Goal: Task Accomplishment & Management: Use online tool/utility

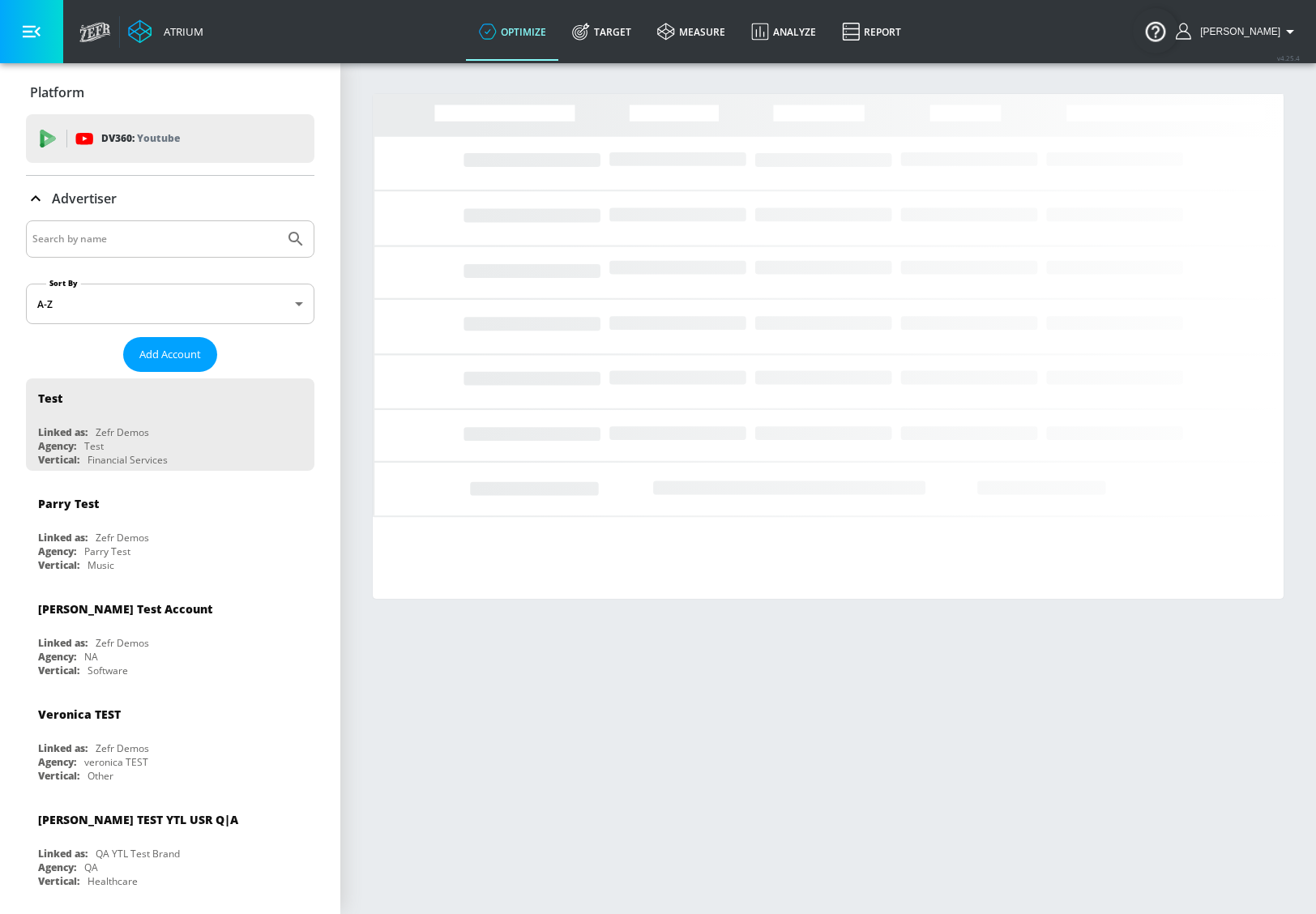
click at [86, 251] on div at bounding box center [169, 239] width 289 height 37
click at [90, 241] on input "Search by name" at bounding box center [154, 239] width 245 height 21
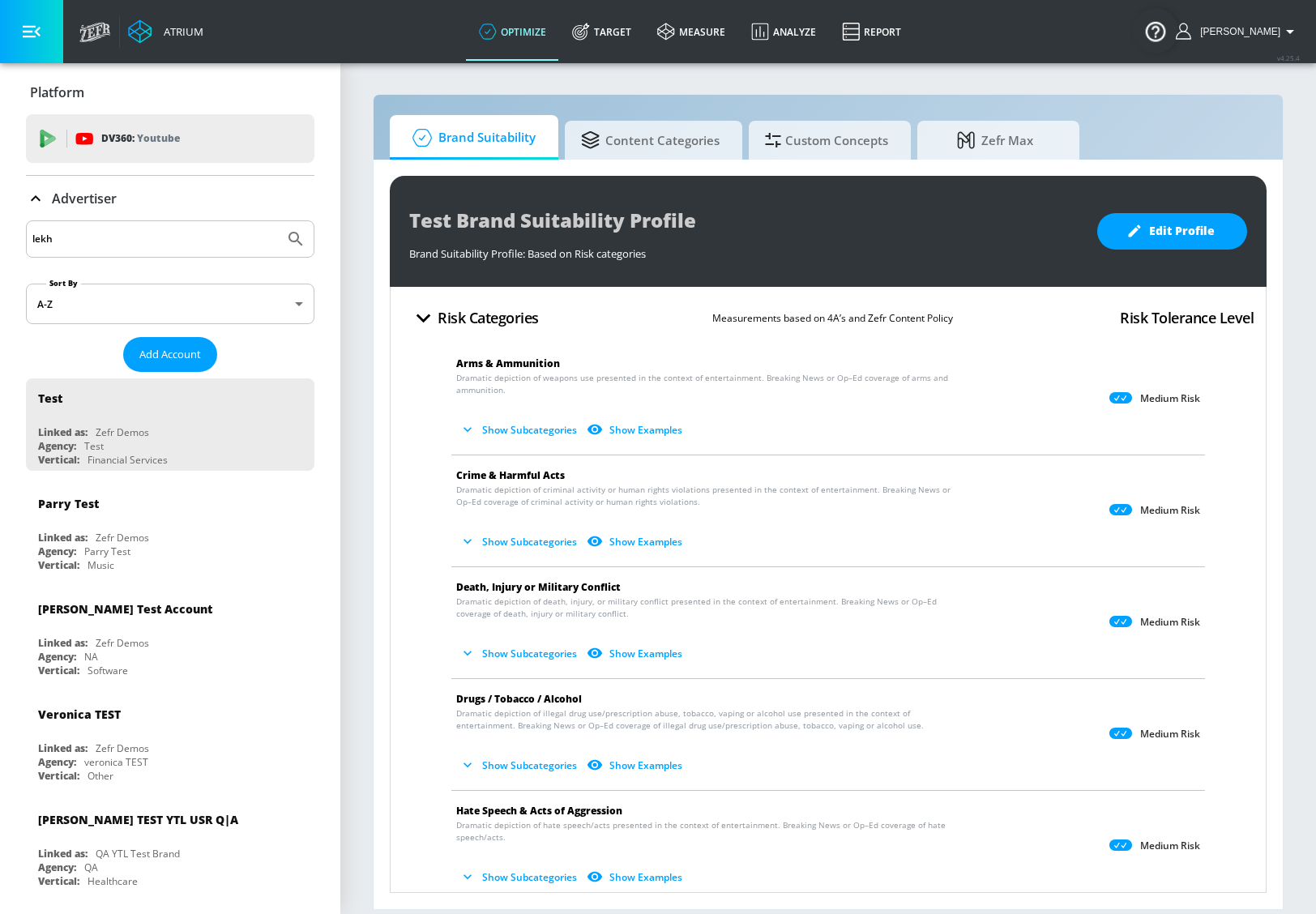
type input "lekh"
click at [289, 241] on icon "Submit Search" at bounding box center [295, 239] width 14 height 14
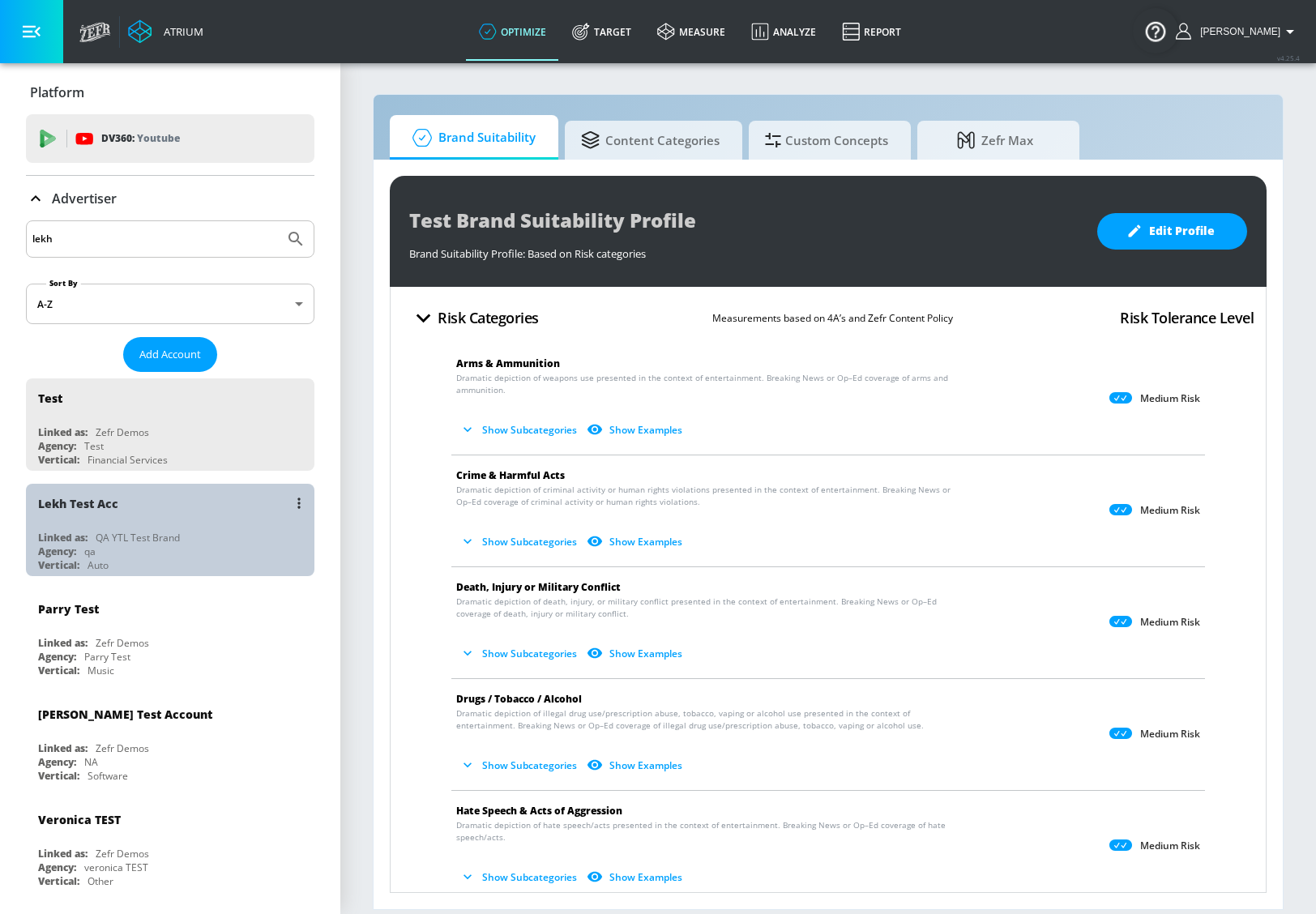
click at [177, 514] on div "Lekh Test Acc" at bounding box center [174, 503] width 273 height 39
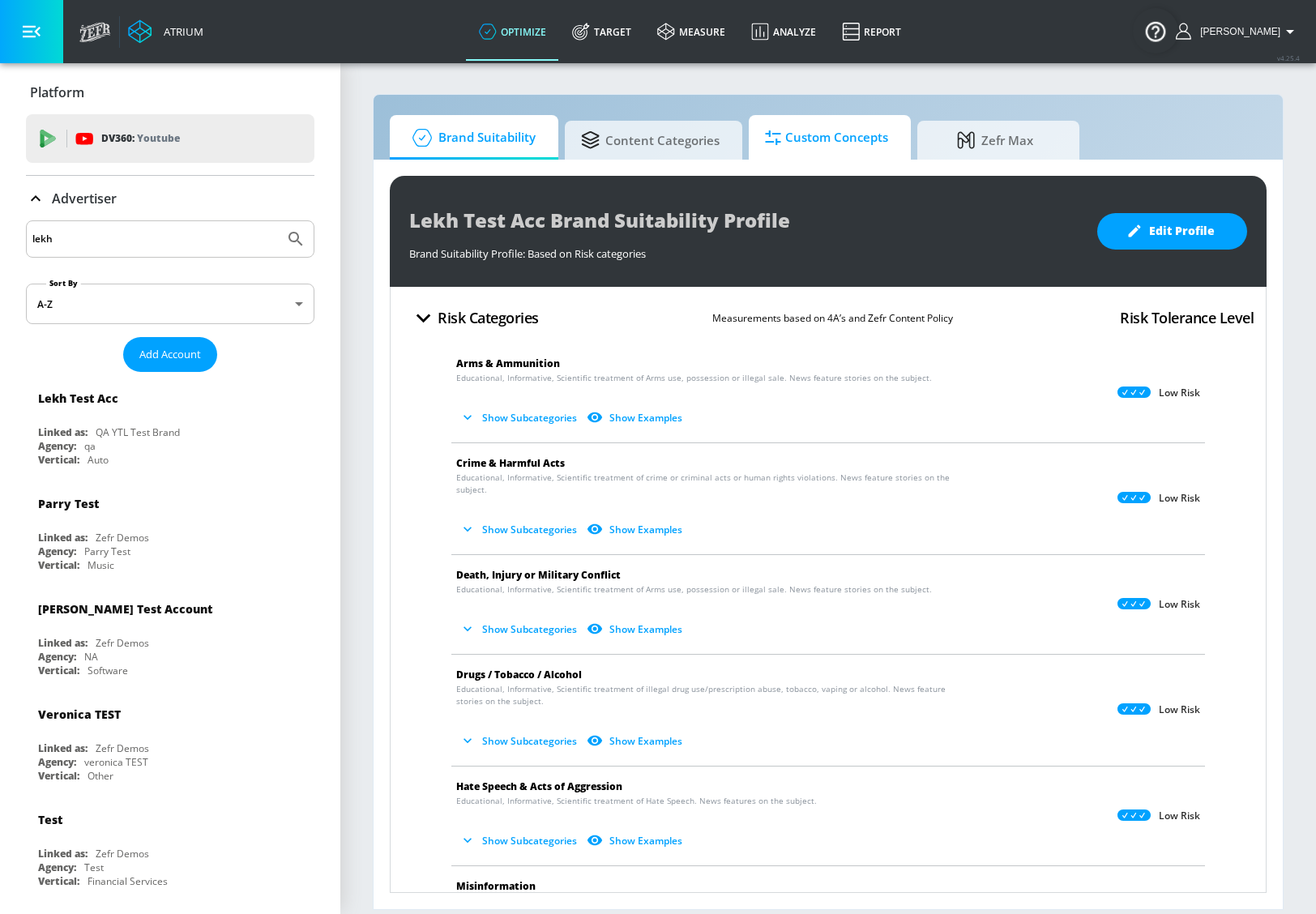
click at [875, 143] on span "Custom Concepts" at bounding box center [827, 137] width 123 height 39
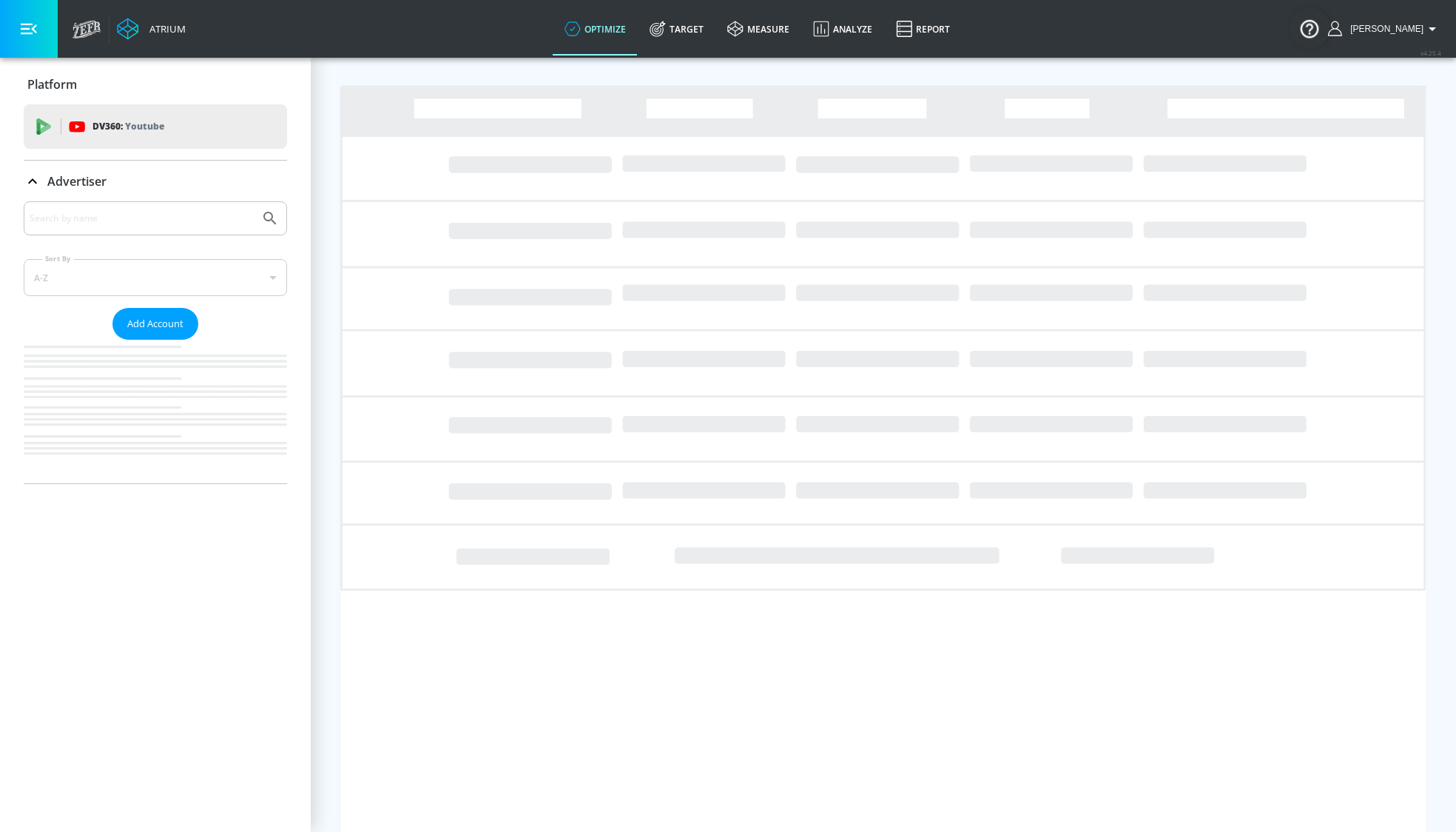
click at [201, 219] on input "Search by name" at bounding box center [141, 218] width 224 height 19
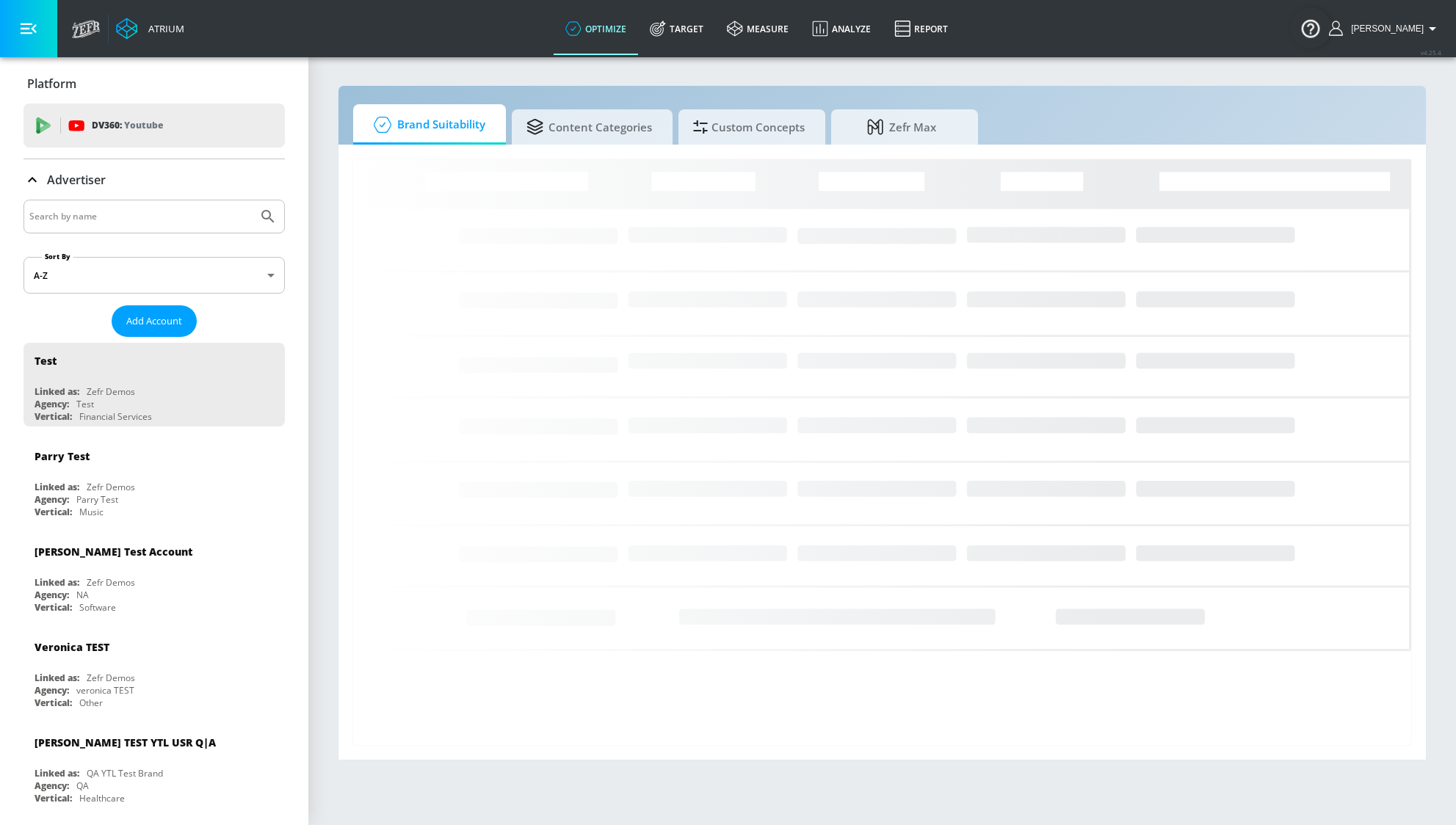
click at [202, 218] on input "Search by name" at bounding box center [140, 216] width 222 height 19
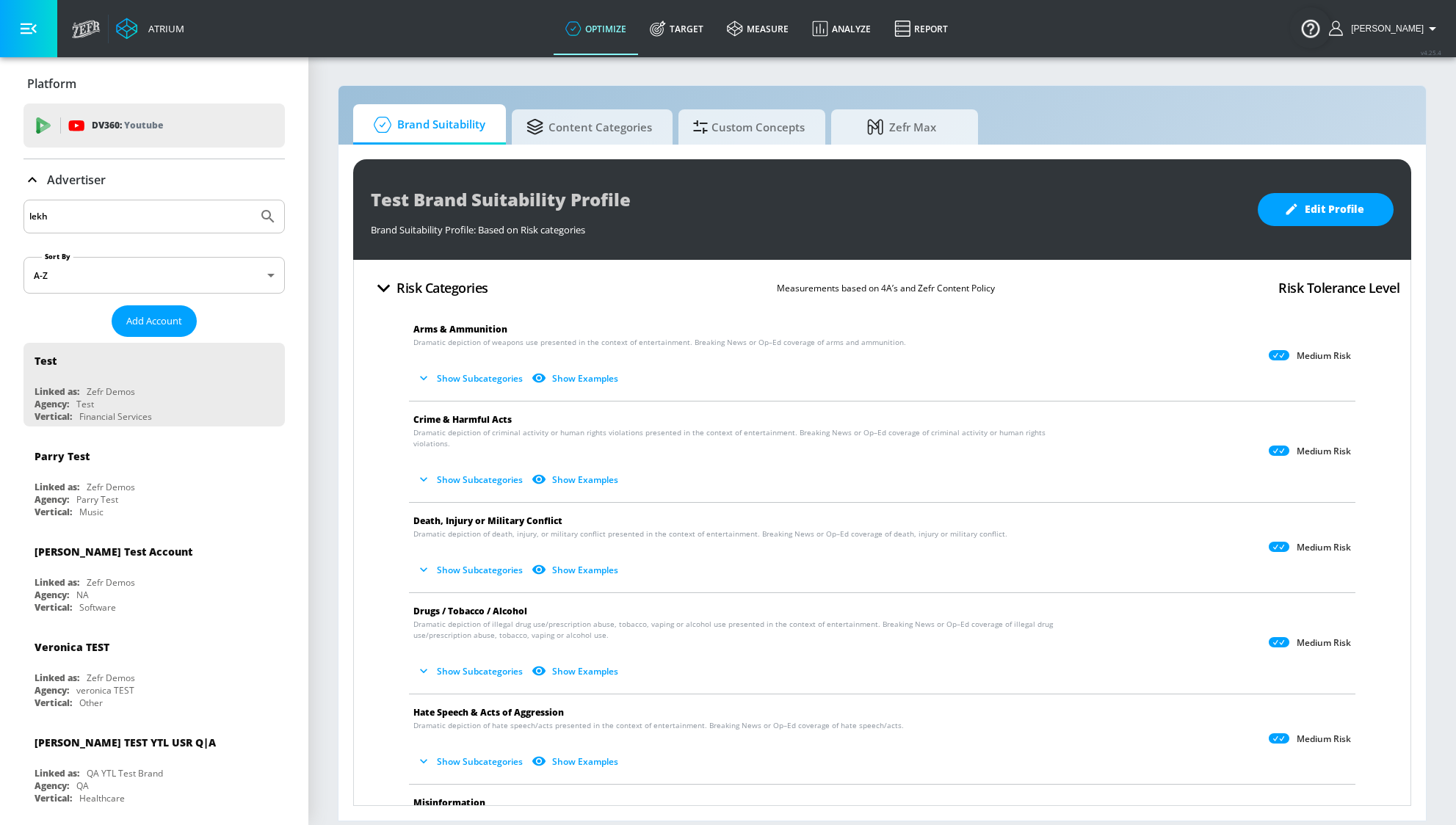
type input "lekh"
click at [259, 211] on icon "Submit Search" at bounding box center [268, 216] width 18 height 18
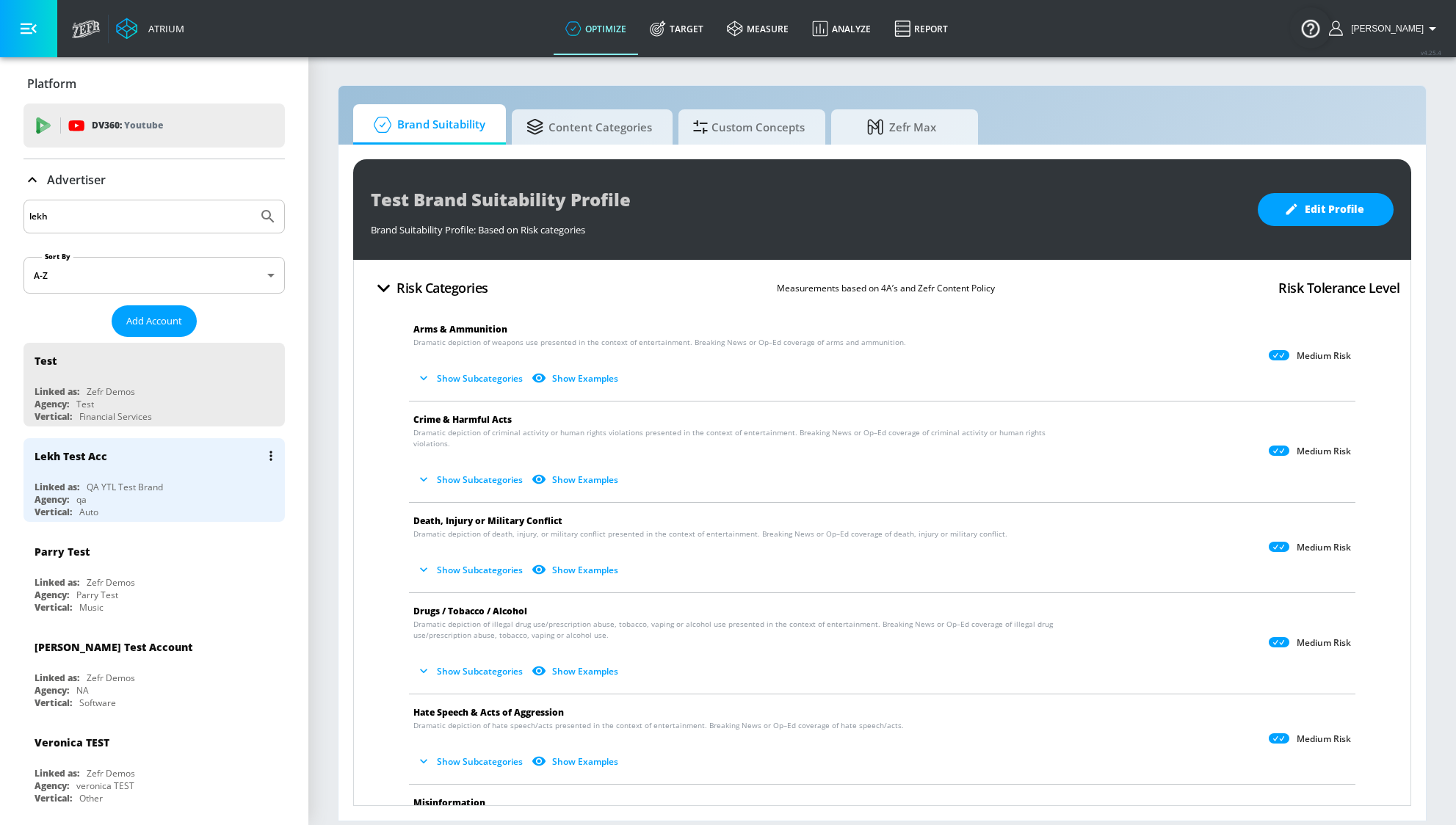
click at [163, 483] on div "Linked as: QA YTL Test Brand" at bounding box center [158, 486] width 247 height 13
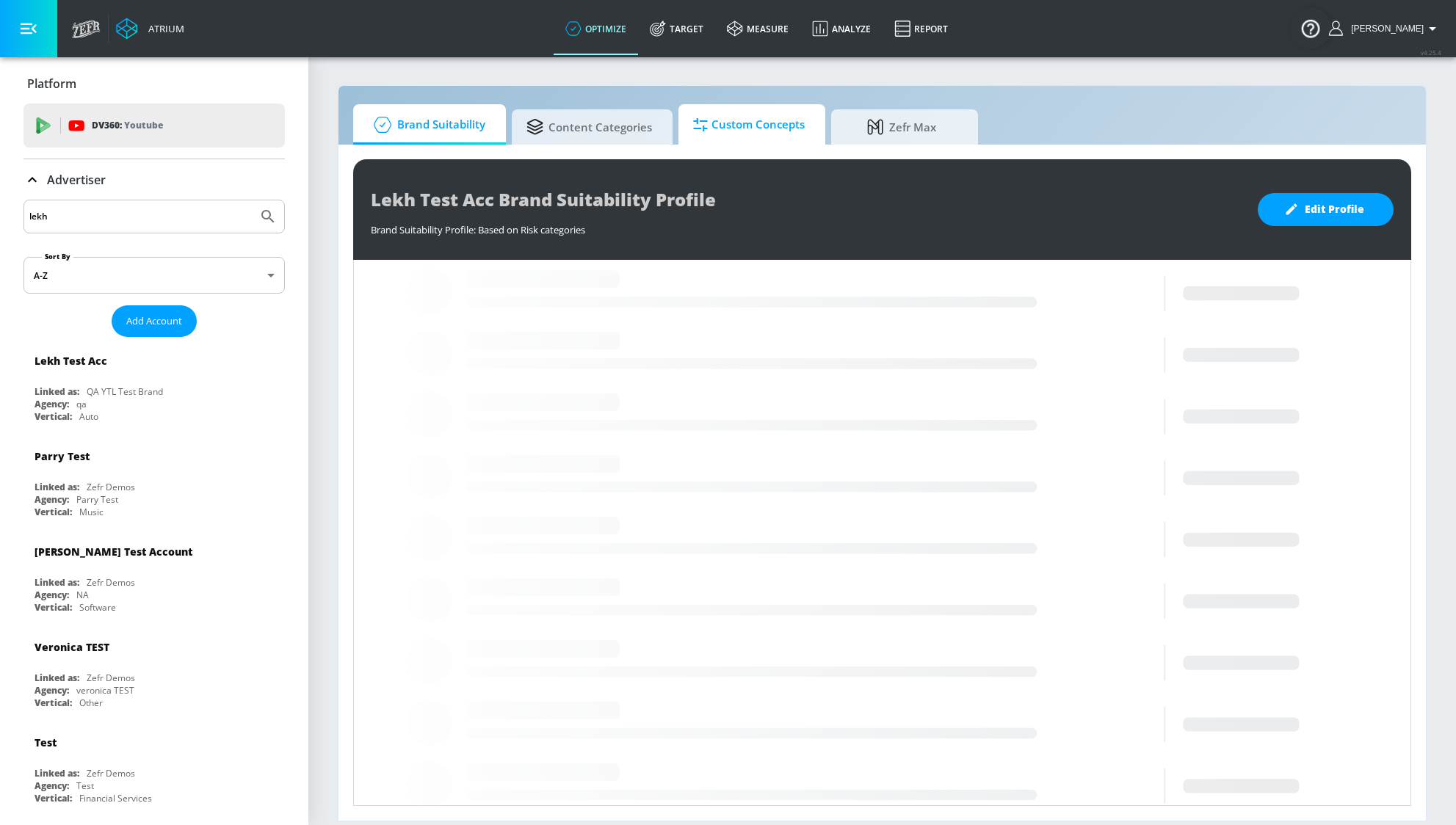
click at [766, 125] on span "Custom Concepts" at bounding box center [749, 124] width 112 height 35
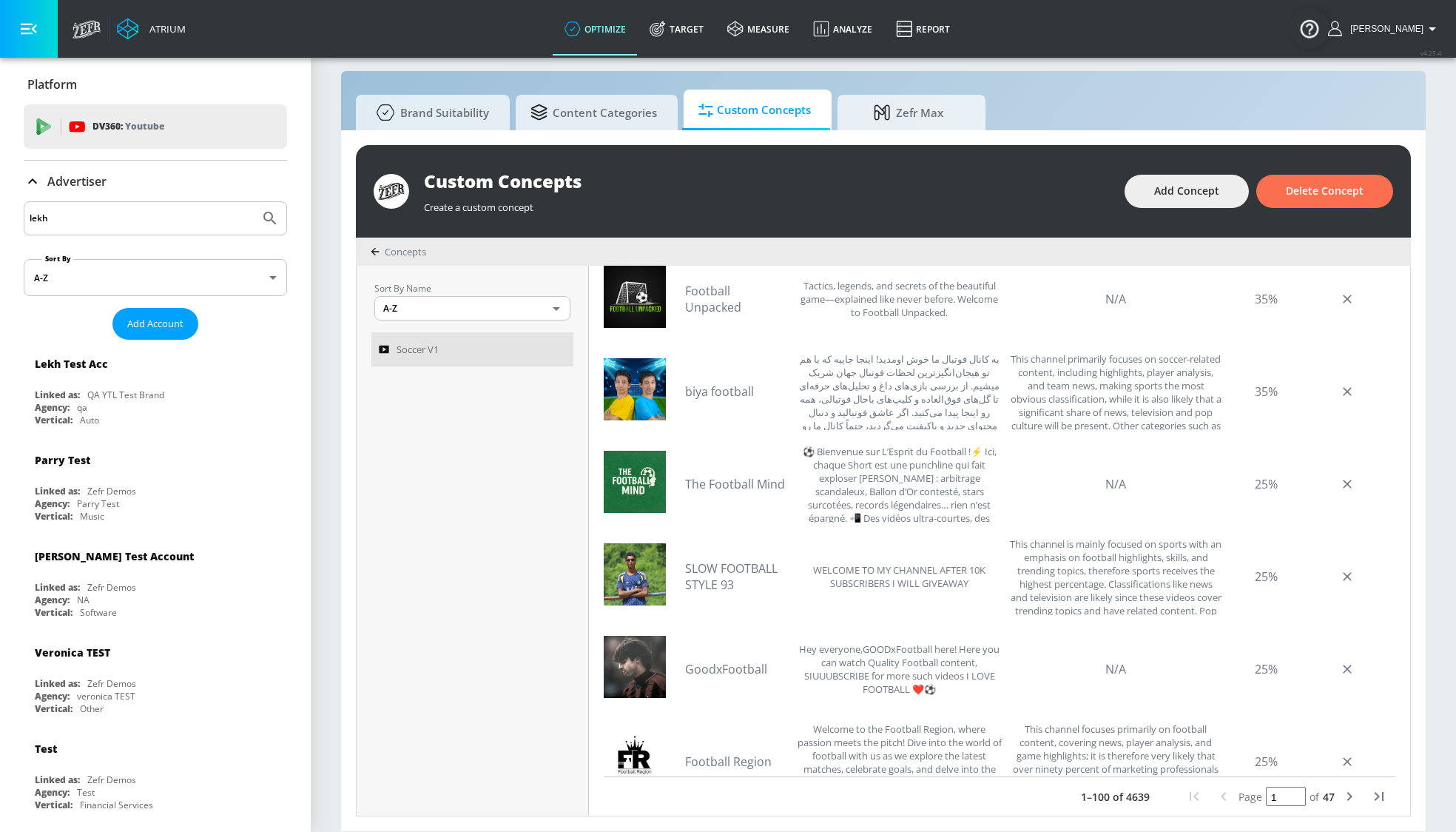
scroll to position [899, 0]
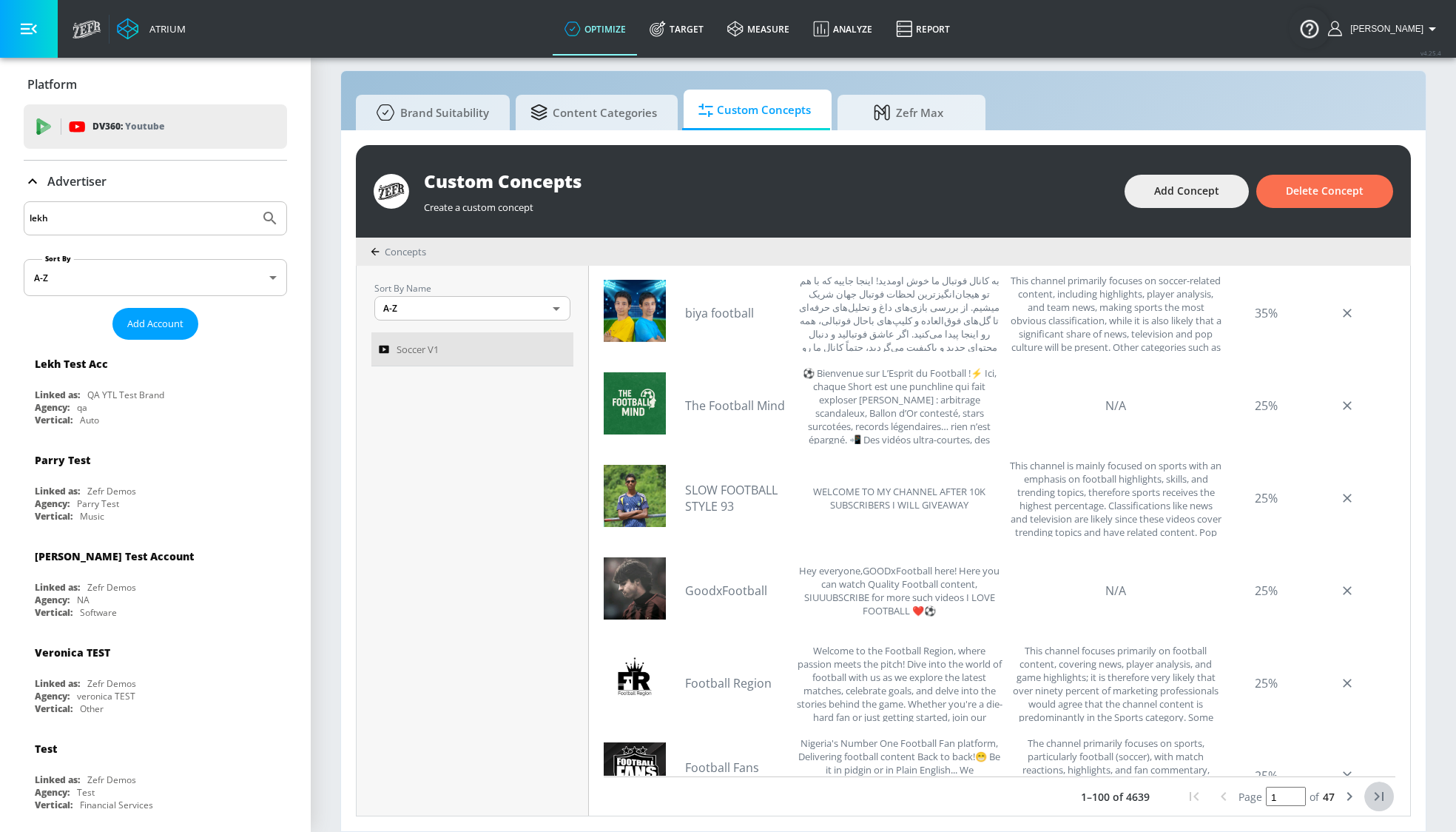
click at [1370, 795] on icon "last page" at bounding box center [1379, 796] width 18 height 18
type input "47"
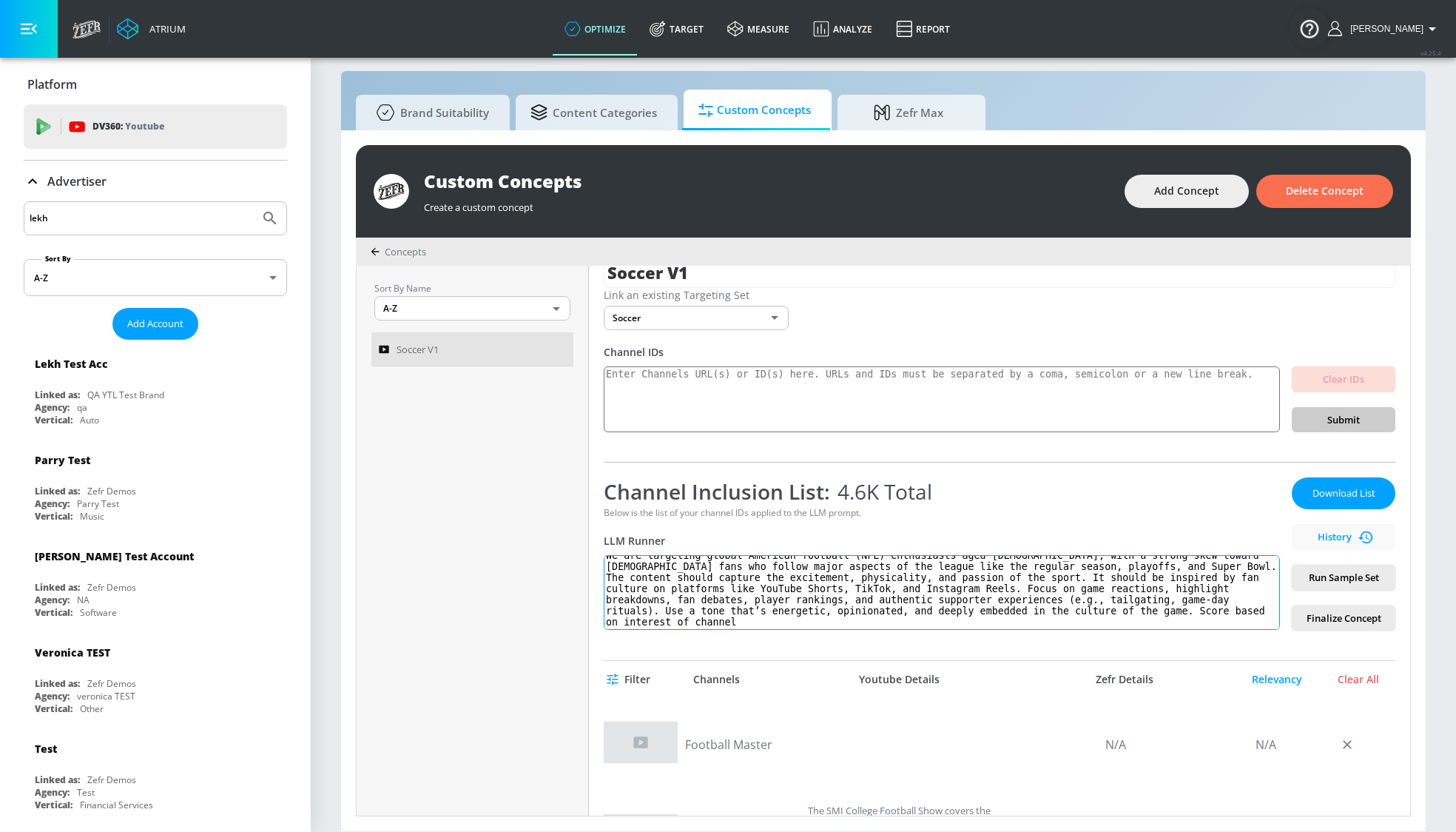
scroll to position [0, 0]
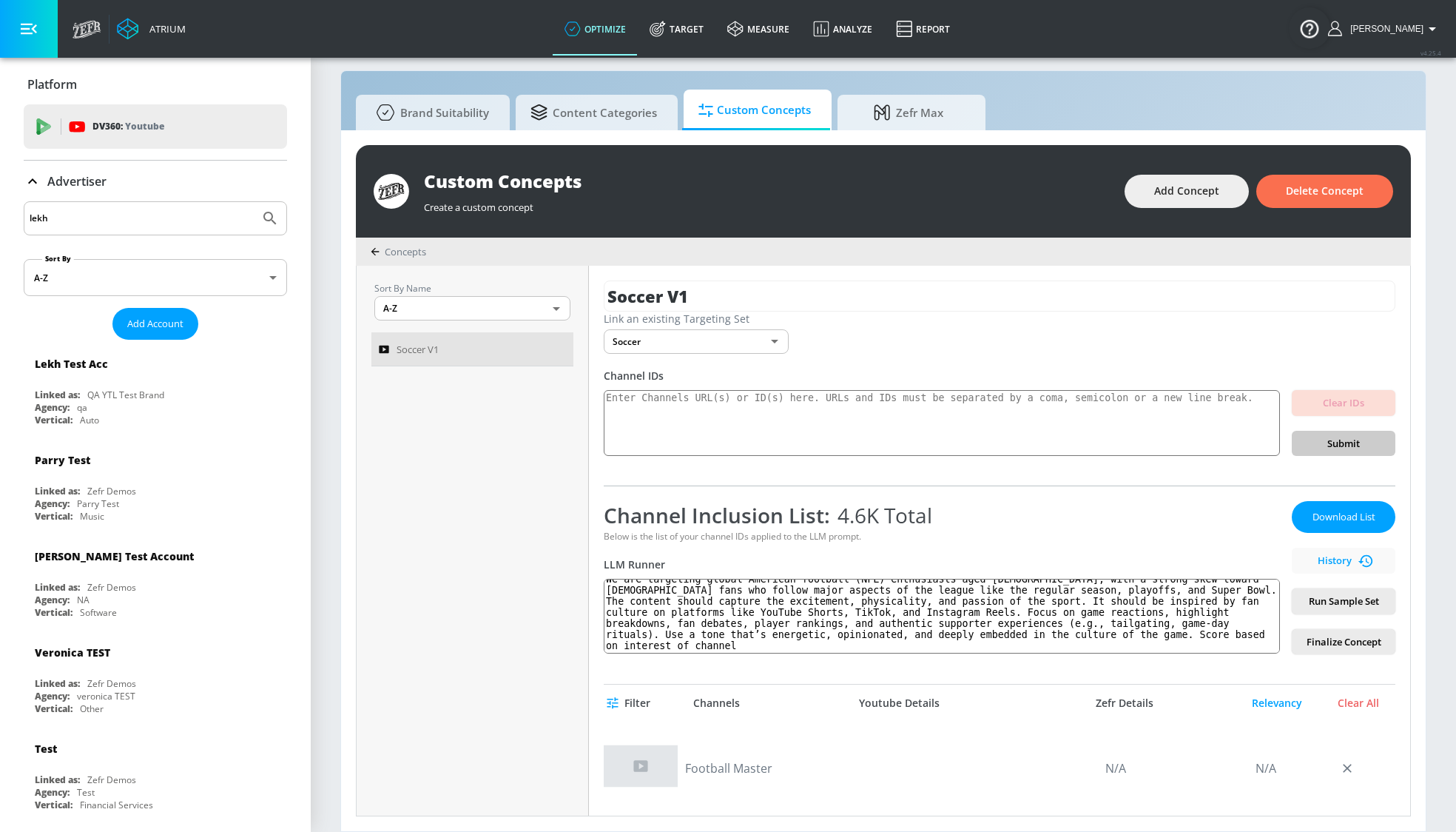
click at [1320, 626] on div "Download List History Run Sample Set Finalize Concept" at bounding box center [1344, 577] width 104 height 153
click at [1304, 636] on span "Finalize Concept" at bounding box center [1344, 642] width 80 height 17
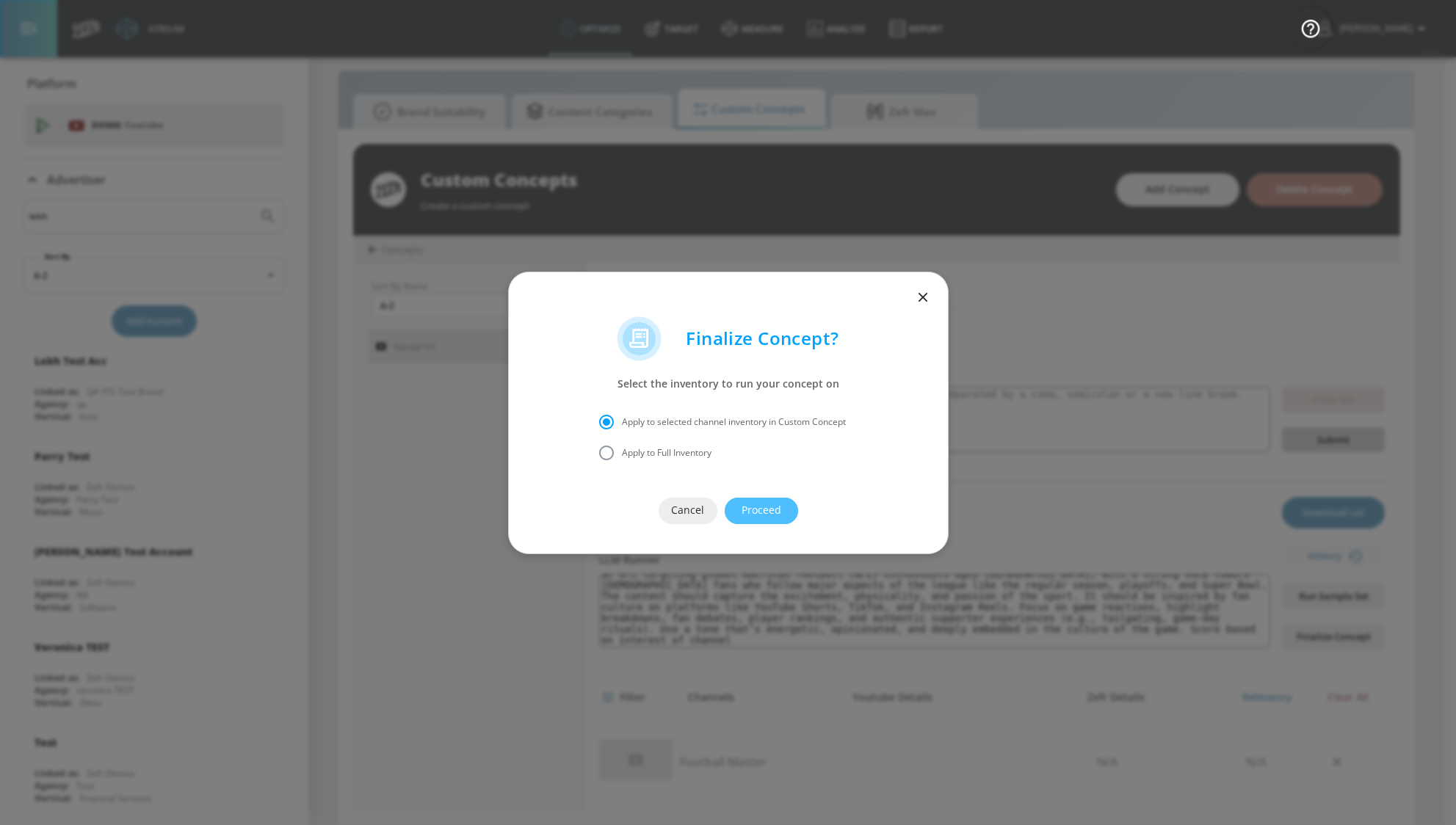
click at [767, 509] on span "Proceed" at bounding box center [761, 509] width 15 height 18
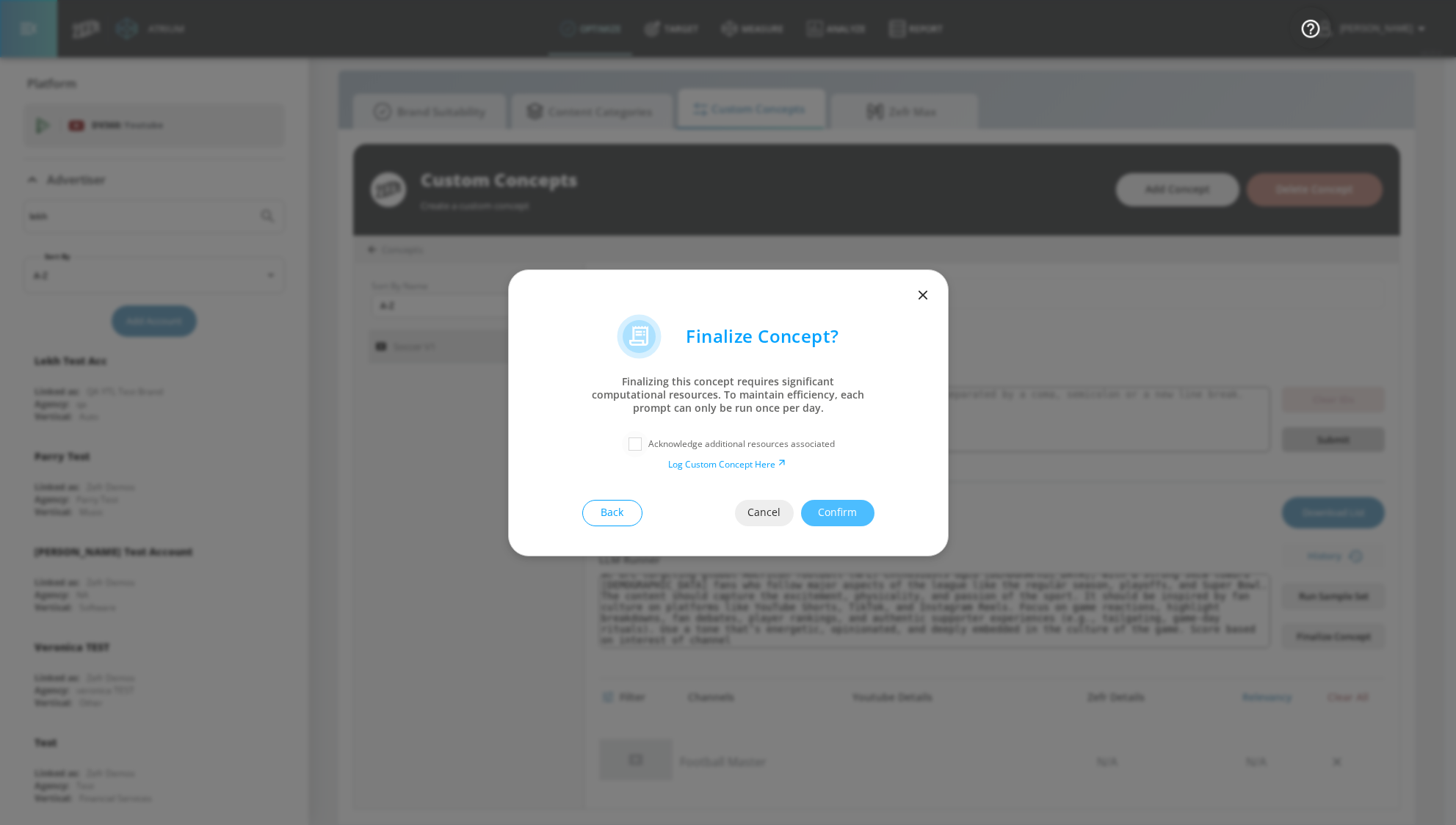
click at [631, 441] on input "checkbox" at bounding box center [635, 443] width 27 height 27
checkbox input "true"
click at [845, 520] on span "Confirm" at bounding box center [837, 512] width 15 height 18
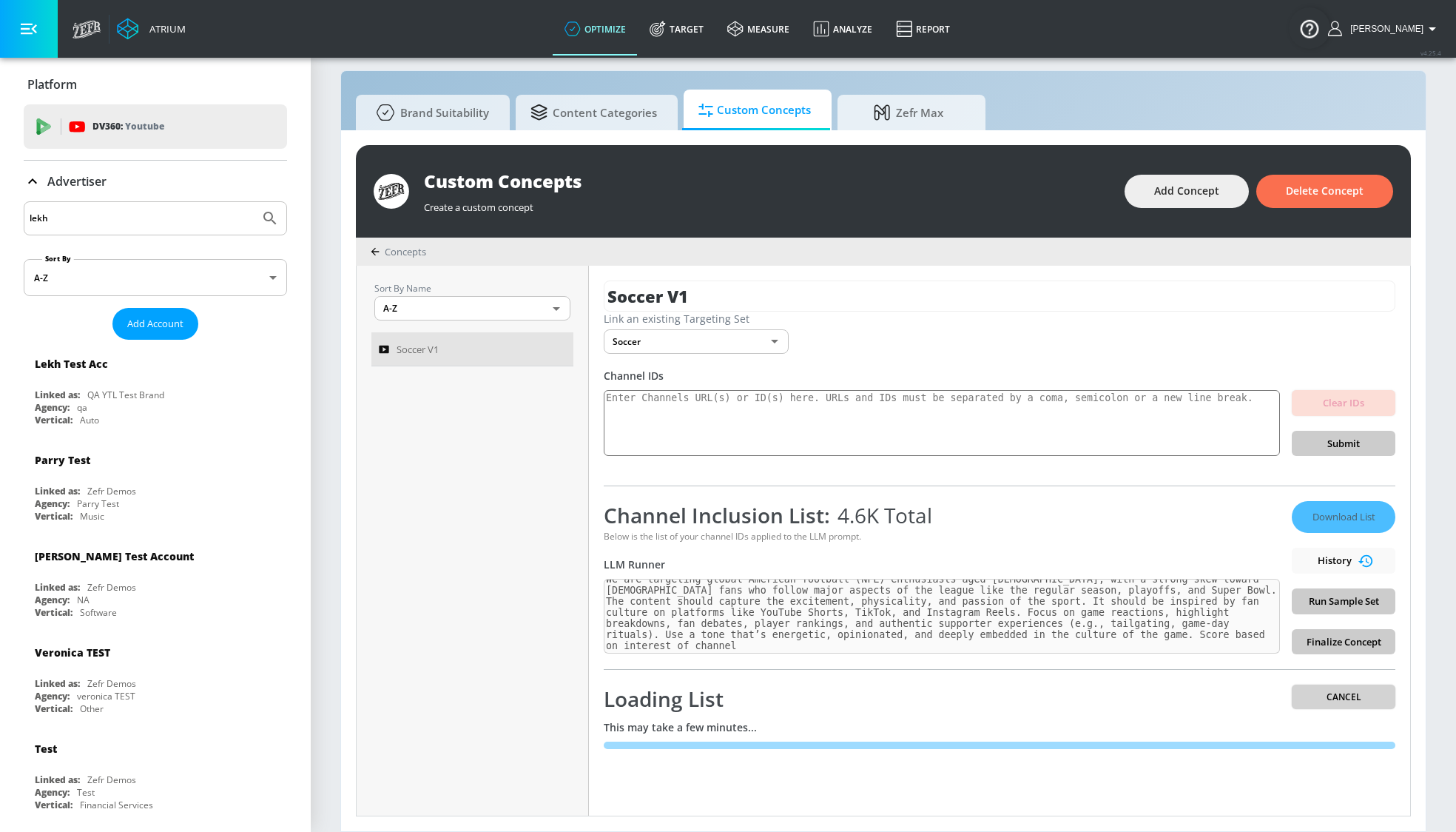
click at [1361, 705] on button "Cancel" at bounding box center [1344, 697] width 104 height 24
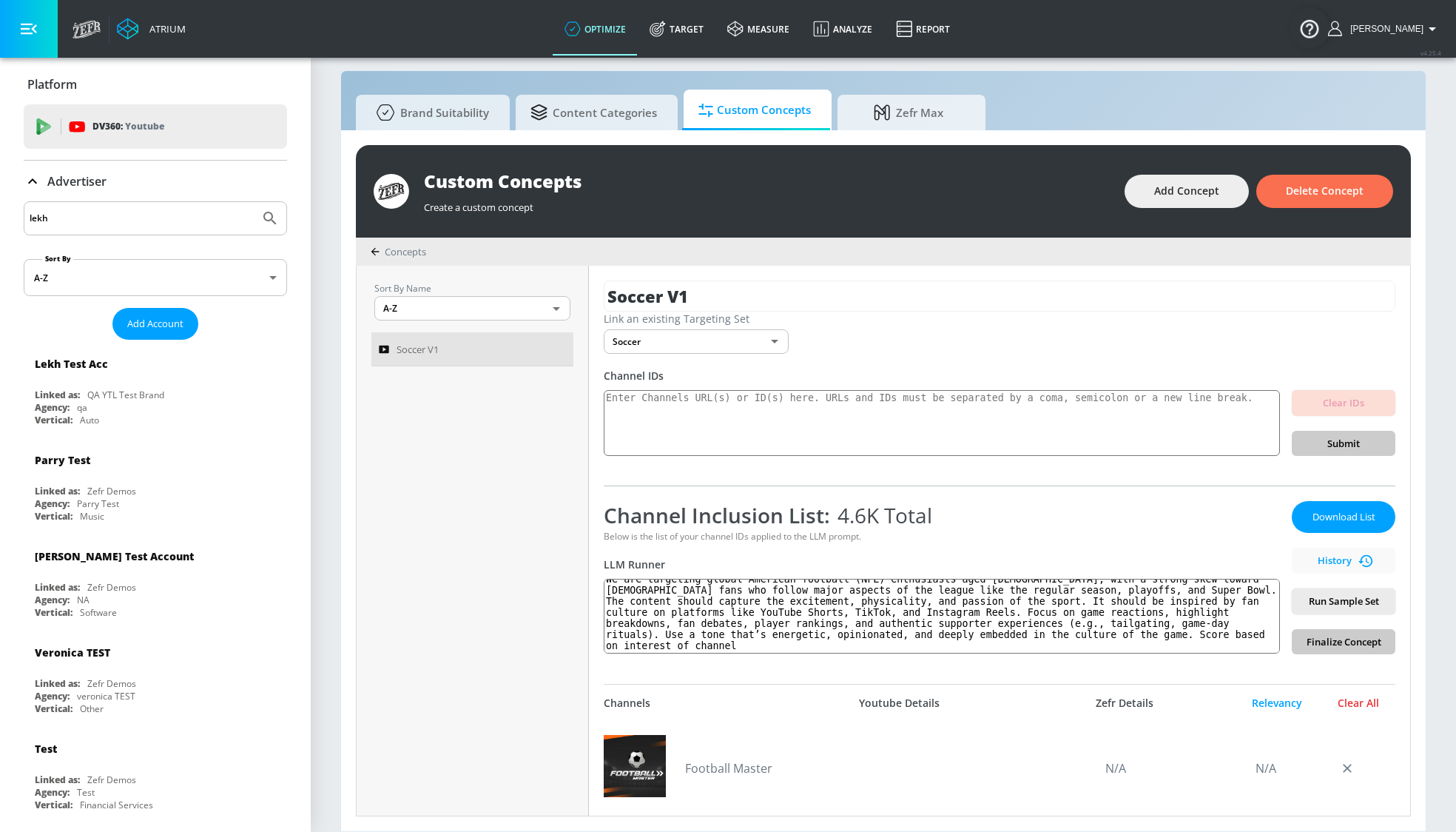
click at [1363, 700] on div "Clear All" at bounding box center [1358, 702] width 74 height 13
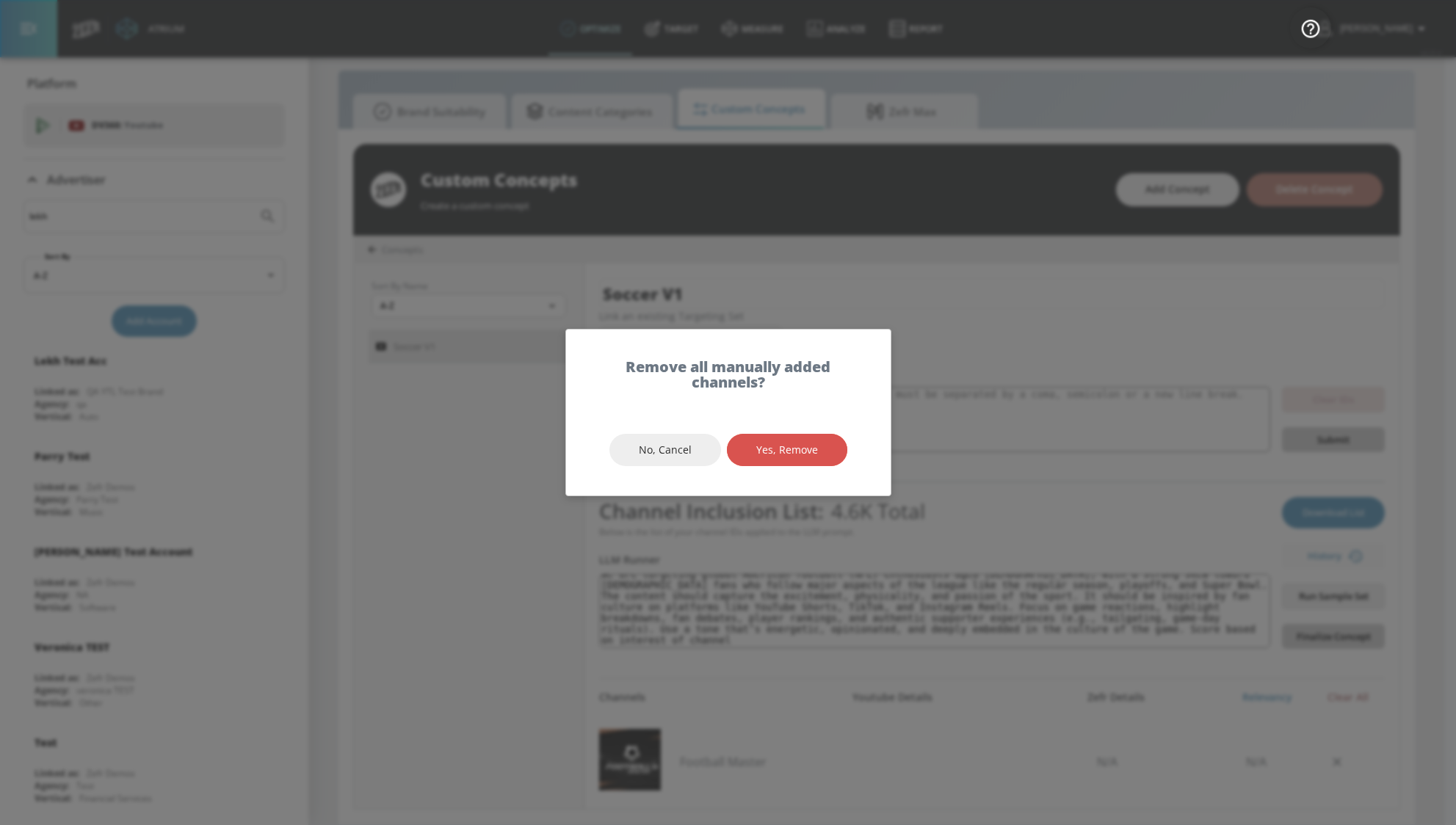
click at [782, 440] on button "Yes, Remove" at bounding box center [787, 450] width 120 height 33
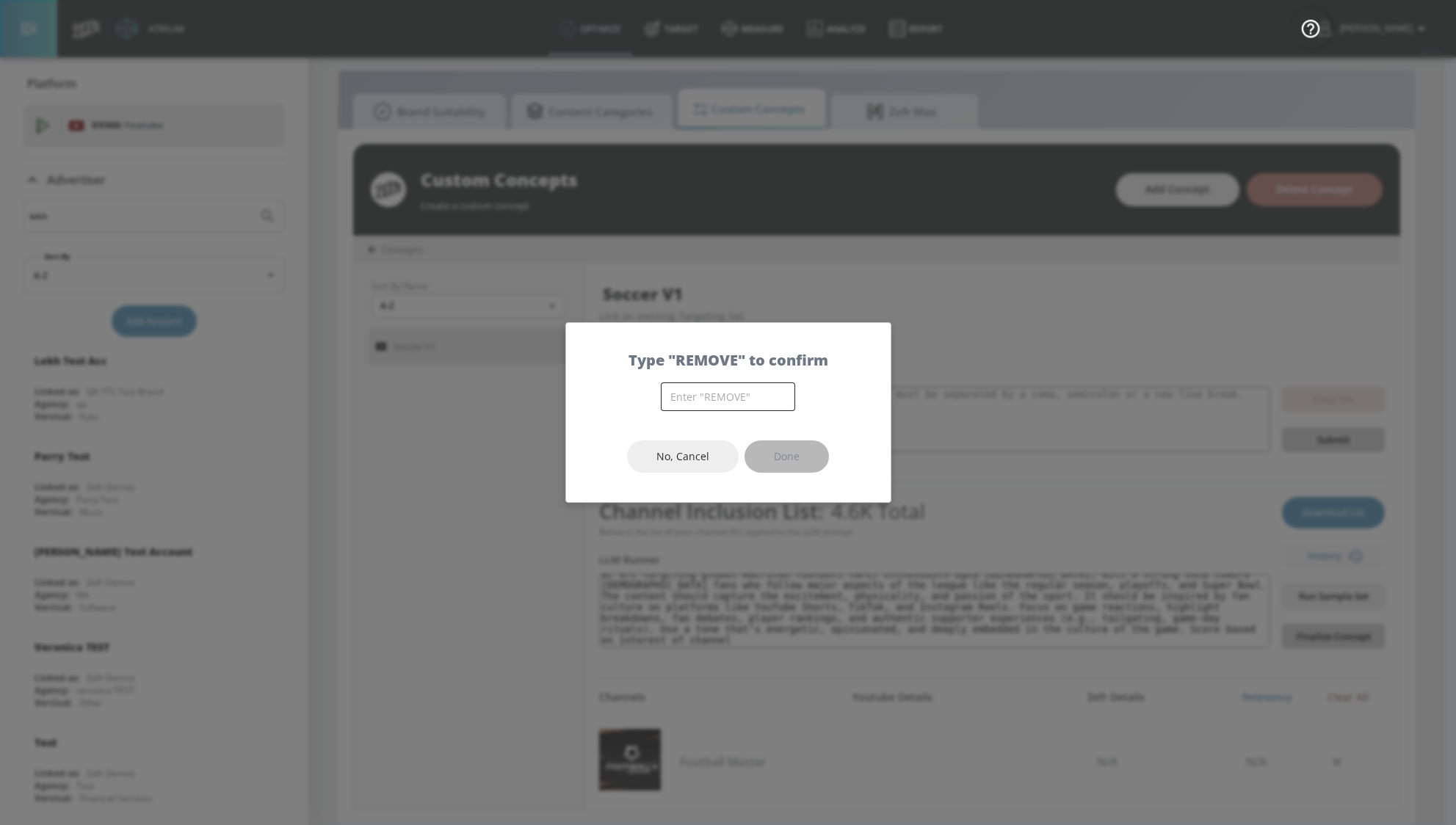
click at [746, 398] on input "text" at bounding box center [728, 396] width 135 height 28
type input "REMOVE"
click at [789, 449] on span "Done" at bounding box center [787, 456] width 26 height 18
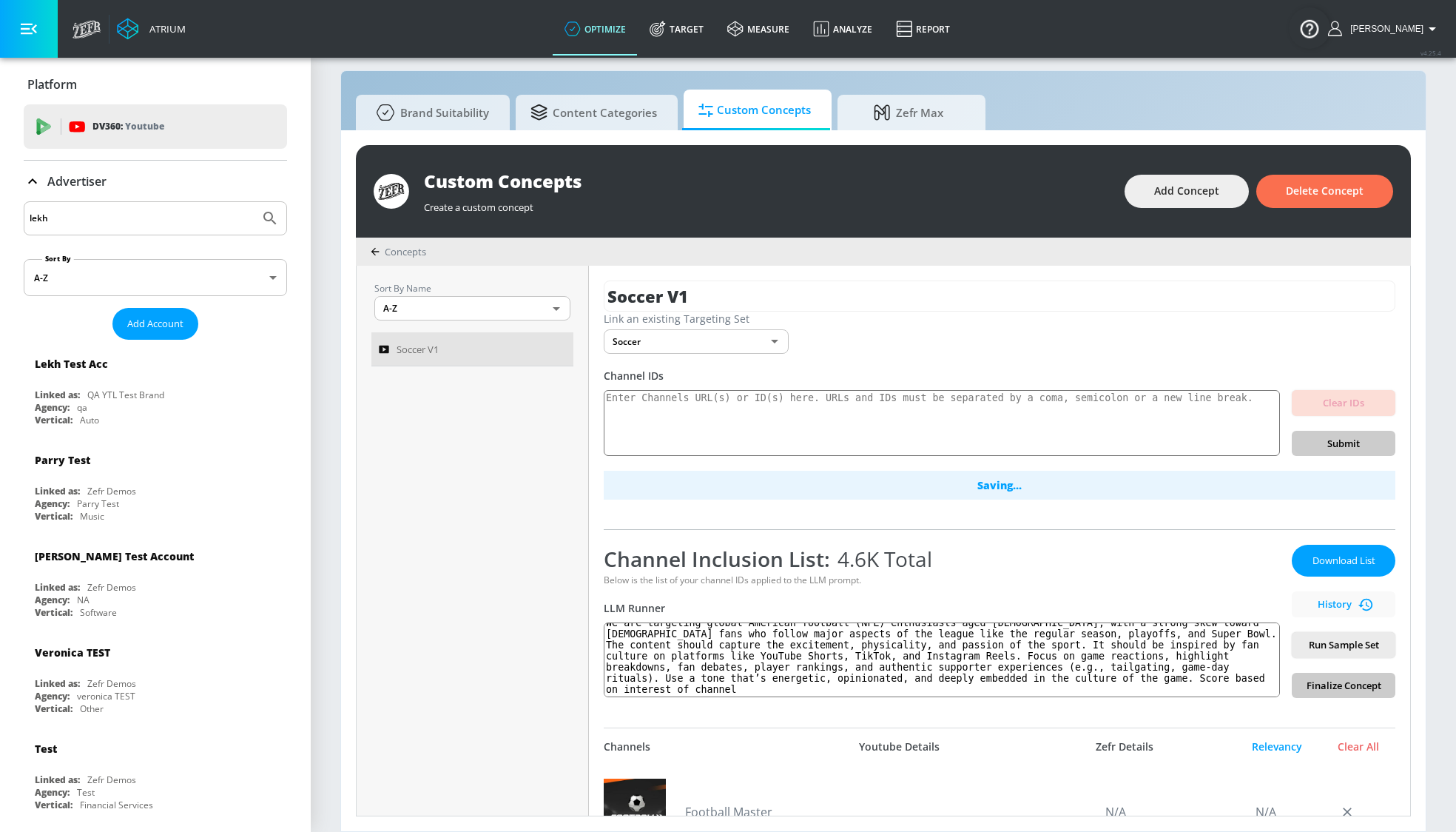
type input "1"
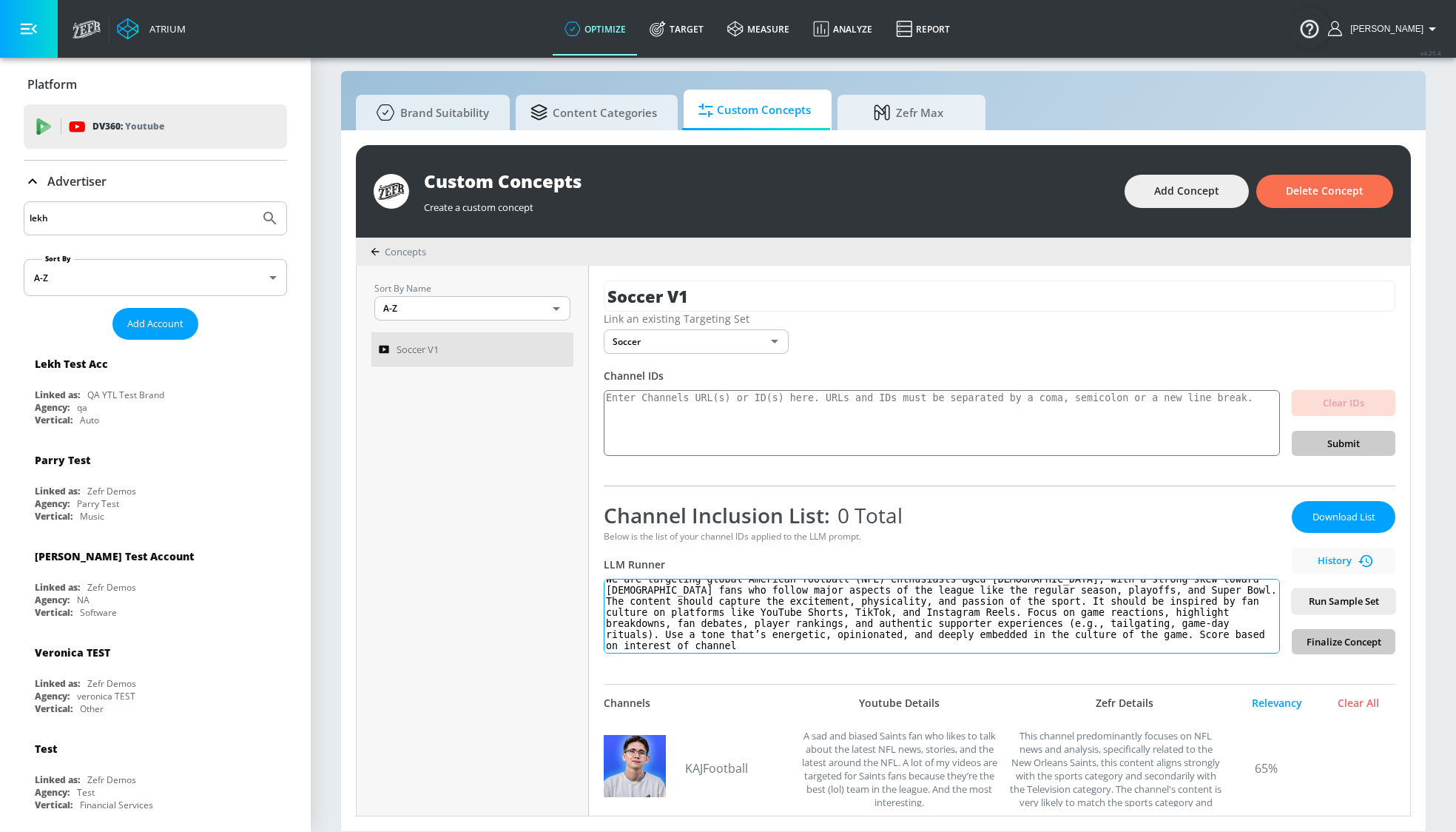
click at [669, 648] on textarea "We are targeting global American football (NFL) enthusiasts aged [DEMOGRAPHIC_D…" at bounding box center [942, 616] width 676 height 74
type textarea "We are targeting global American football (NFL) enthusiasts aged [DEMOGRAPHIC_D…"
click at [993, 414] on textarea at bounding box center [942, 423] width 676 height 67
paste textarea "UCjoj16PAB4l1o8B6I7dgD8Q UCjpHmJ55yHOZc2Mef_wh8yw UCjpcUD2saZP5ZV3h8s8sZzg UCjq…"
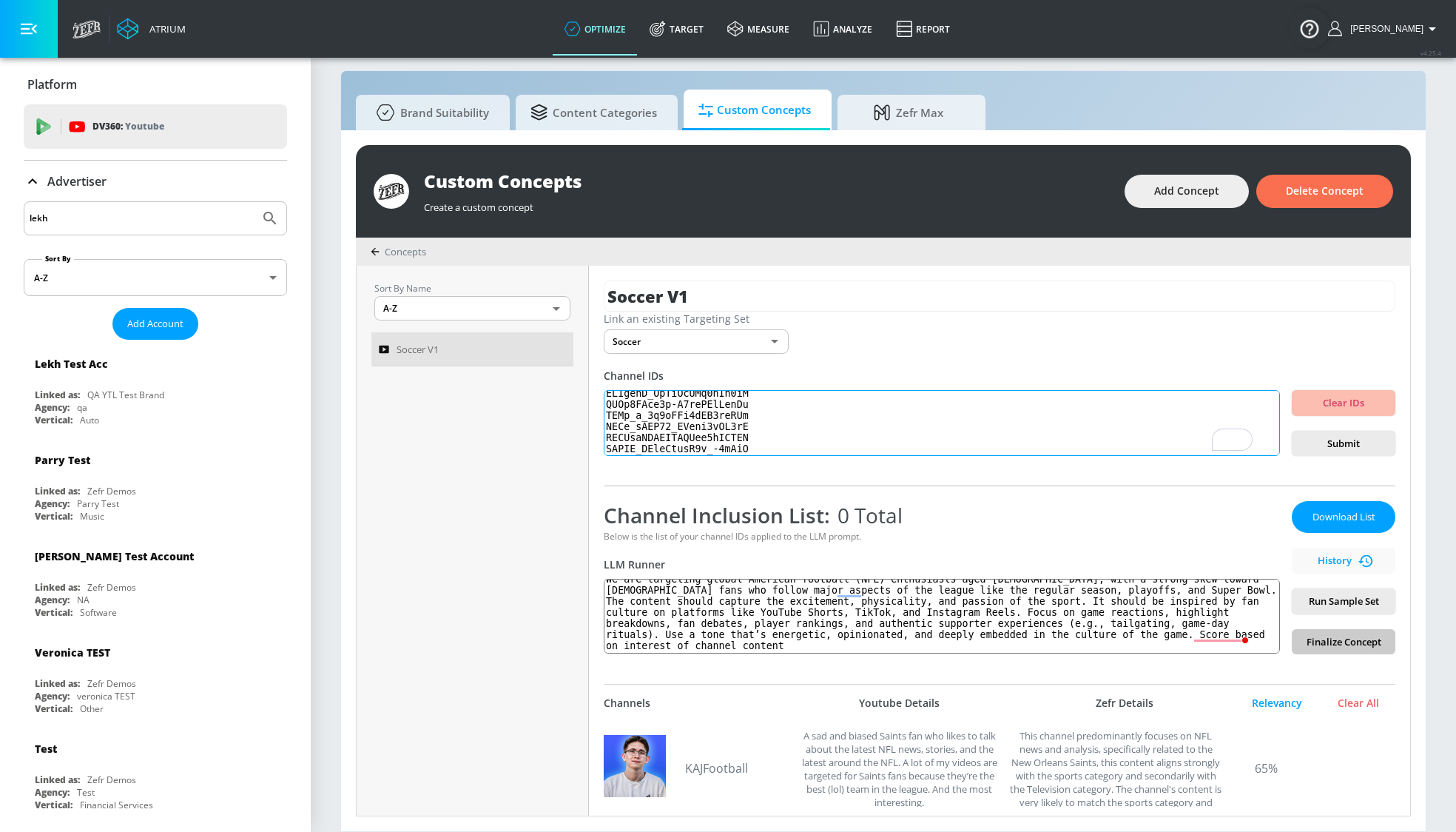
scroll to position [51335, 0]
type textarea "UCjoj16PAB4l1o8B6I7dgD8Q UCjpHmJ55yHOZc2Mef_wh8yw UCjpcUD2saZP5ZV3h8s8sZzg UCjq…"
click at [1352, 444] on span "Submit" at bounding box center [1344, 444] width 80 height 17
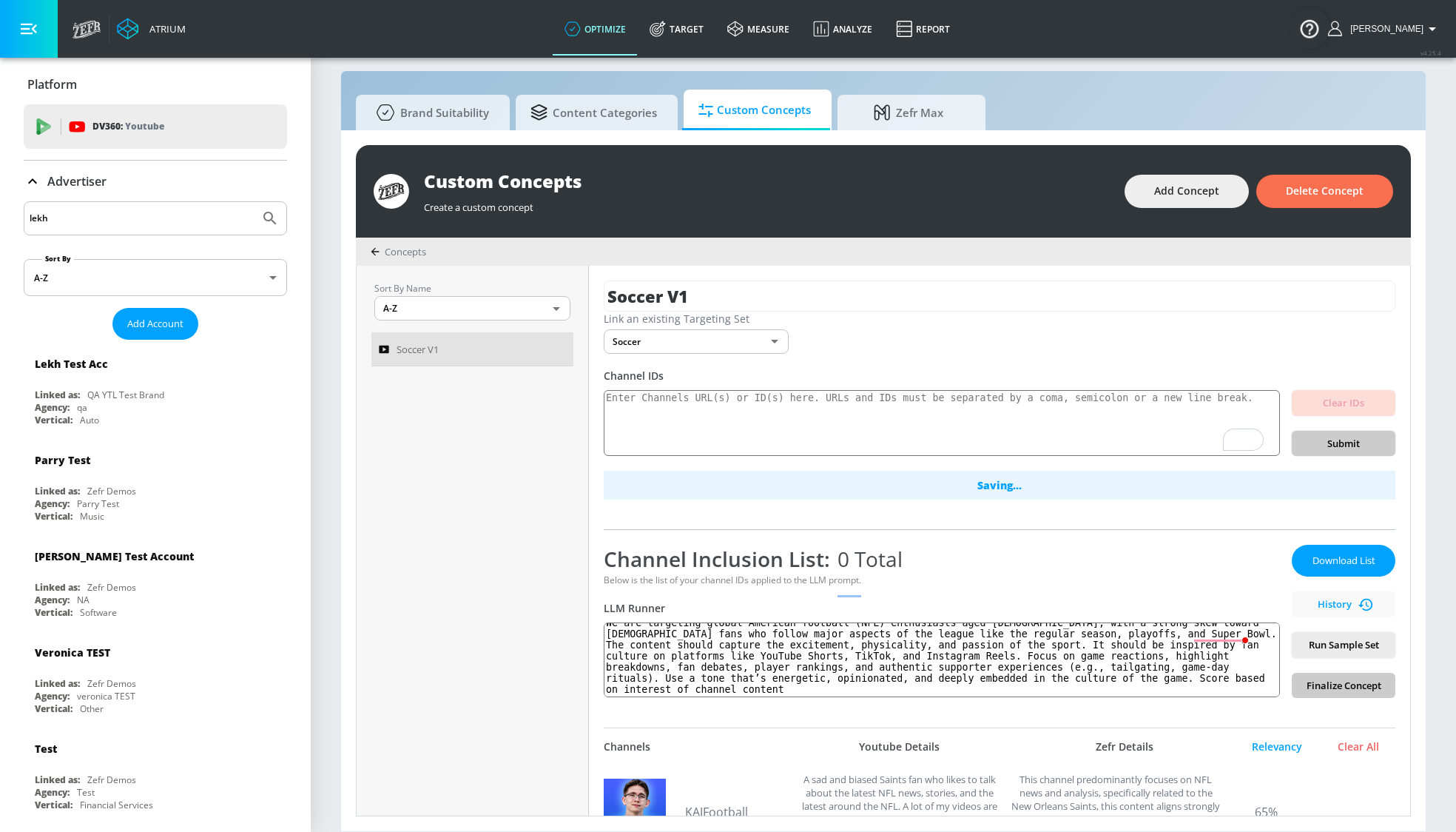
scroll to position [0, 0]
type textarea "We are targeting global American football (NFL) enthusiasts aged [DEMOGRAPHIC_D…"
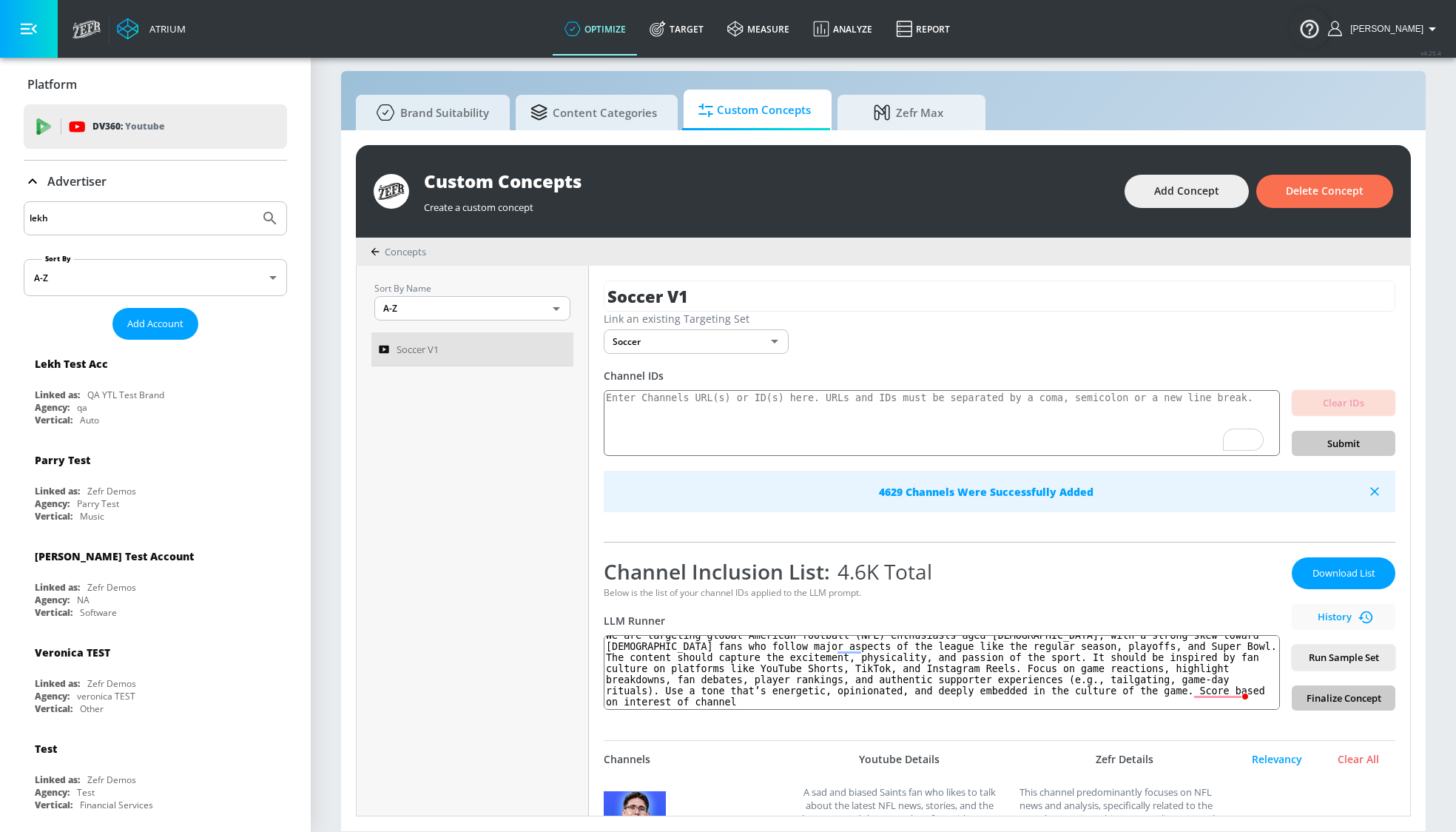
click at [766, 342] on body "Atrium optimize Target measure Analyze Report optimize Target measure Analyze R…" at bounding box center [728, 408] width 1456 height 848
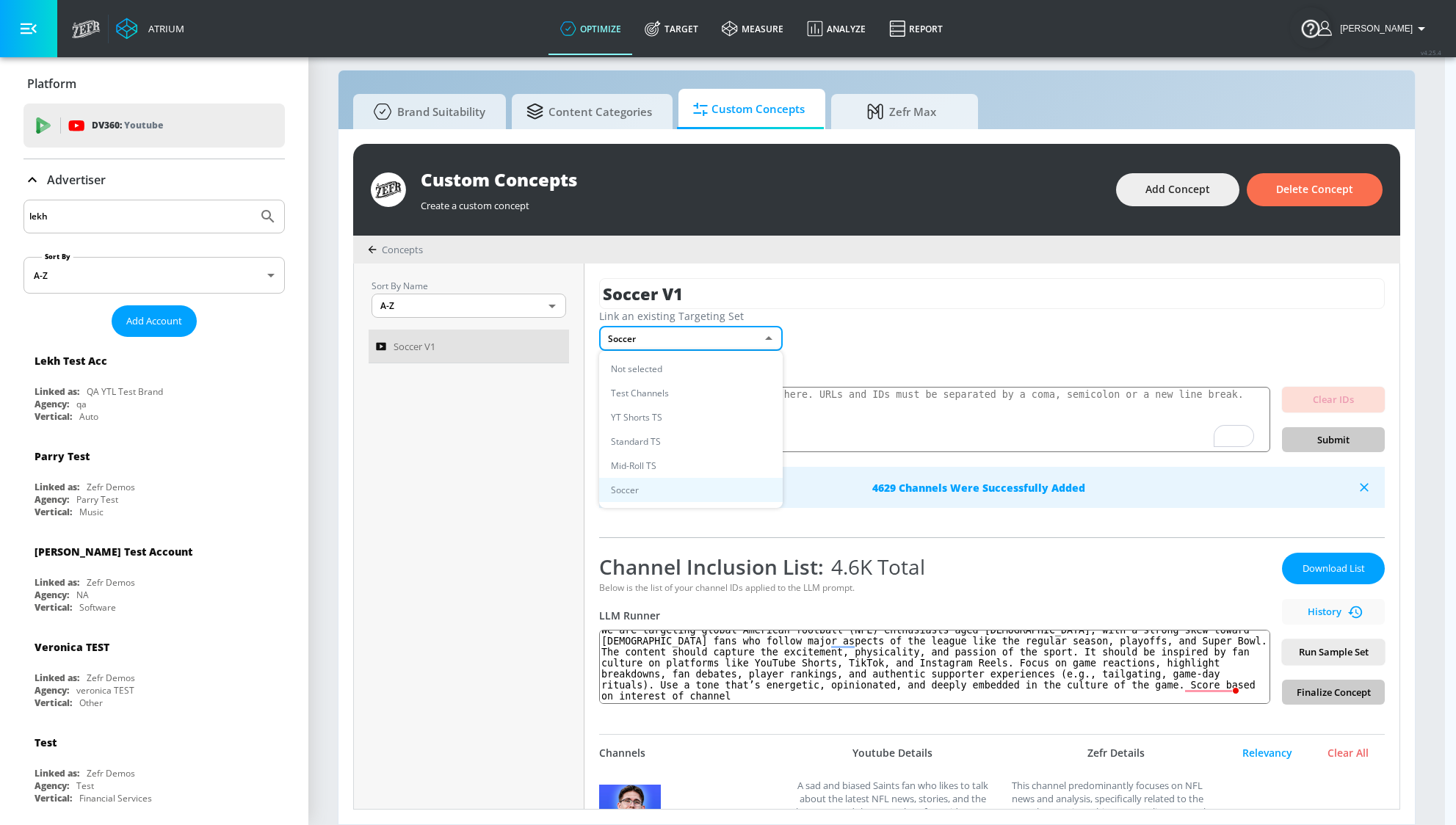
click at [734, 364] on li "Not selected" at bounding box center [691, 369] width 184 height 24
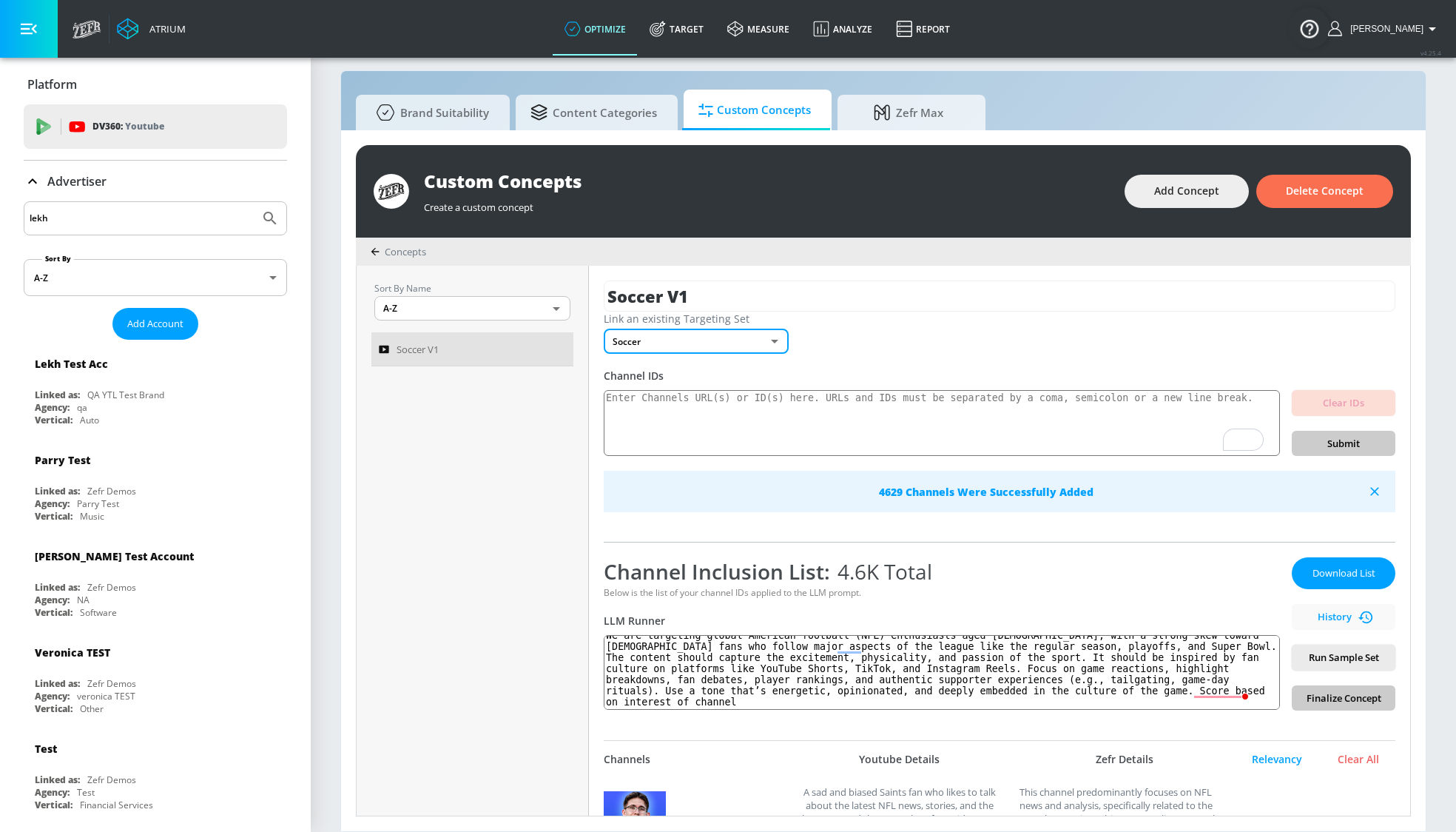
type input "none"
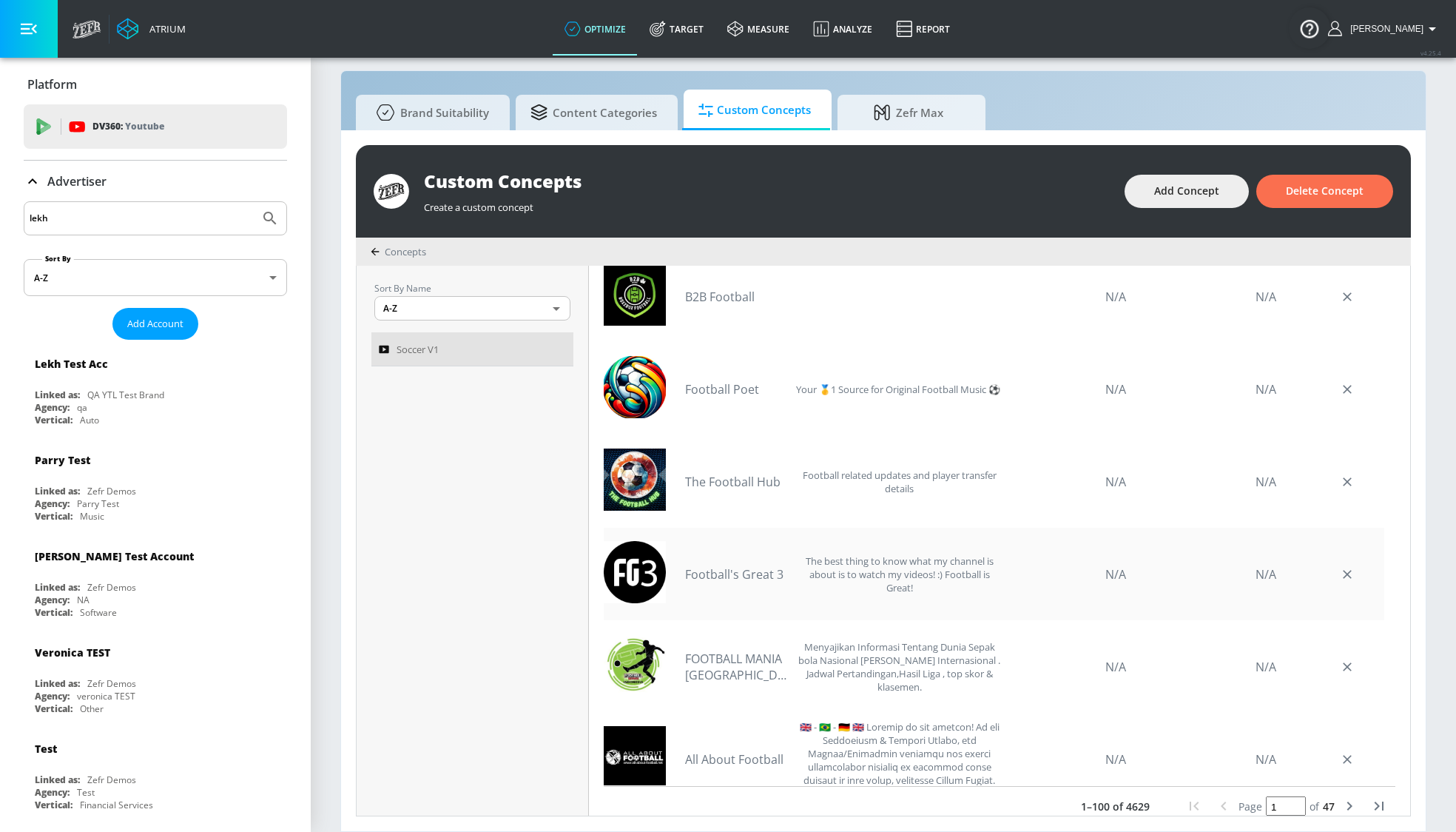
scroll to position [269, 0]
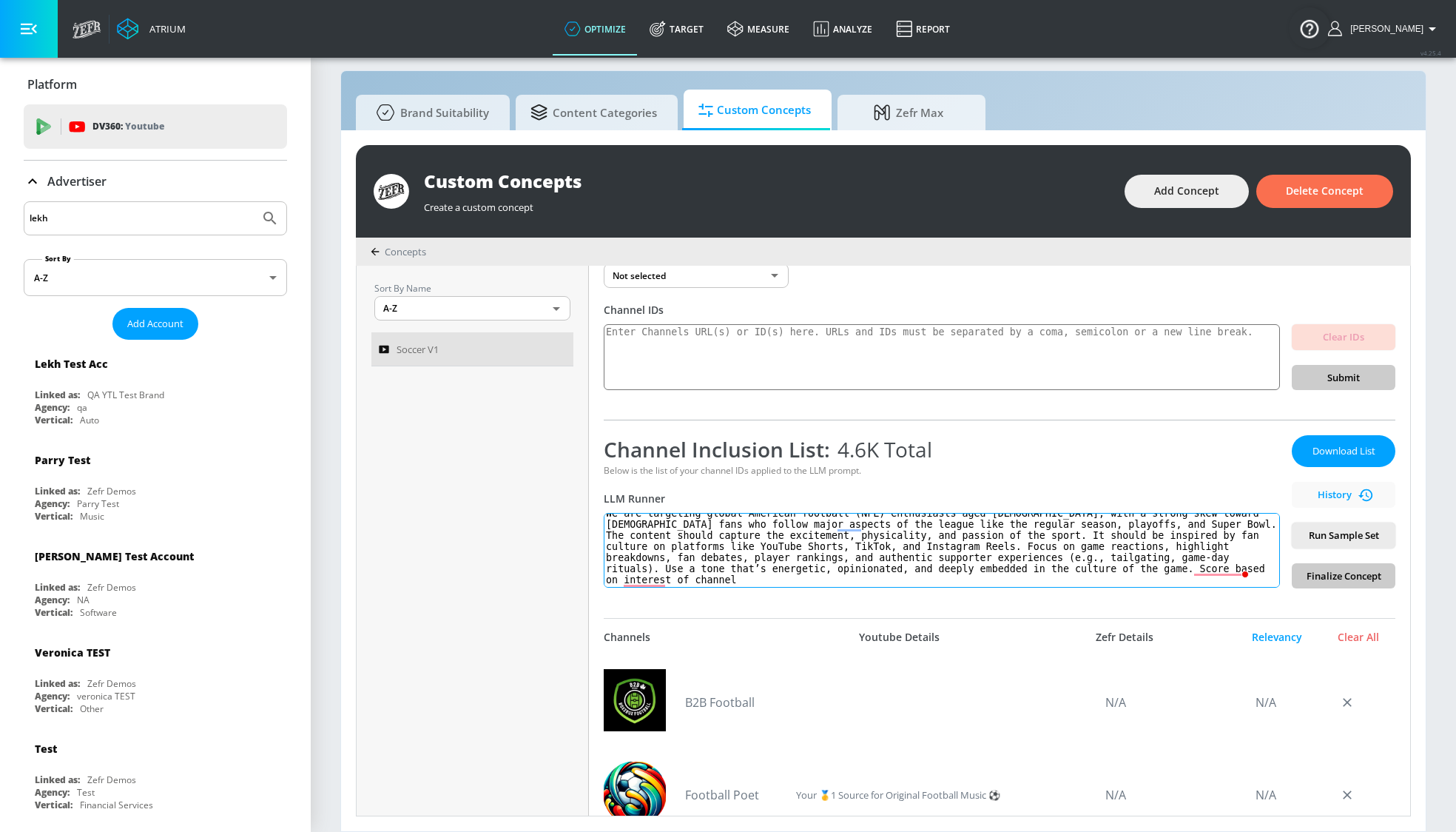
click at [1089, 577] on textarea "We are targeting global American football (NFL) enthusiasts aged [DEMOGRAPHIC_D…" at bounding box center [942, 550] width 676 height 74
type textarea "We are targeting global American football (NFL) enthusiasts aged [DEMOGRAPHIC_D…"
click at [1321, 556] on div "Download List History Run Sample Set Finalize Concept" at bounding box center [1344, 511] width 104 height 153
click at [1324, 540] on span "Run Sample Set" at bounding box center [1344, 535] width 80 height 17
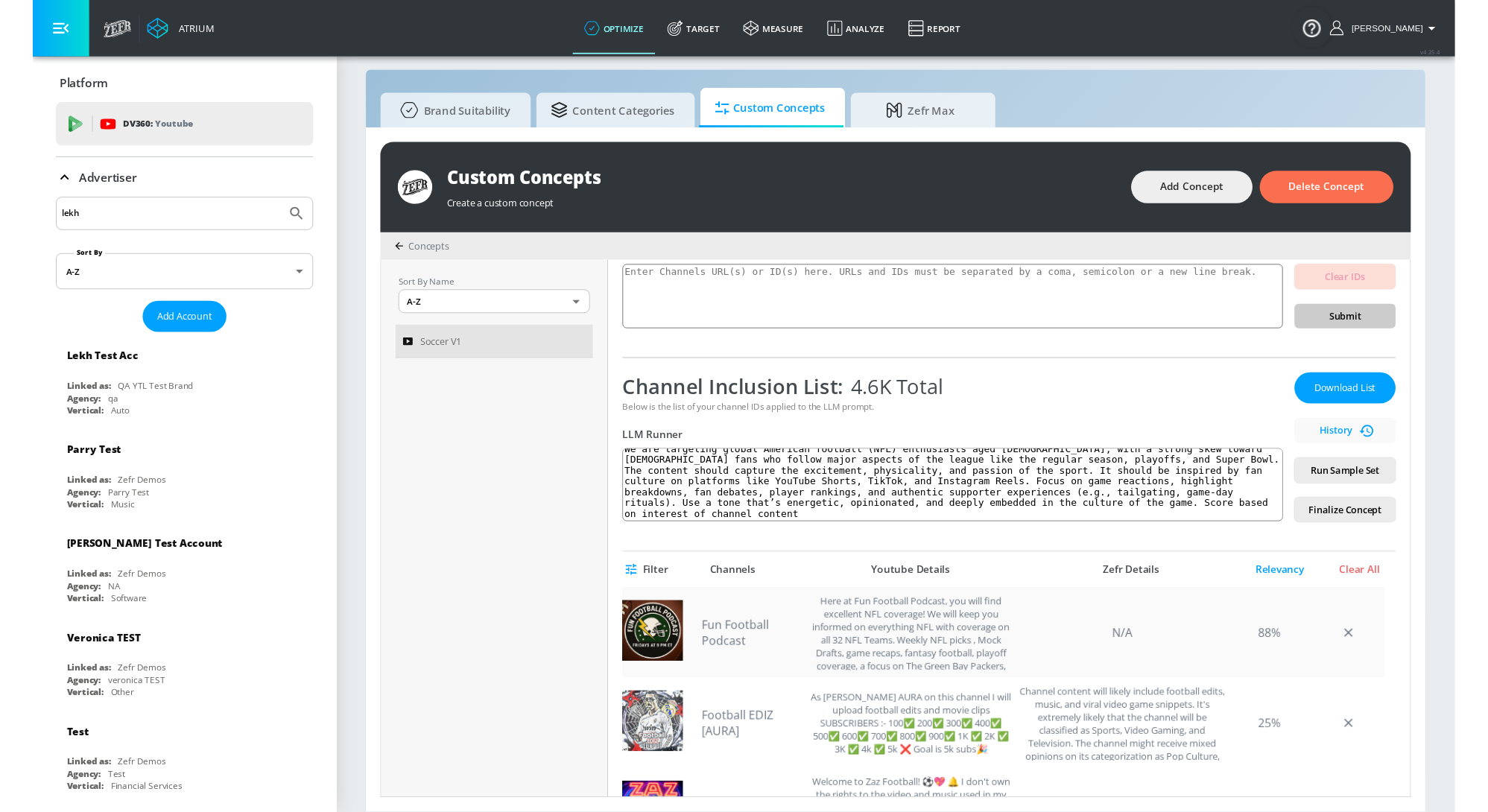
scroll to position [0, 0]
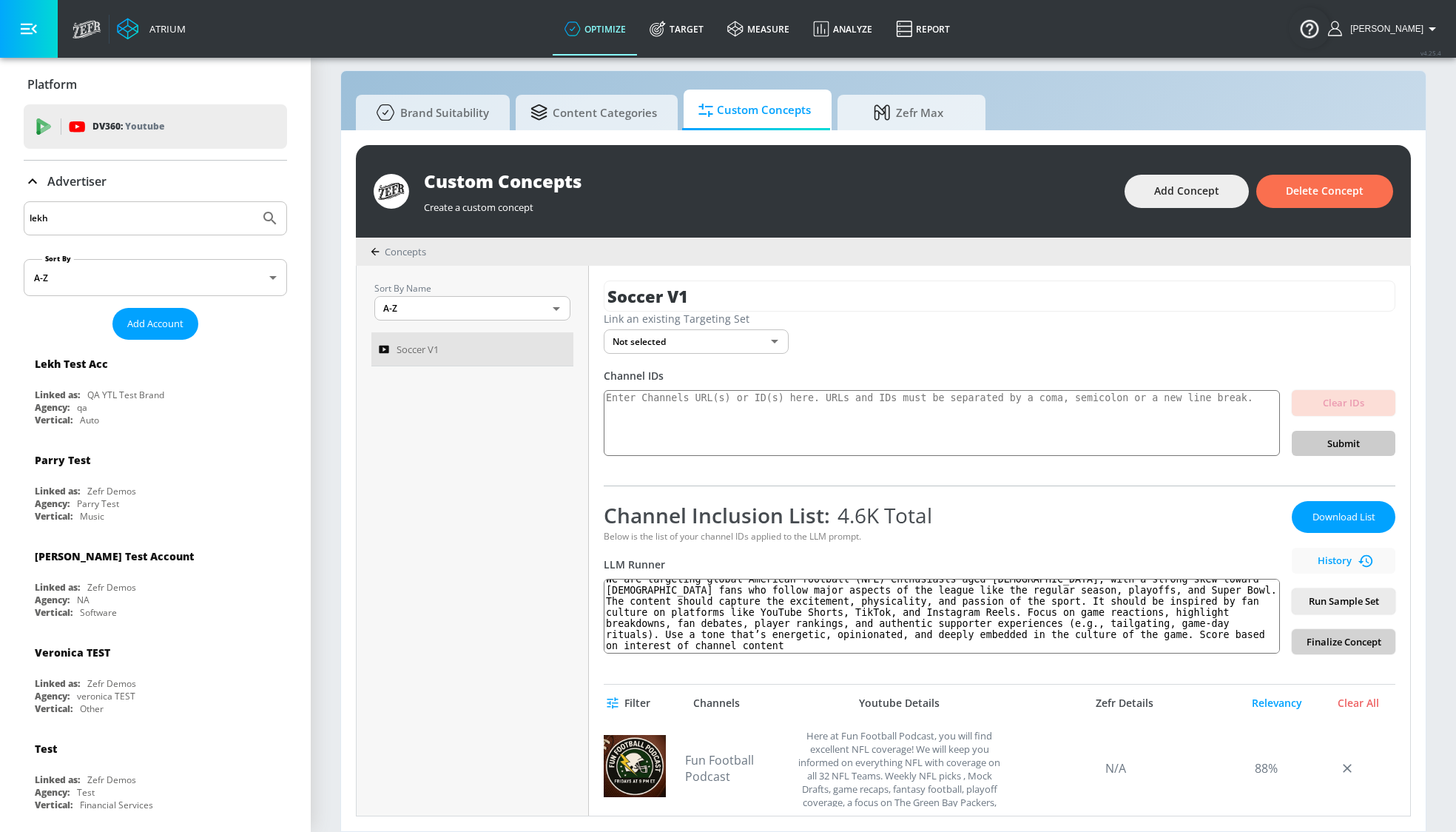
click at [1362, 638] on span "Finalize Concept" at bounding box center [1344, 642] width 80 height 17
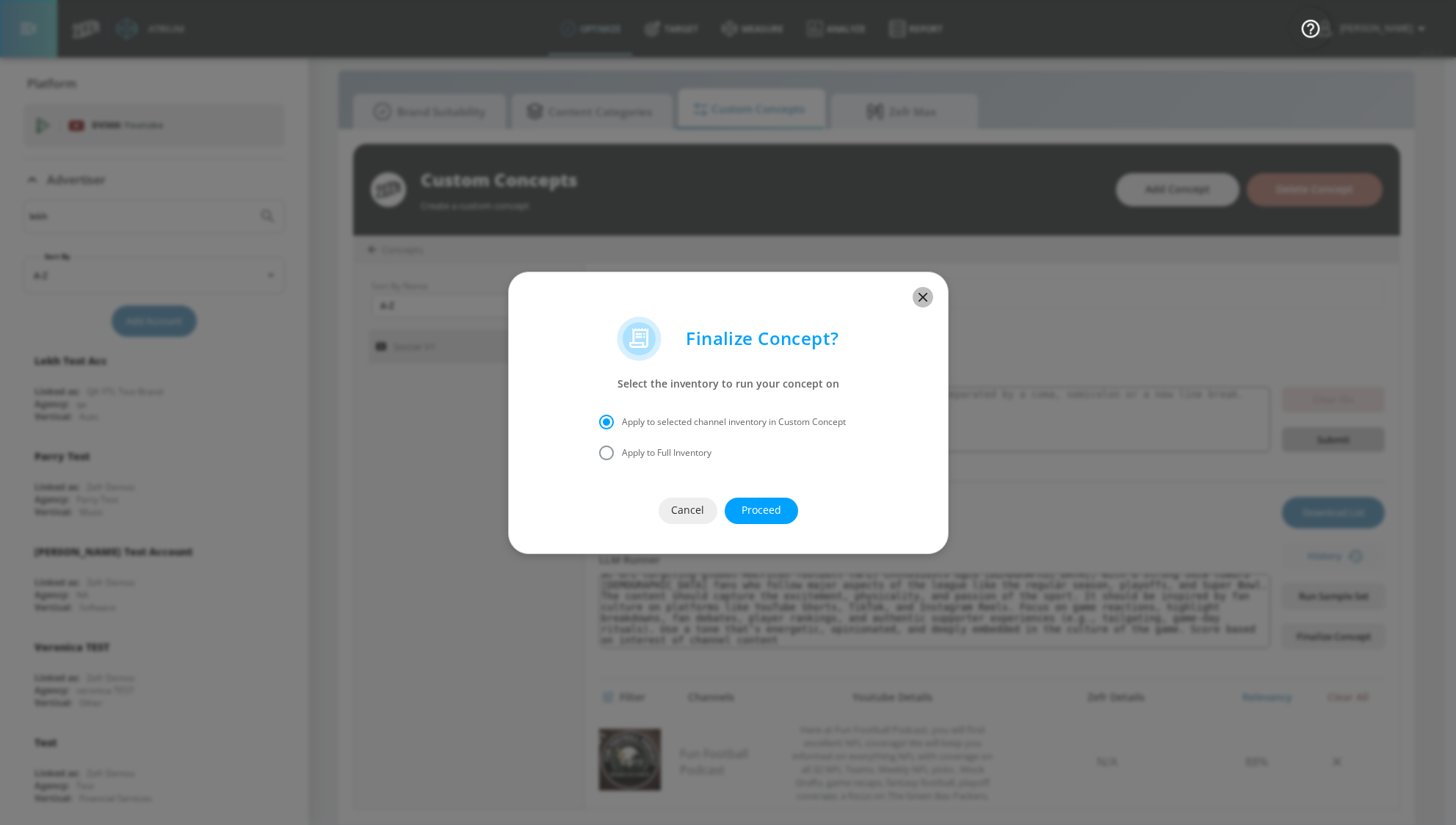
click at [923, 289] on icon "button" at bounding box center [922, 297] width 16 height 16
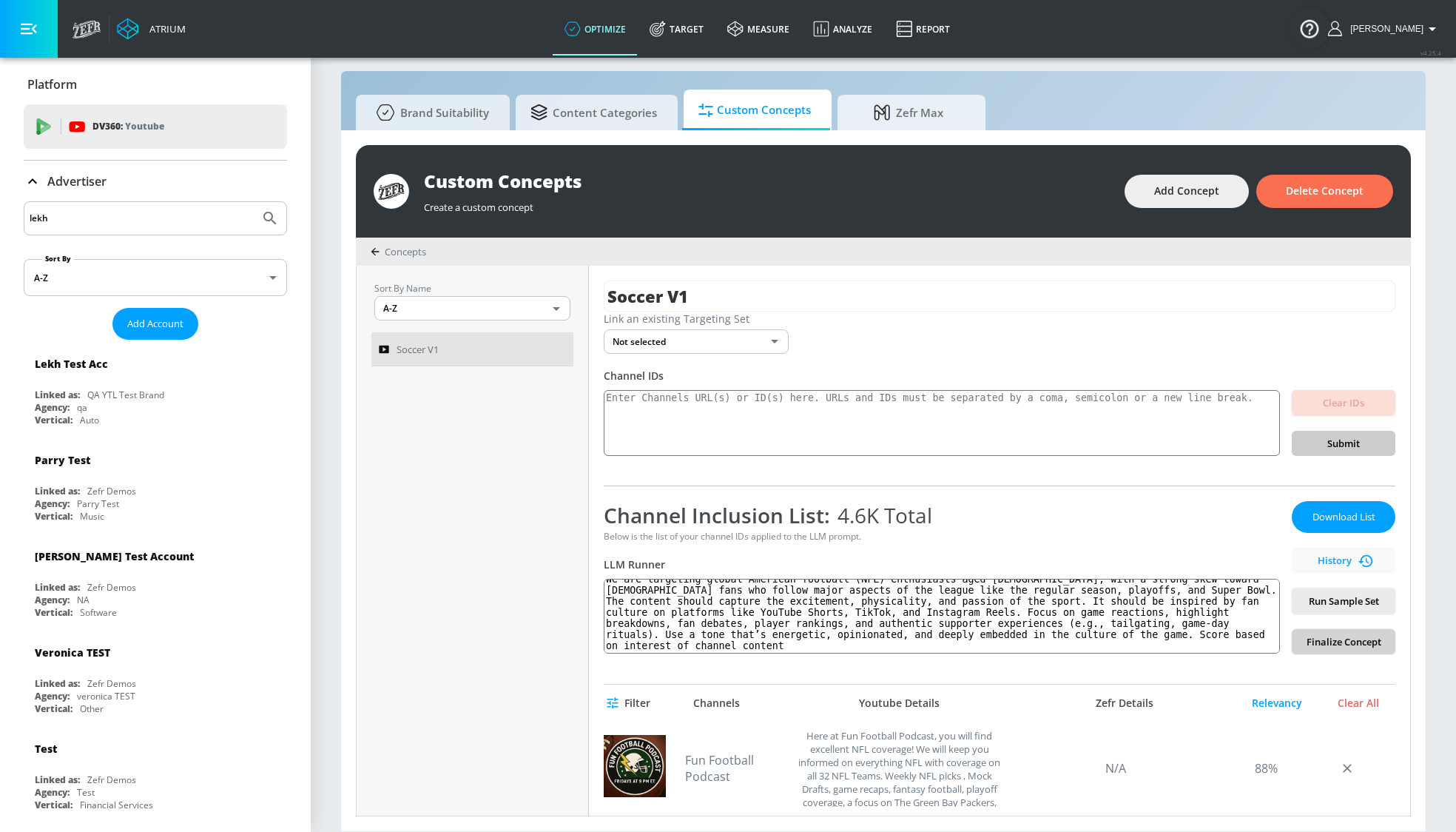
click at [1354, 649] on span "Finalize Concept" at bounding box center [1344, 642] width 80 height 17
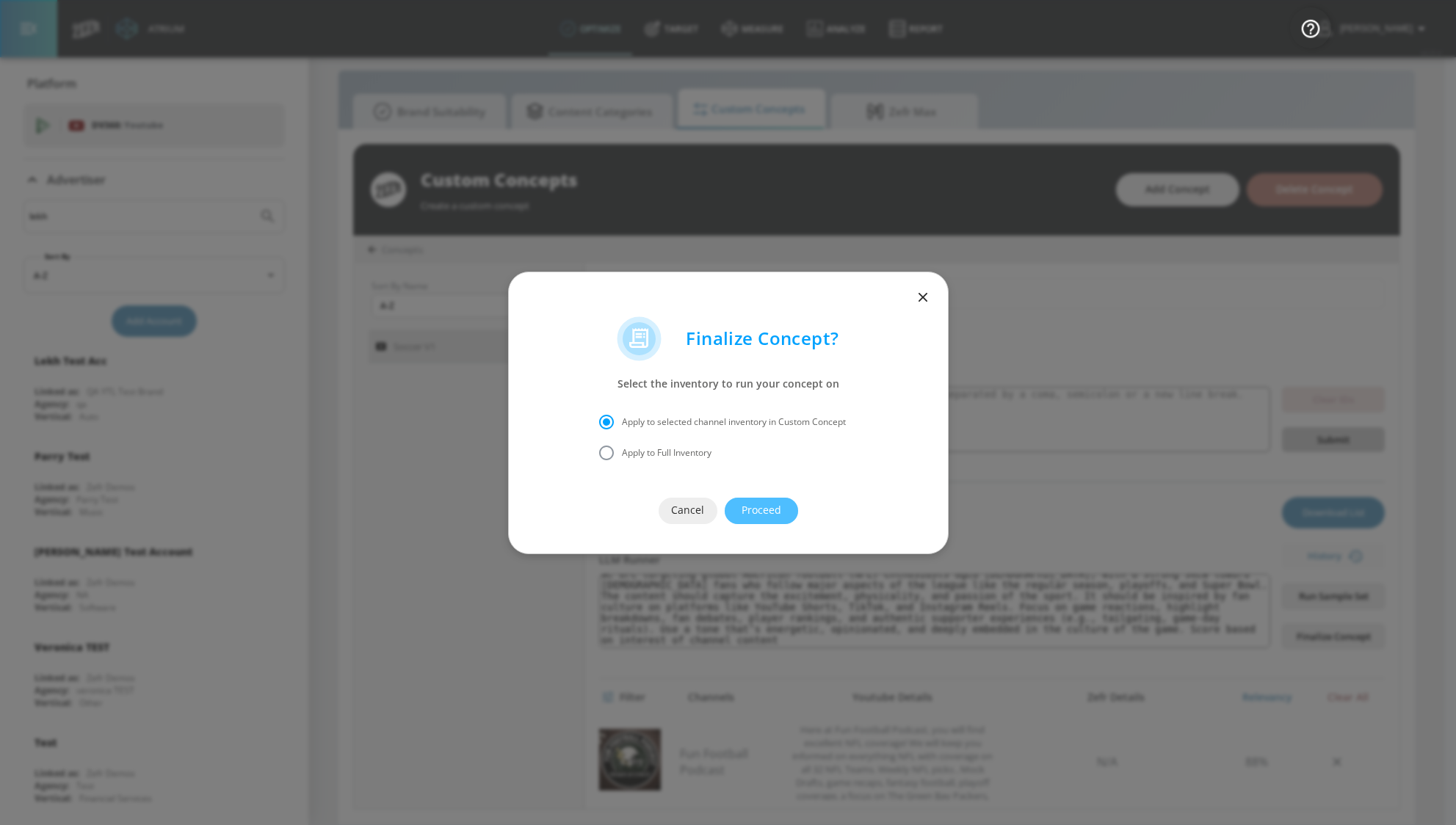
click at [769, 506] on span "Proceed" at bounding box center [761, 509] width 15 height 18
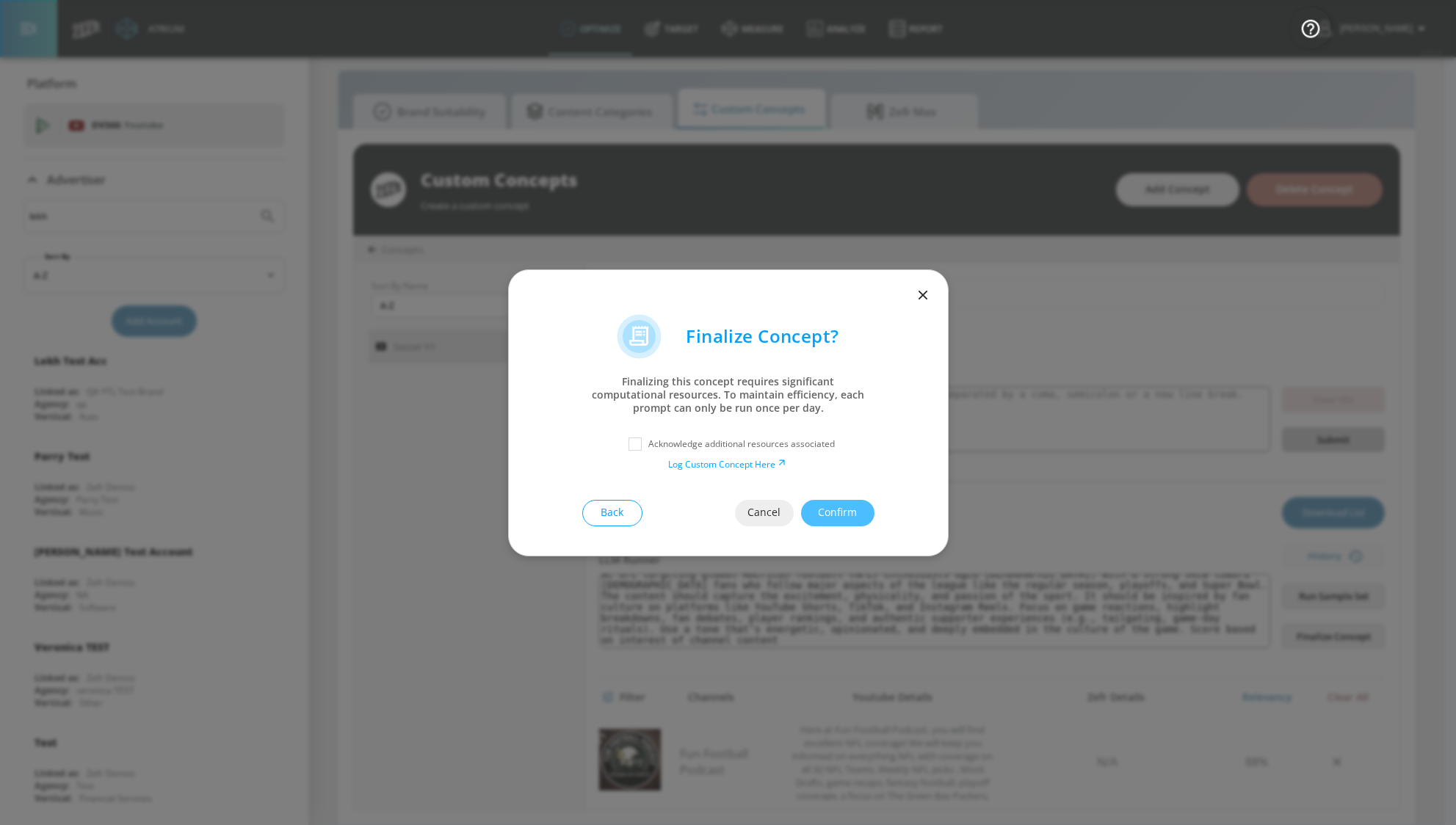
click at [709, 444] on p "Acknowledge additional resources associated" at bounding box center [741, 443] width 186 height 13
click at [610, 443] on div "Acknowledge additional resources associated" at bounding box center [728, 443] width 380 height 27
click at [631, 445] on input "checkbox" at bounding box center [635, 443] width 27 height 27
checkbox input "true"
click at [832, 511] on span "Confirm" at bounding box center [837, 512] width 15 height 18
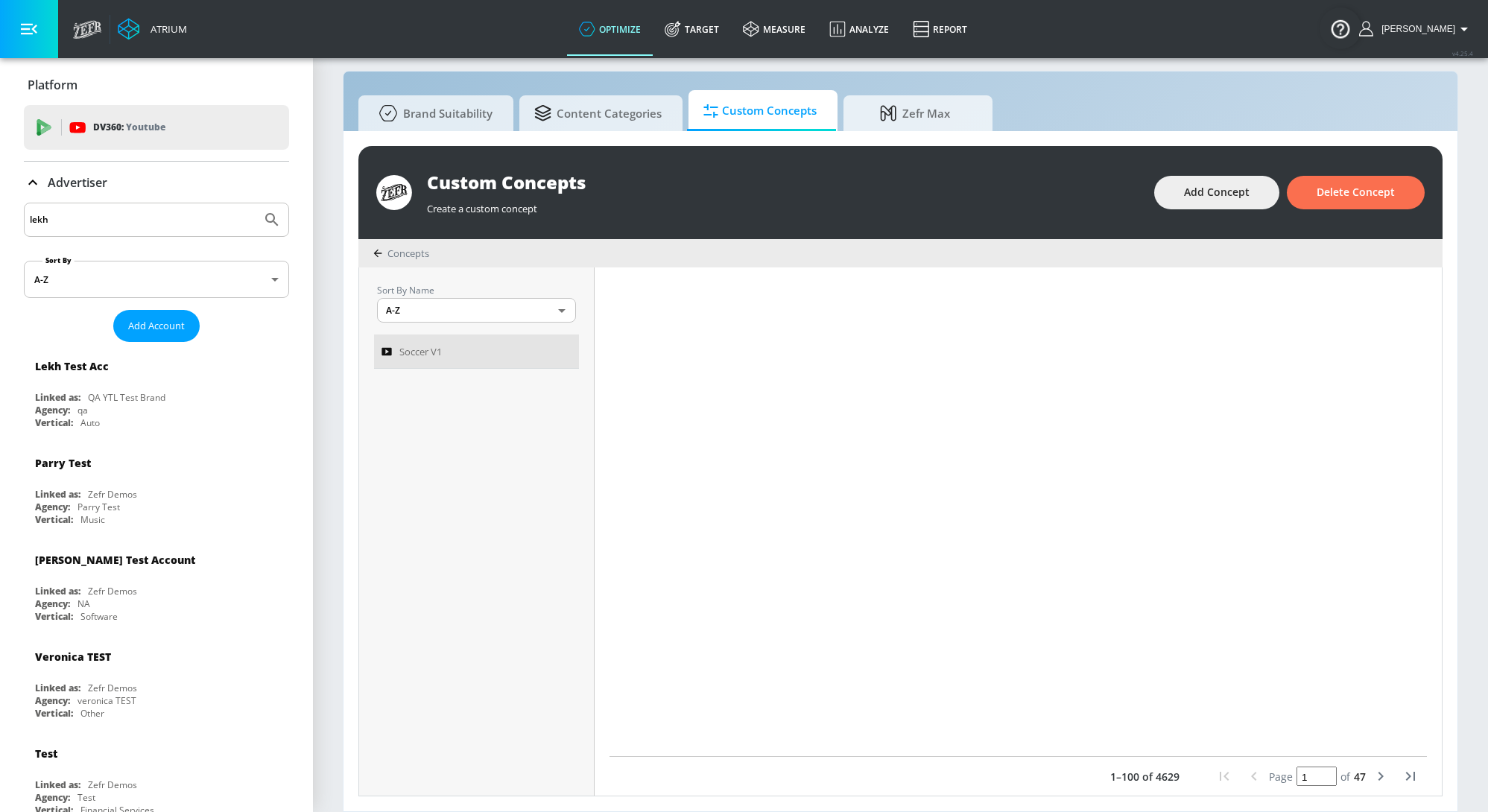
scroll to position [6156, 0]
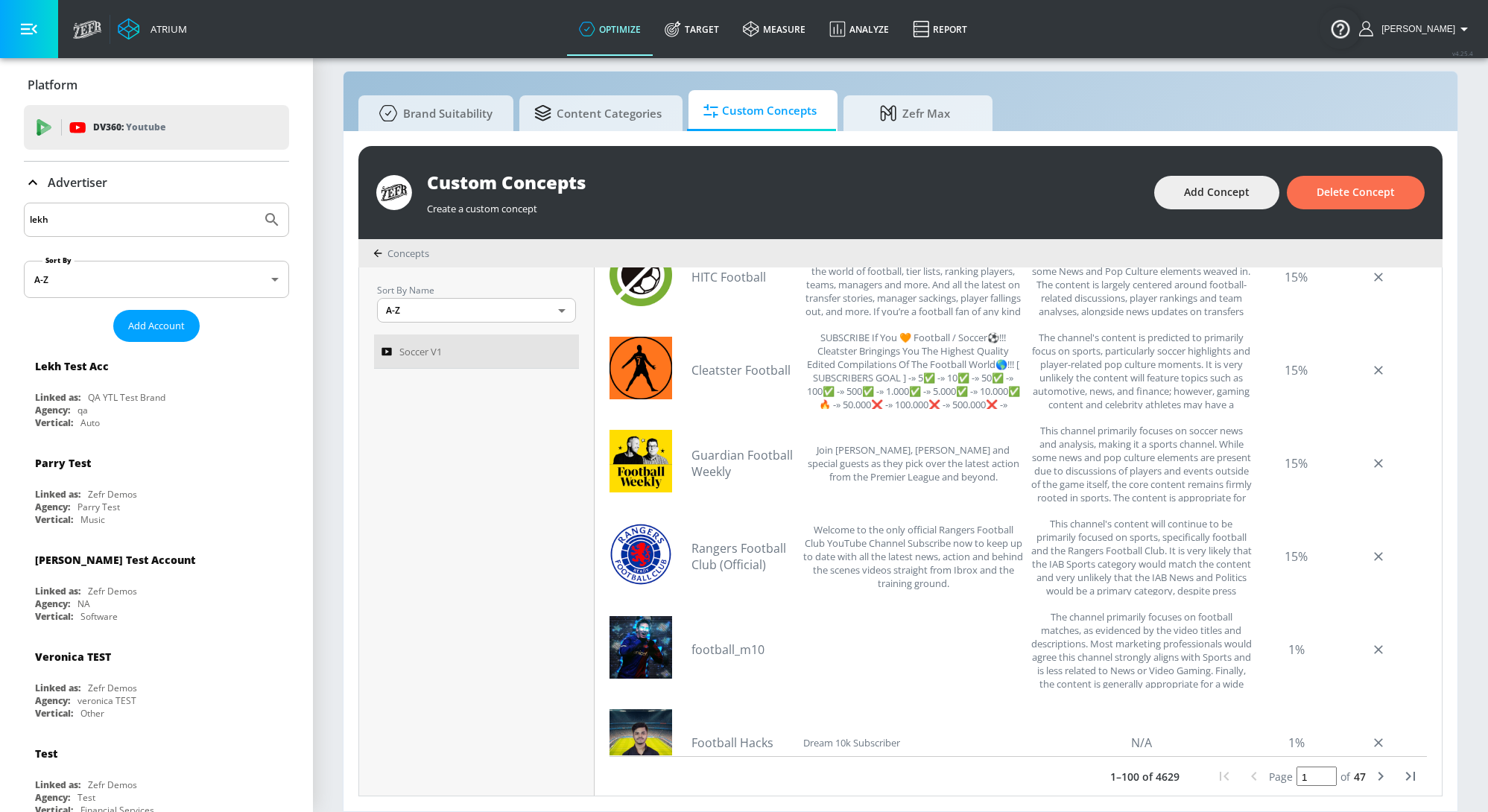
click at [1371, 775] on icon "next page" at bounding box center [1380, 775] width 18 height 18
type input "2"
click at [1371, 775] on icon "next page" at bounding box center [1380, 775] width 18 height 18
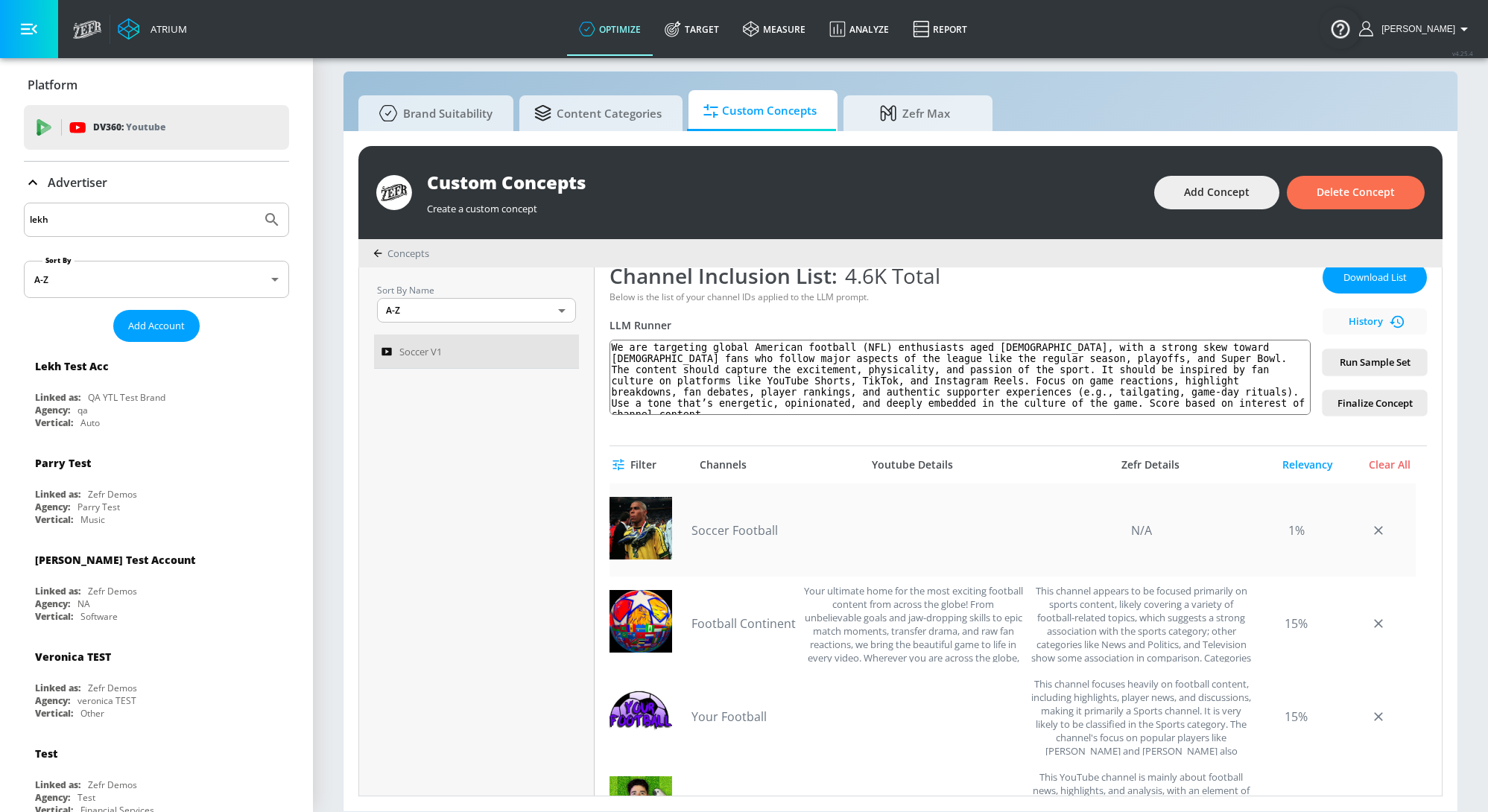
scroll to position [0, 0]
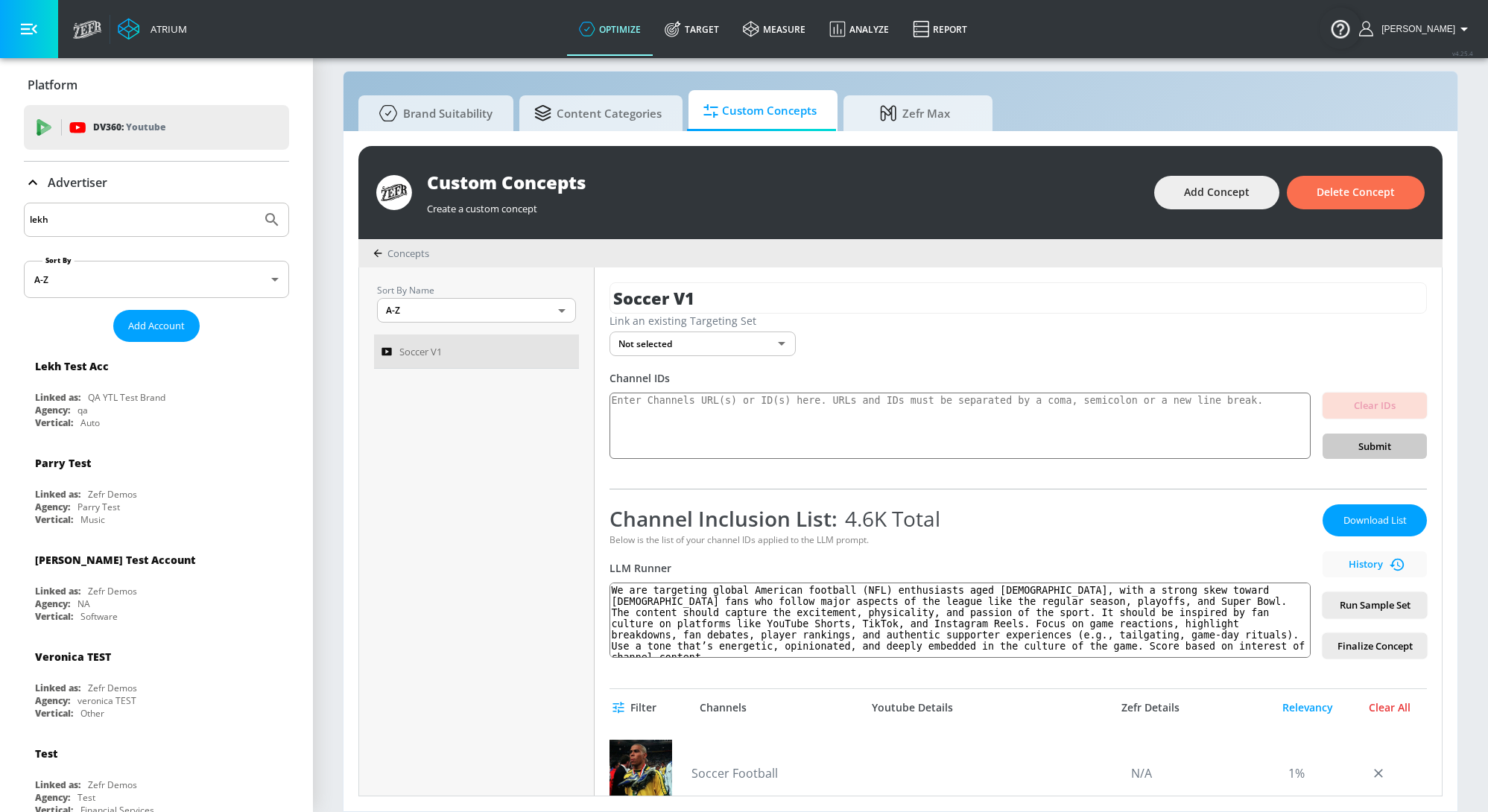
click at [1385, 704] on div "Clear All" at bounding box center [1390, 707] width 75 height 13
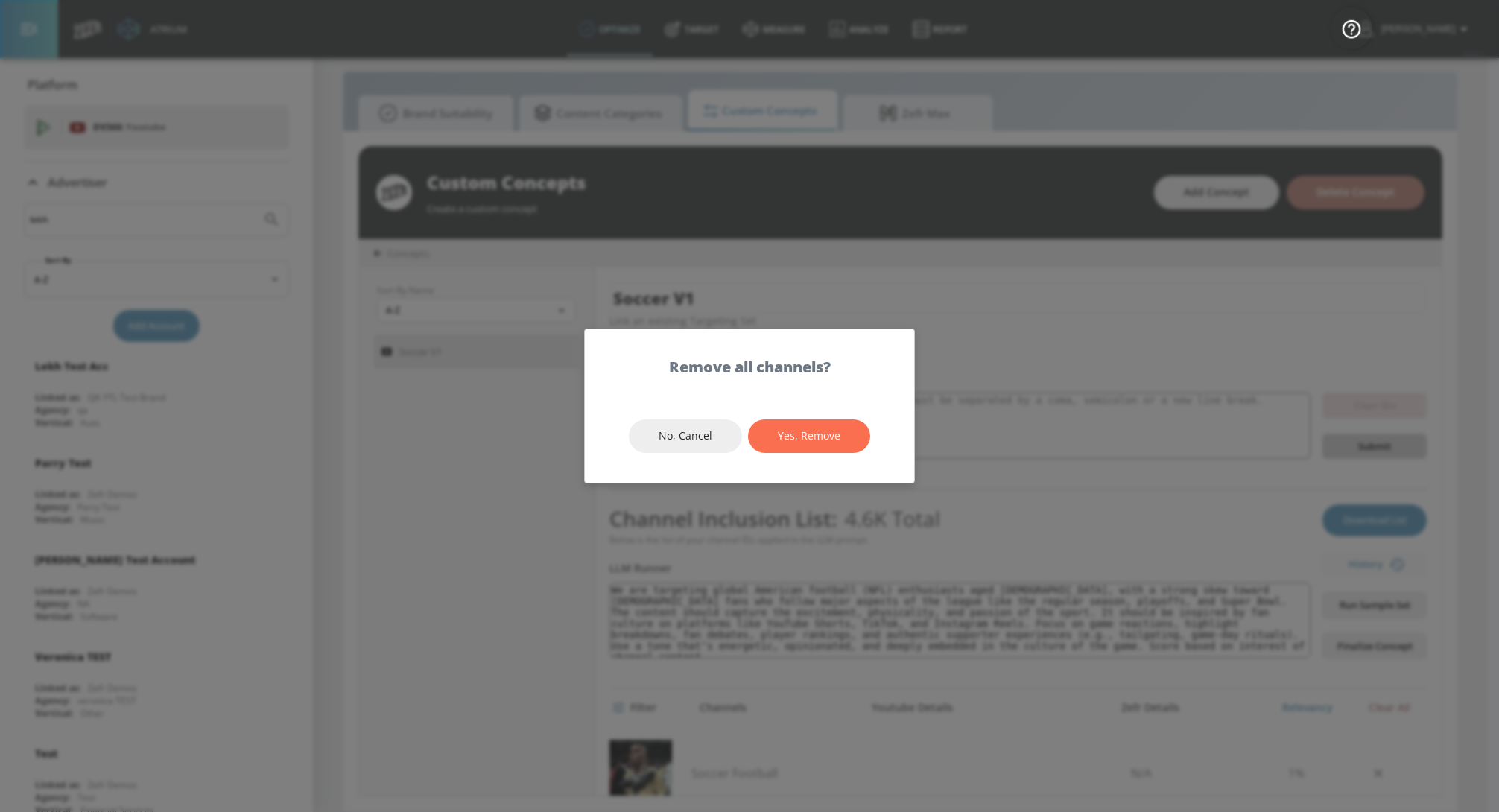
click at [837, 441] on span "Yes, Remove" at bounding box center [809, 435] width 63 height 18
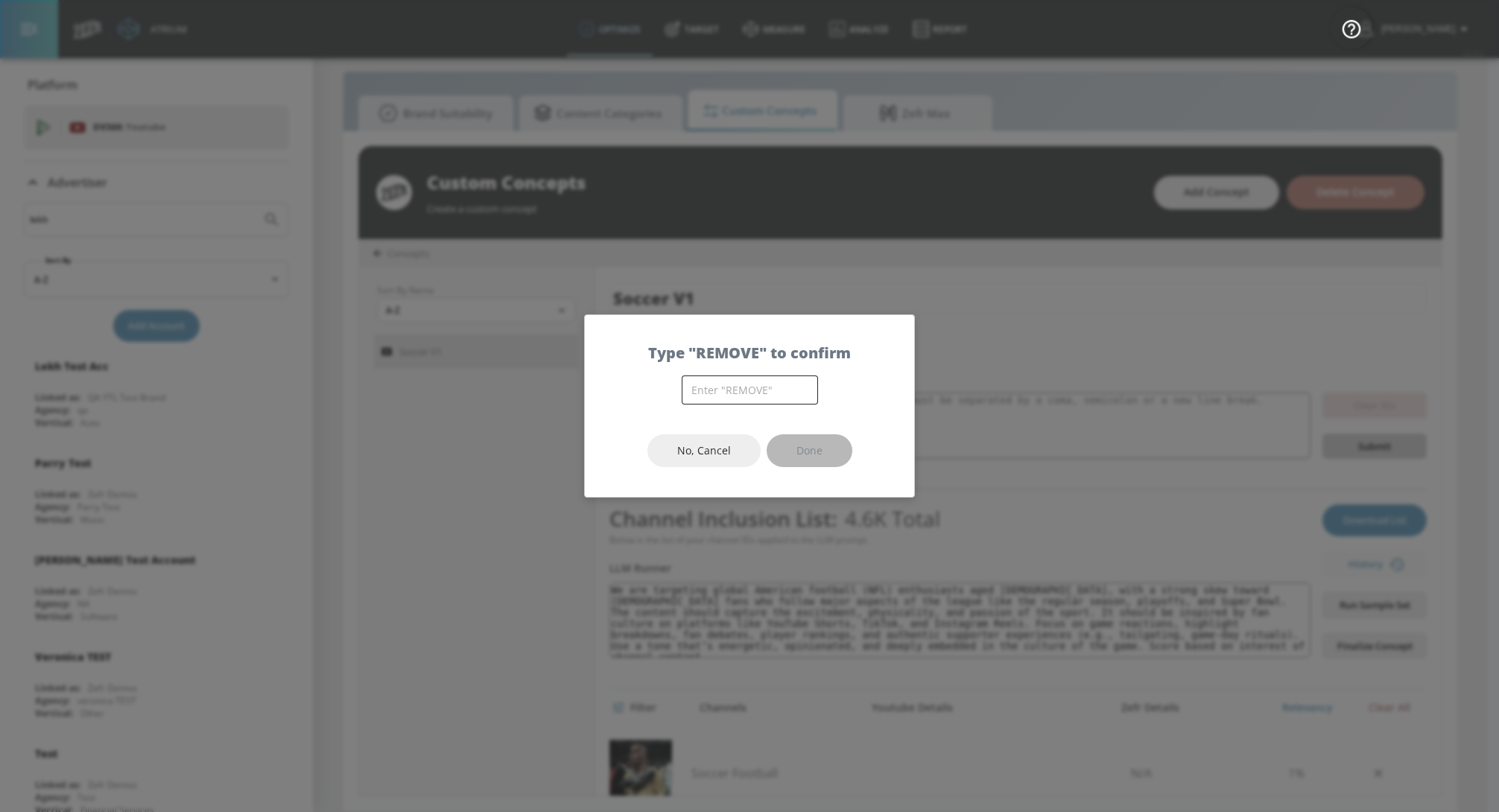
click at [723, 379] on input "text" at bounding box center [750, 389] width 137 height 29
type input "REMOVE"
click at [834, 453] on button "Done" at bounding box center [810, 451] width 85 height 34
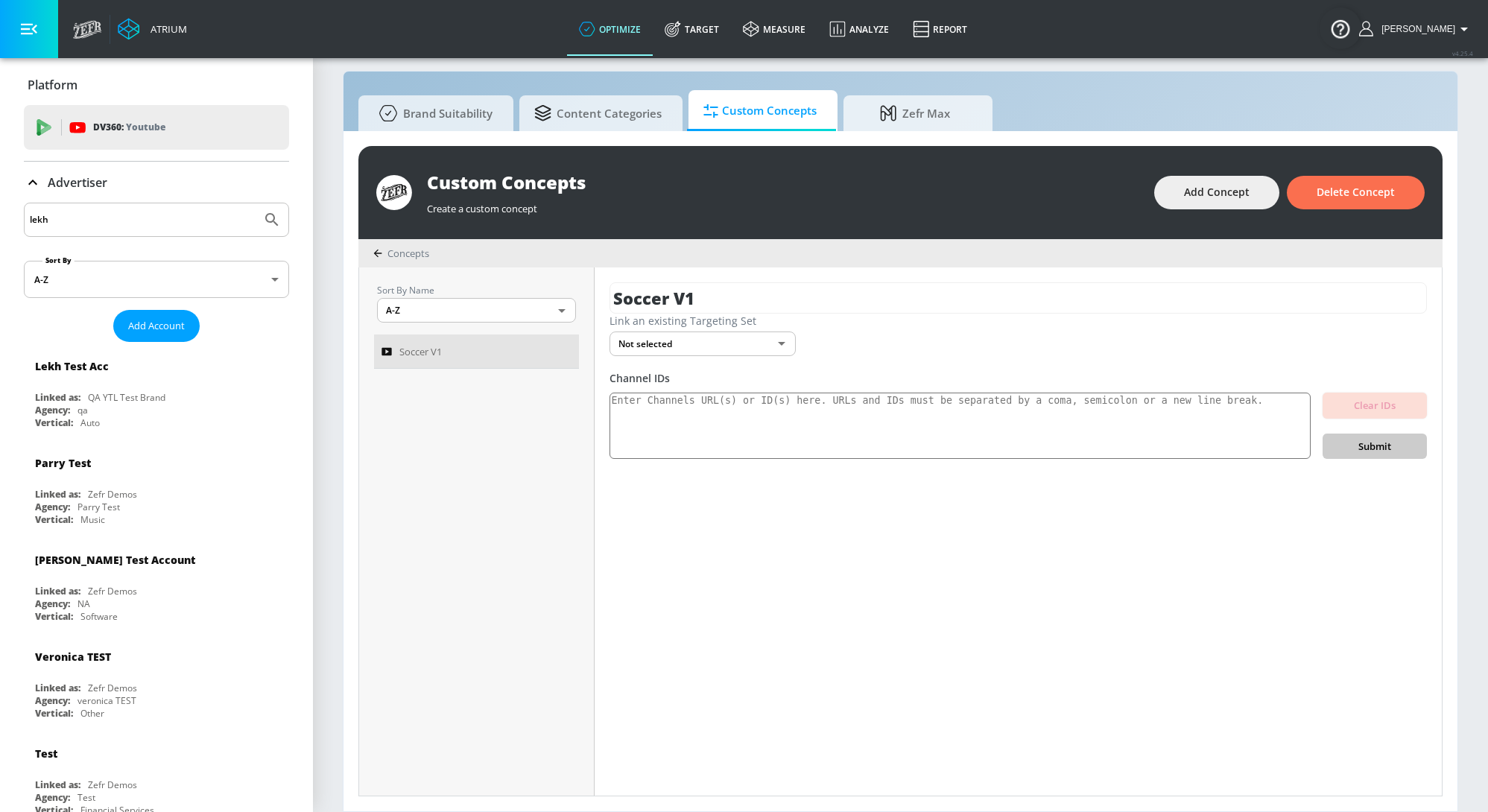
click at [1074, 507] on div "Soccer V1 Link an existing Targeting Set Not selected none ​ Channel IDs Clear …" at bounding box center [1018, 531] width 847 height 528
click at [1030, 417] on textarea "To enrich screen reader interactions, please activate Accessibility in Grammarl…" at bounding box center [959, 426] width 701 height 67
click at [730, 409] on textarea "To enrich screen reader interactions, please activate Accessibility in Grammarl…" at bounding box center [959, 426] width 701 height 67
paste textarea "UCNVdyYFQqKna9M5Uhu_iOUA UCNVfYl6-edOPryUoSj9647Q UCNVoh_2txPzEUVoF0OLaZvQ UCNW…"
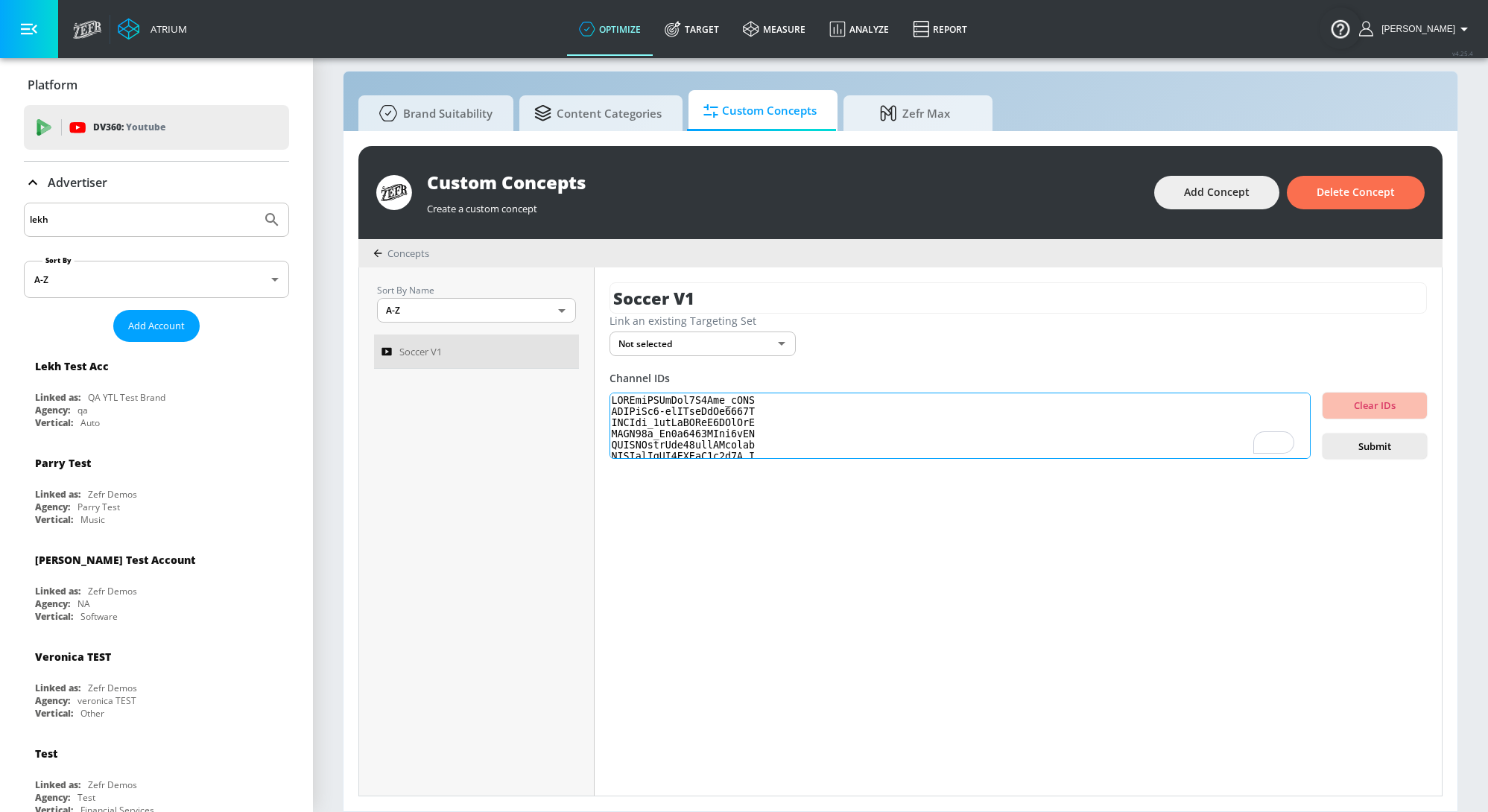
scroll to position [61388, 0]
type textarea "UCNVdyYFQqKna9M5Uhu_iOUA UCNVfYl6-edOPryUoSj9647Q UCNVoh_2txPzEUVoF0OLaZvQ UCNW…"
click at [1395, 446] on span "Submit" at bounding box center [1375, 446] width 80 height 17
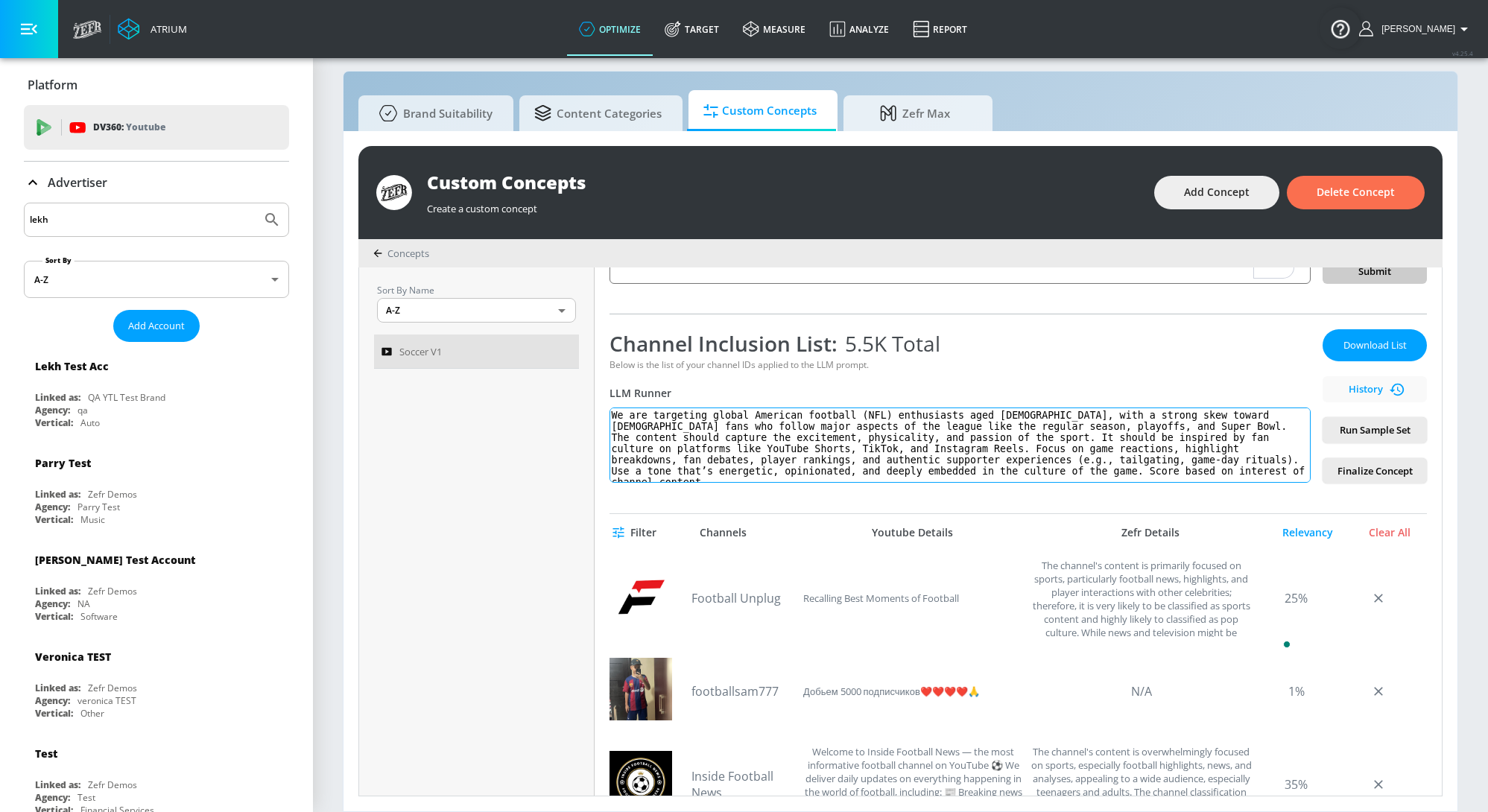
scroll to position [175, 0]
drag, startPoint x: 1066, startPoint y: 471, endPoint x: 1241, endPoint y: 467, distance: 175.0
click at [1241, 467] on textarea "We are targeting global American football (NFL) enthusiasts aged [DEMOGRAPHIC_D…" at bounding box center [959, 445] width 701 height 75
type textarea "We are targeting global American football (NFL) enthusiasts aged [DEMOGRAPHIC_D…"
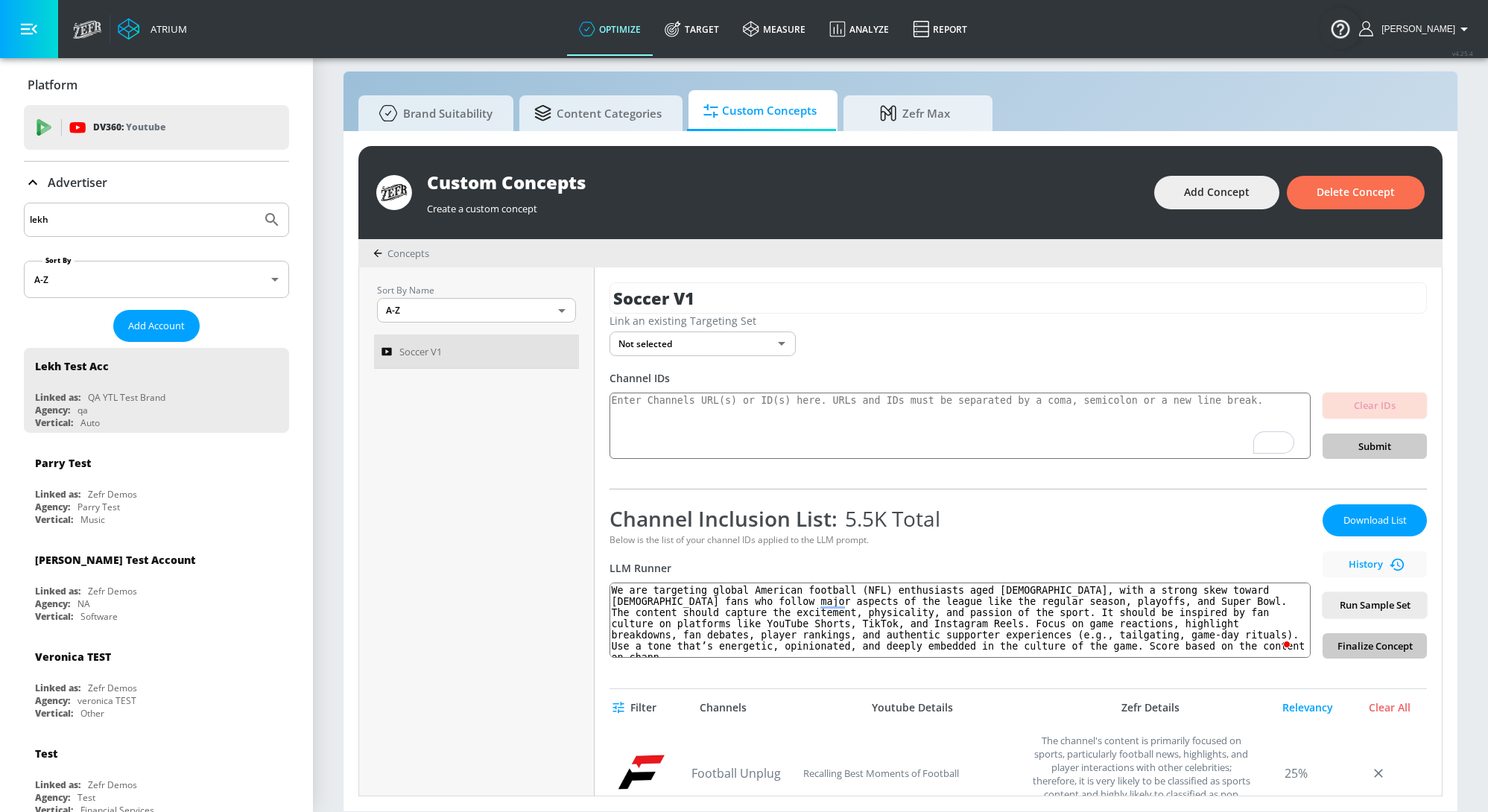
scroll to position [175, 0]
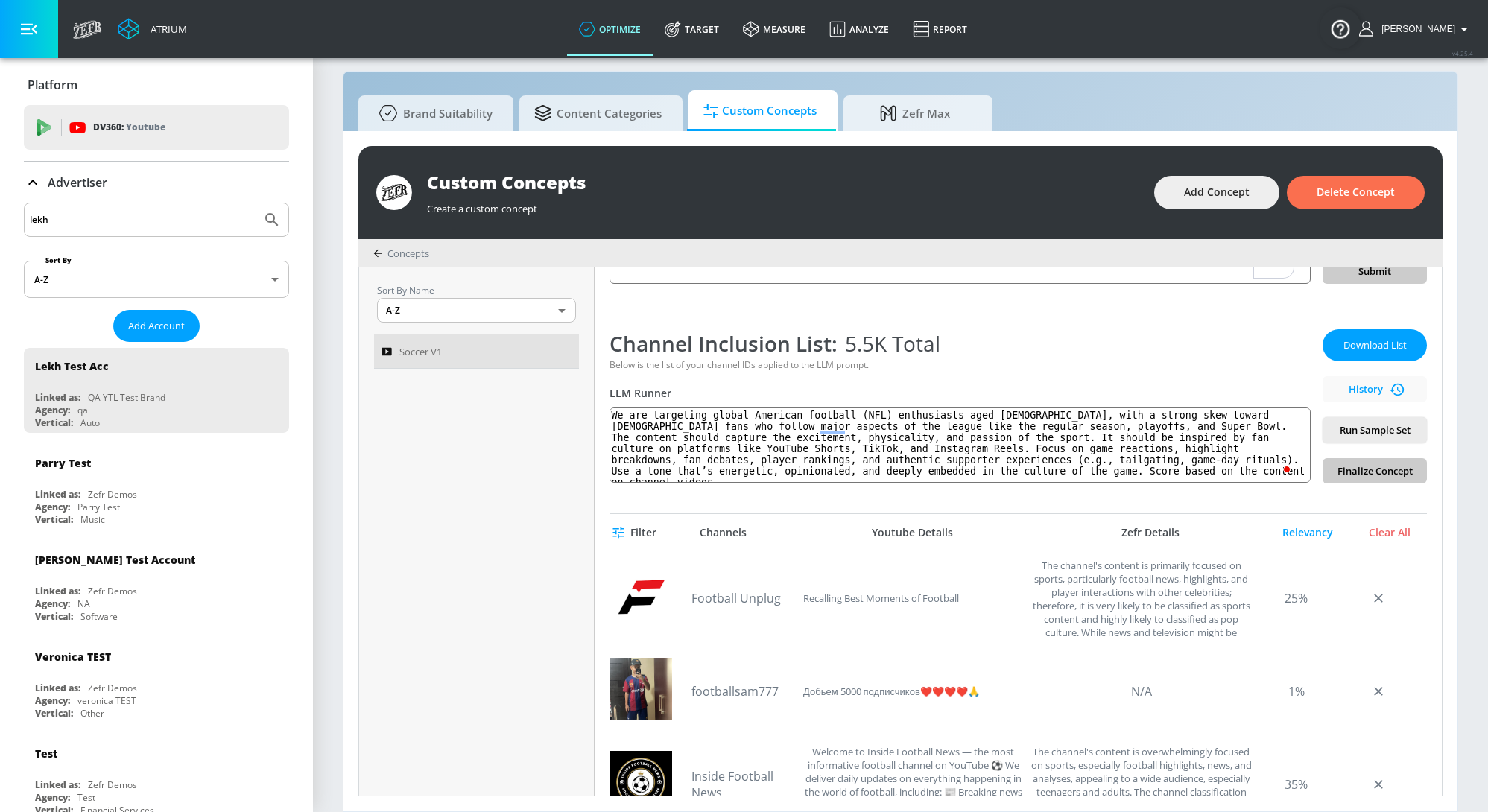
type textarea "We are targeting global American football (NFL) enthusiasts aged 16–35, with a …"
click at [1378, 476] on div "Download List History Run Sample Set Finalize Concept" at bounding box center [1375, 406] width 104 height 154
click at [1373, 470] on div "Download List History Run Sample Set Finalize Concept" at bounding box center [1375, 406] width 104 height 154
click at [1358, 473] on div "Download List History Run Sample Set Finalize Concept" at bounding box center [1375, 406] width 104 height 154
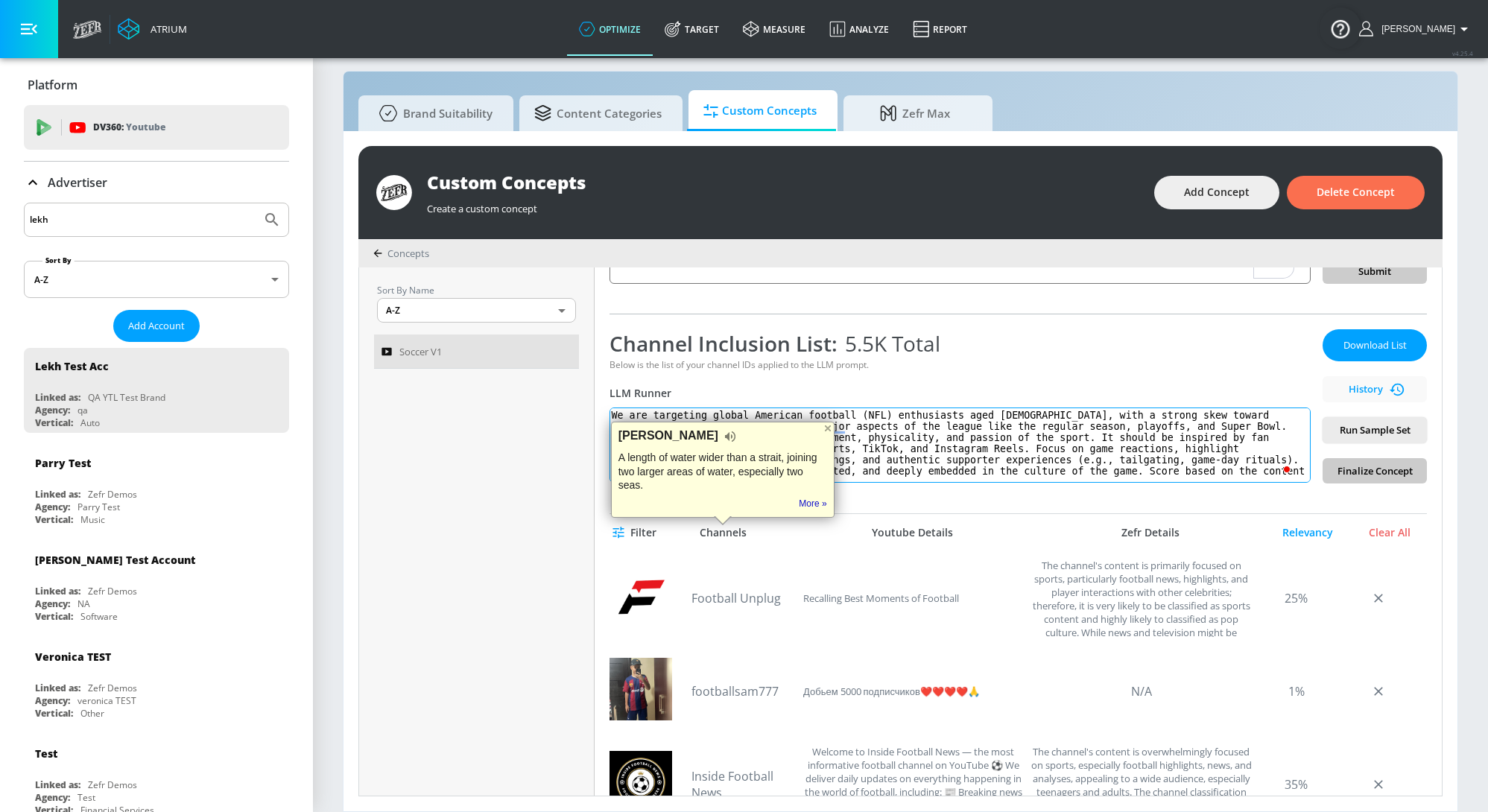
click at [1246, 469] on textarea "We are targeting global American football (NFL) enthusiasts aged 16–35, with a …" at bounding box center [959, 445] width 701 height 75
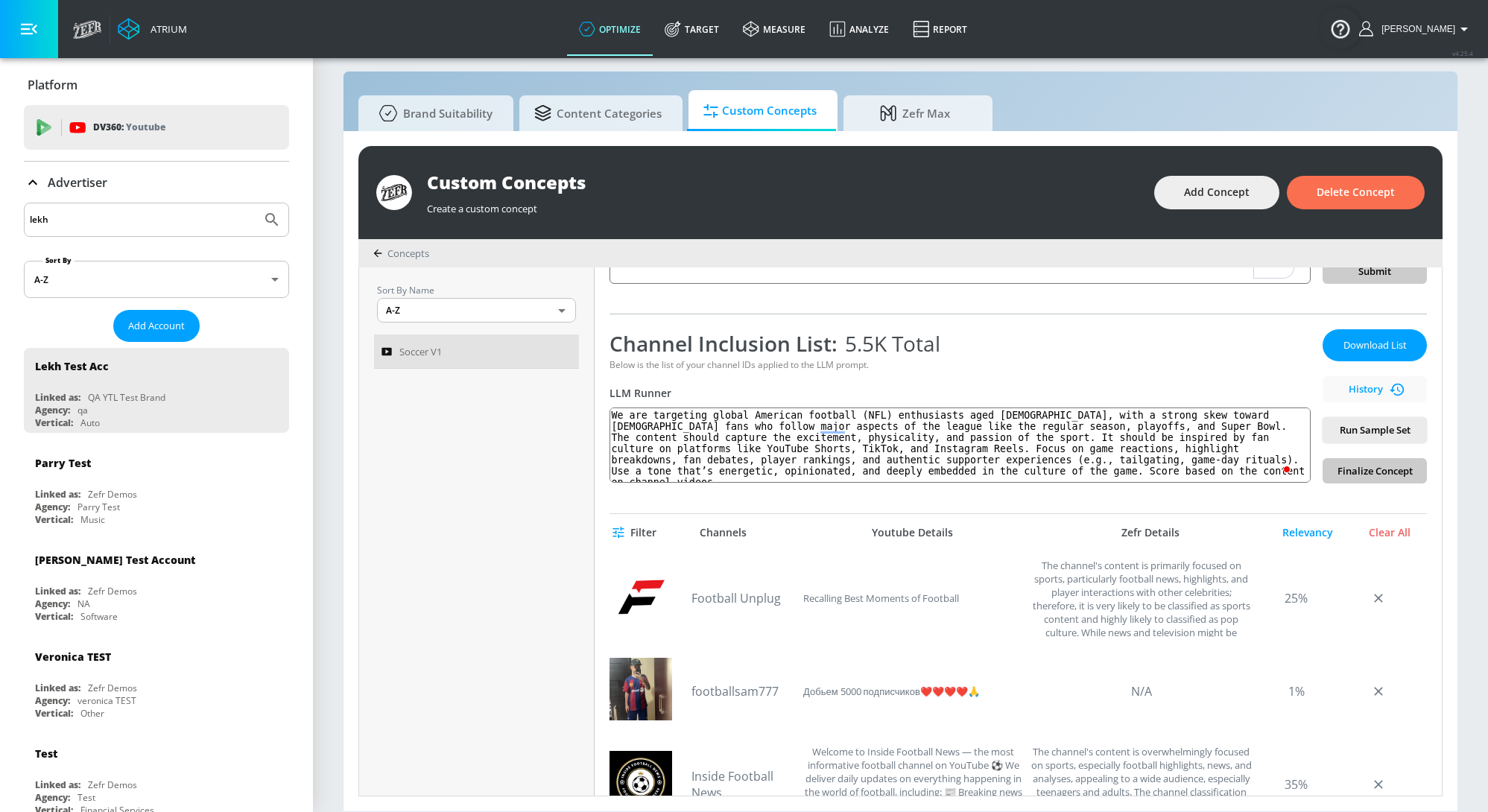
click at [1338, 475] on div "Download List History Run Sample Set Finalize Concept" at bounding box center [1375, 406] width 104 height 154
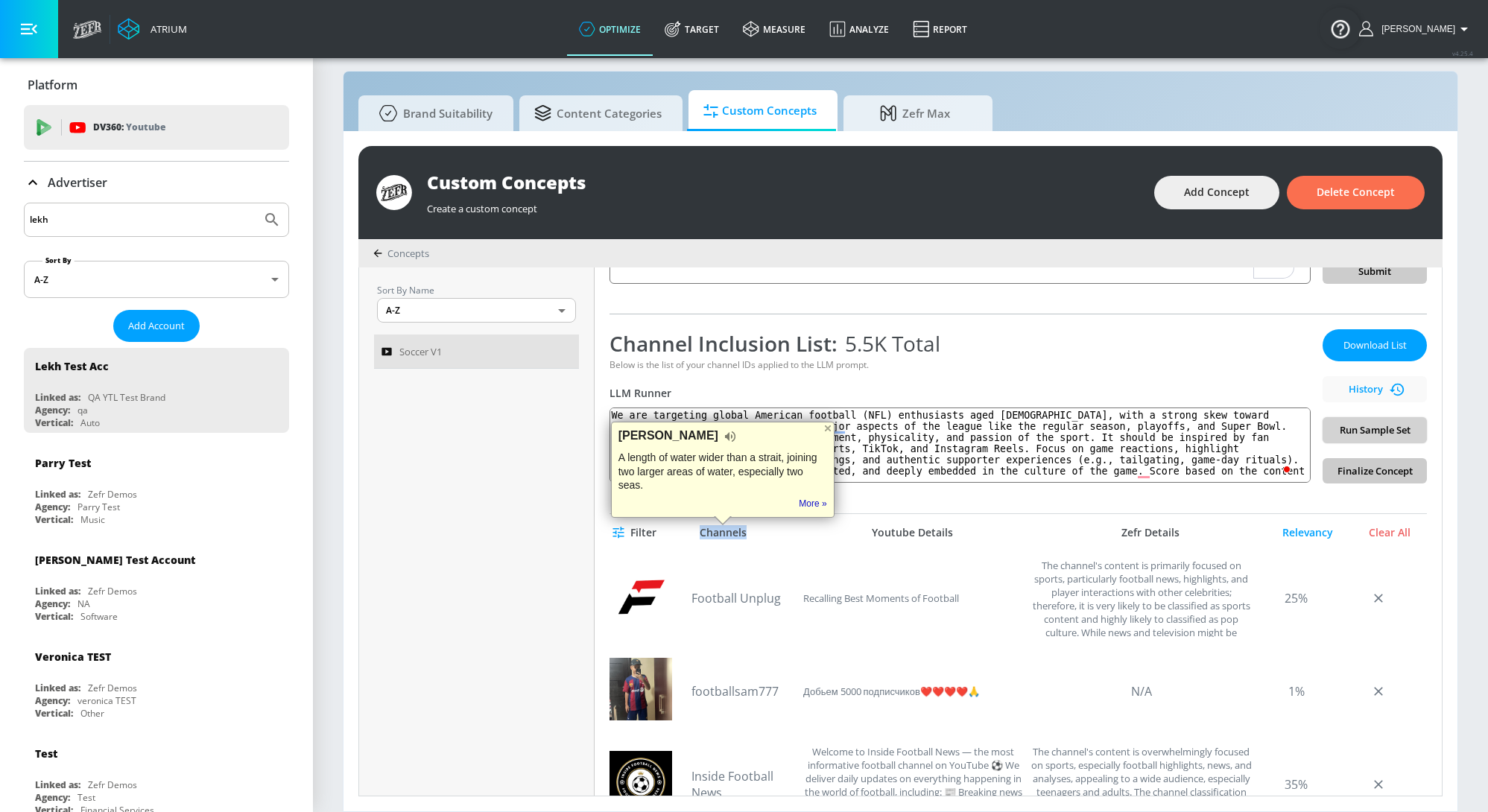
click at [1363, 430] on span "Run Sample Set" at bounding box center [1375, 430] width 80 height 17
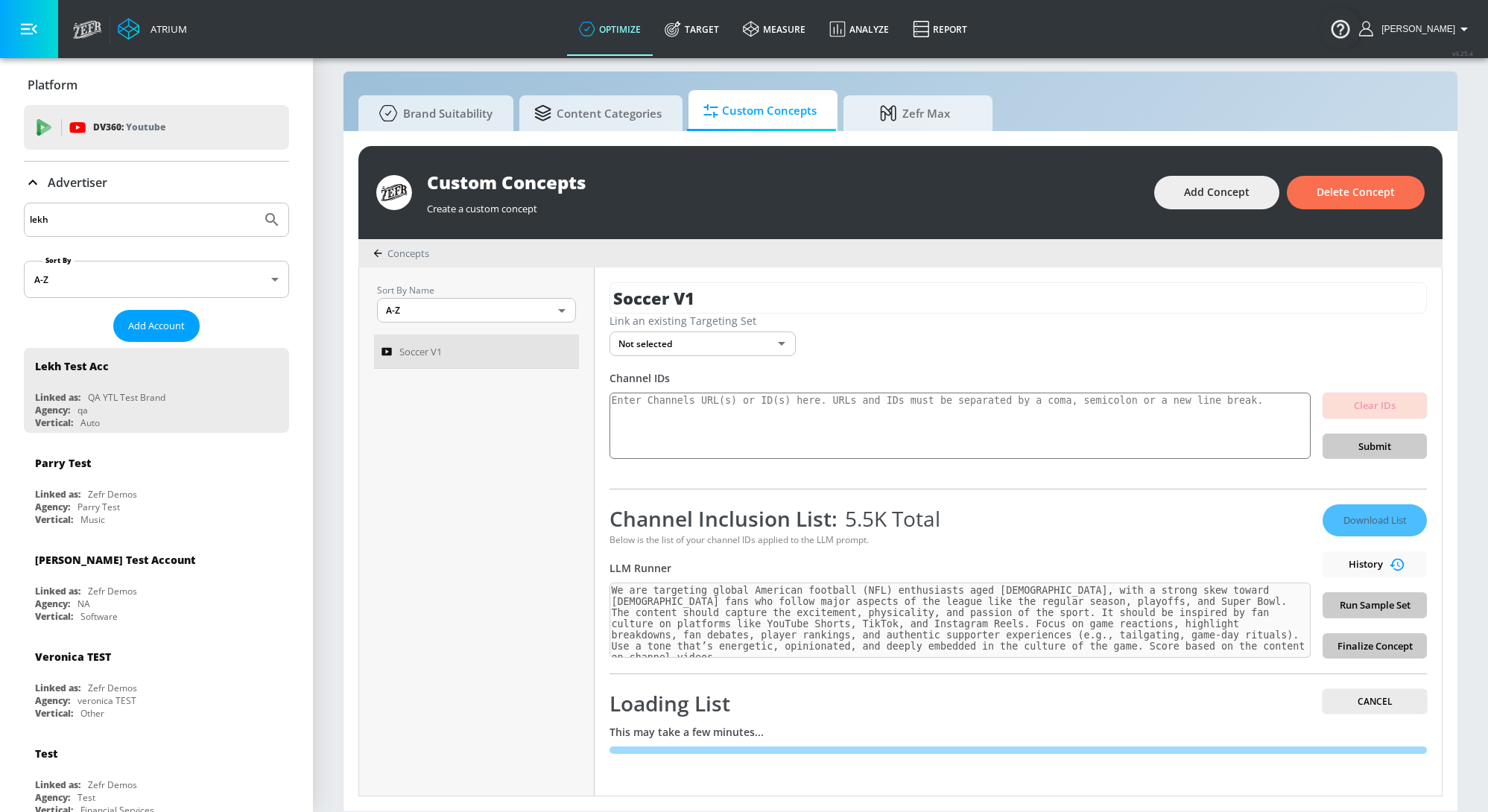
scroll to position [0, 0]
click at [1394, 701] on span "Cancel" at bounding box center [1375, 701] width 80 height 16
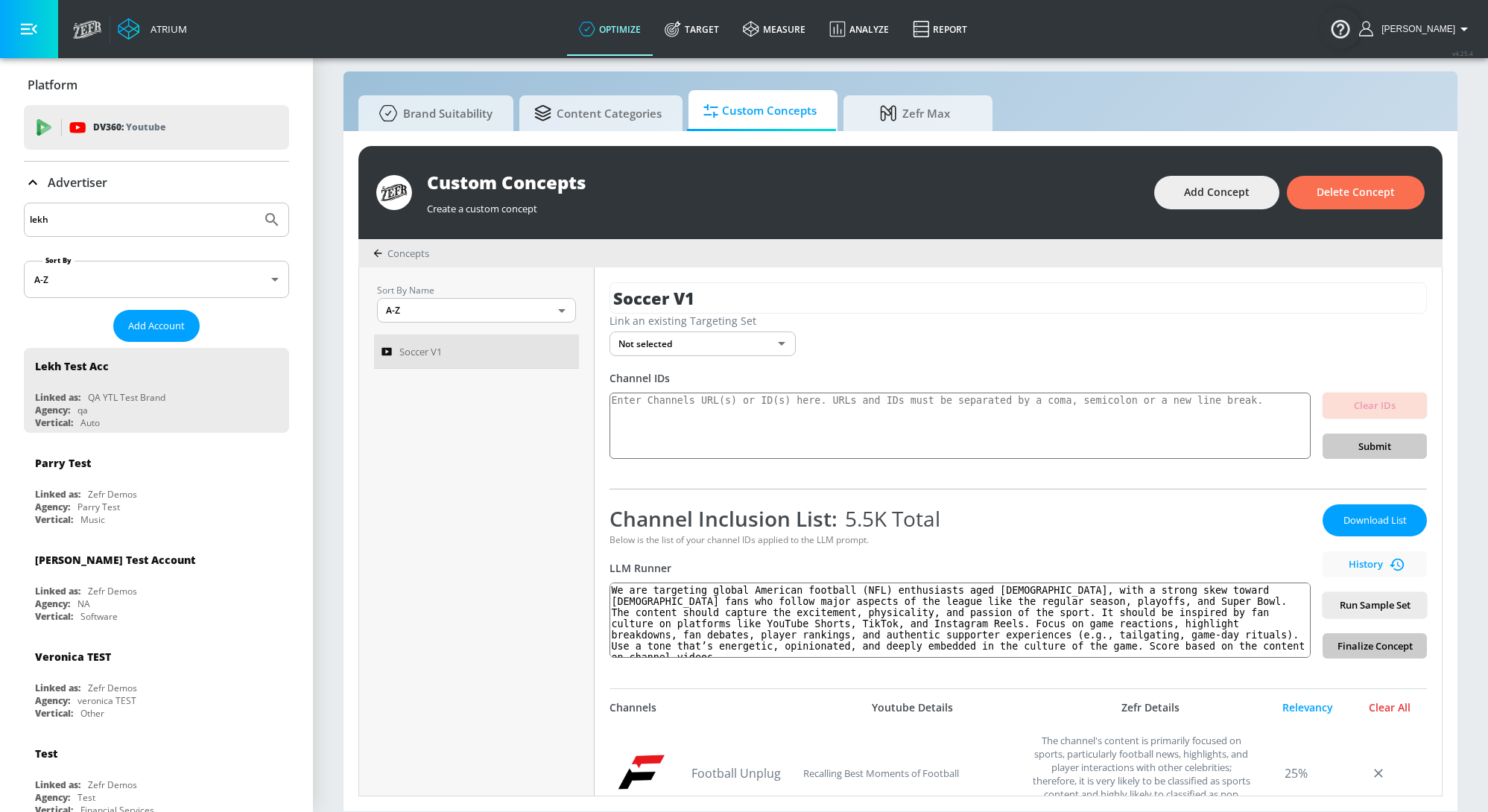
click at [1393, 705] on div "Clear All" at bounding box center [1390, 707] width 75 height 13
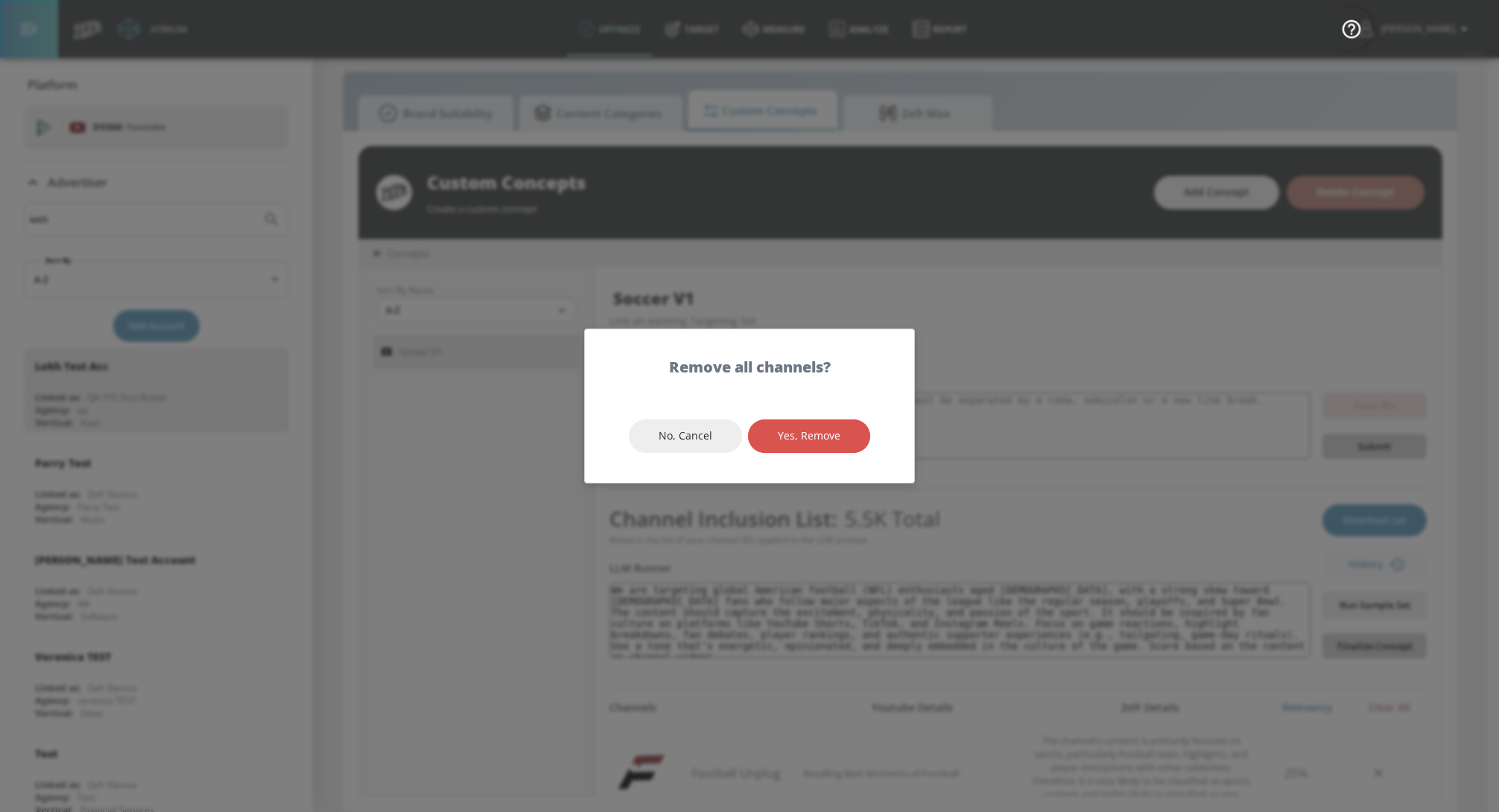
click at [832, 431] on span "Yes, Remove" at bounding box center [809, 435] width 63 height 18
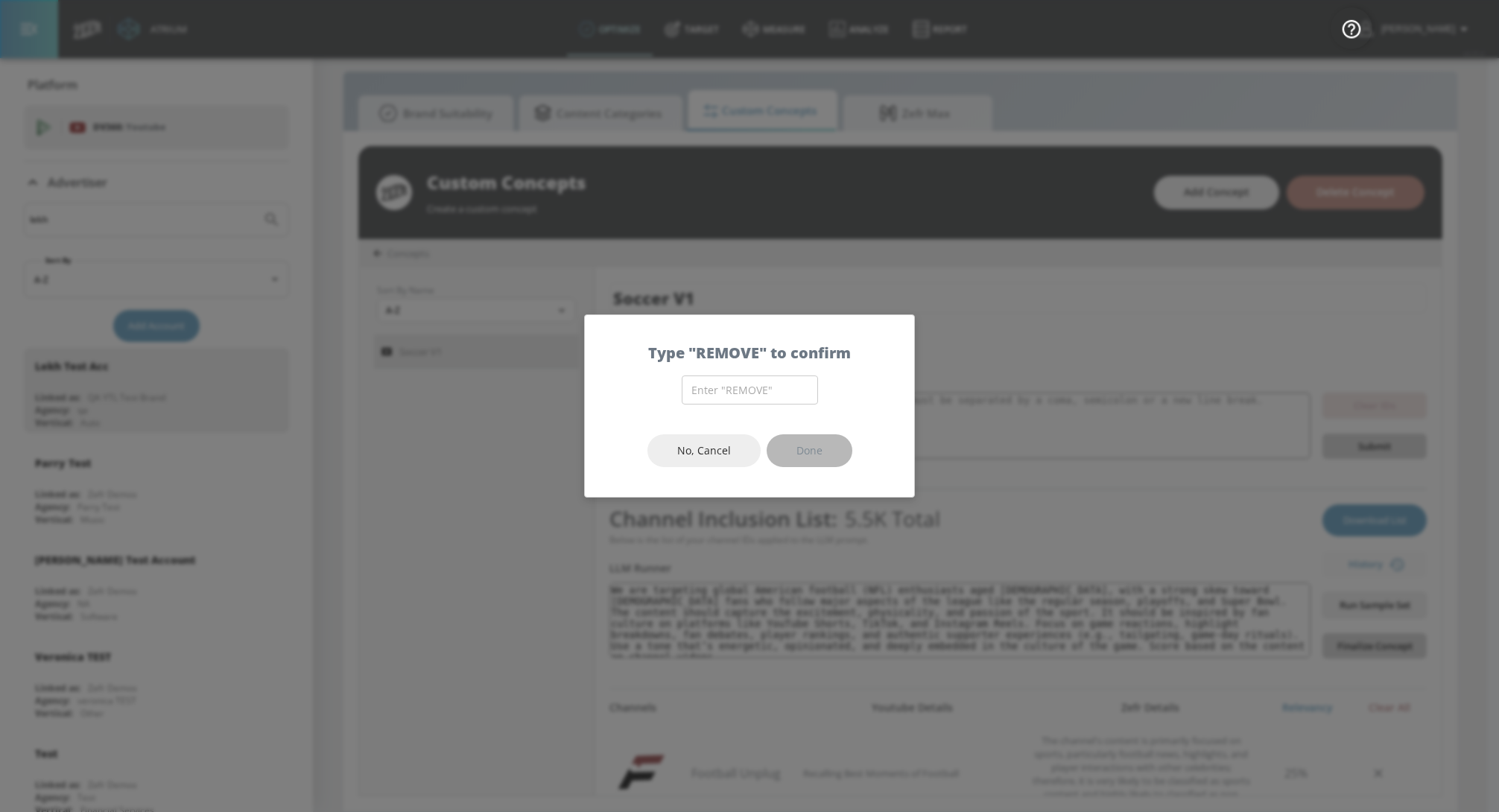
click at [751, 372] on div "Type "REMOVE" to confirm" at bounding box center [750, 345] width 329 height 60
click at [753, 378] on input "text" at bounding box center [750, 389] width 137 height 29
type input "REMOVE"
click at [820, 441] on span "Done" at bounding box center [810, 450] width 26 height 18
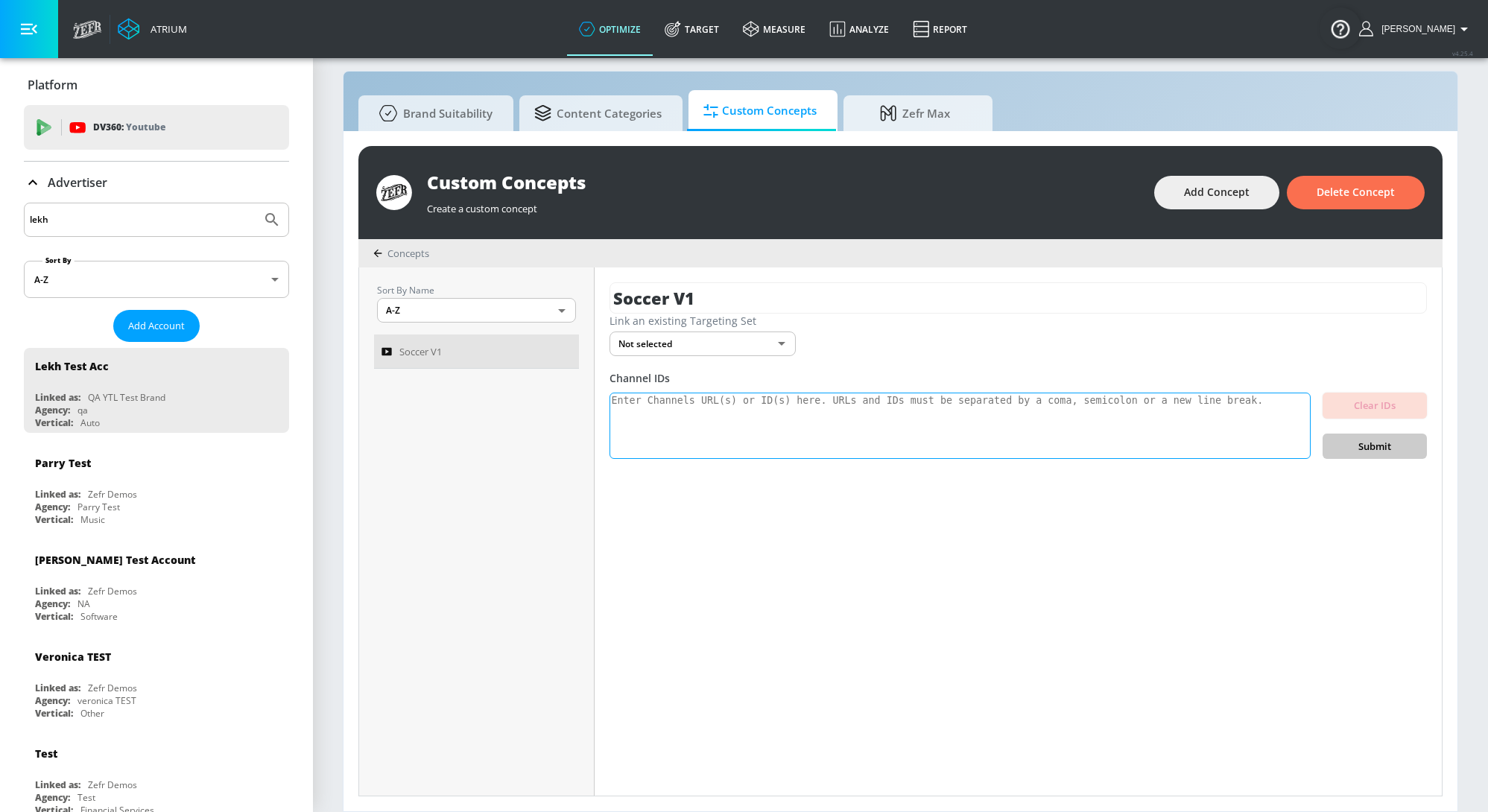
click at [766, 432] on textarea "To enrich screen reader interactions, please activate Accessibility in Grammarl…" at bounding box center [959, 426] width 701 height 67
paste textarea "UCamqJqLWIqWOF-SCG6IG8cQ UCan-BDV8I-2HqhXeUNTz7iw UCanR_LOuvJ8ElCTGmtRIQwQ UCan…"
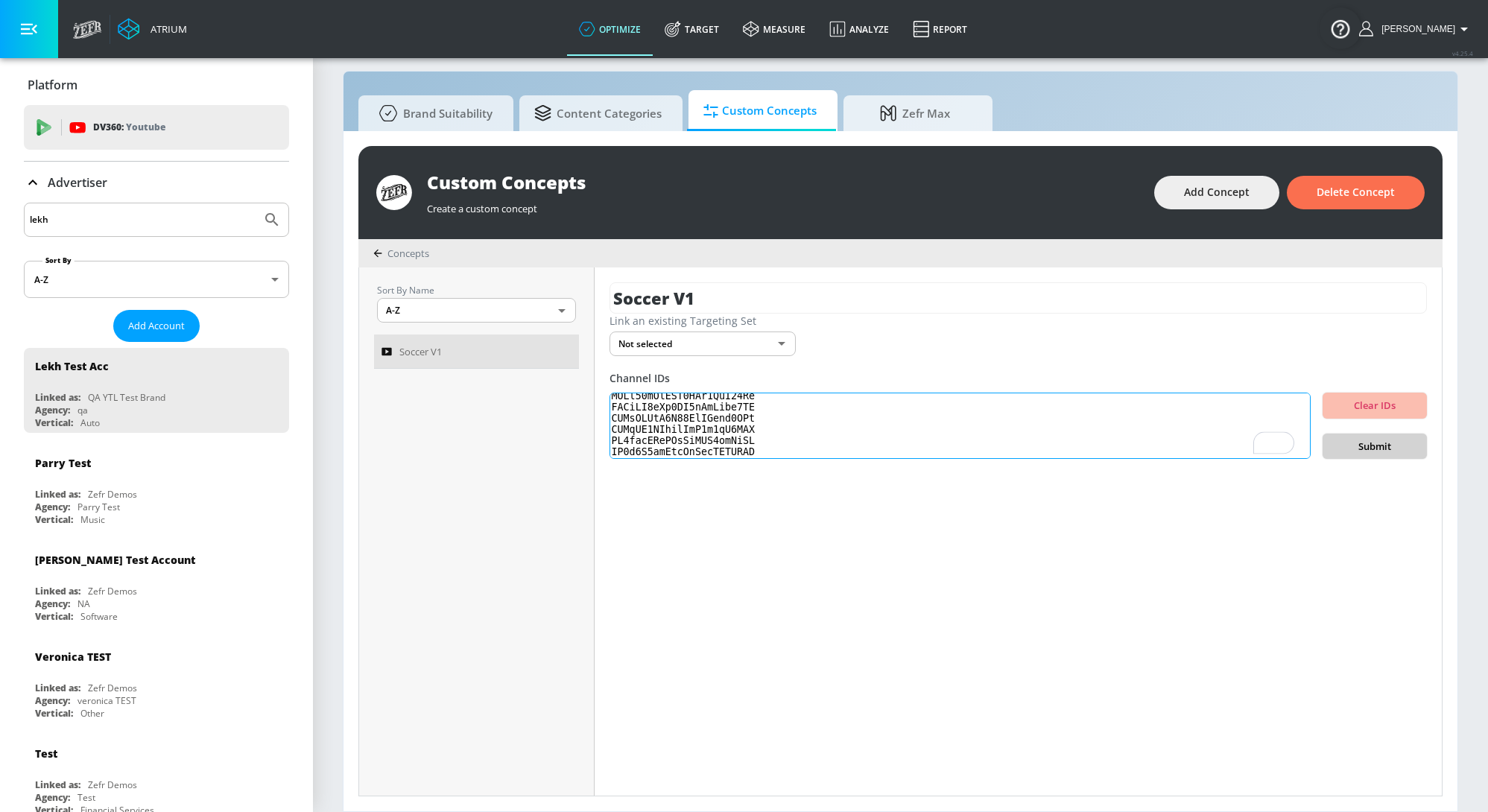
scroll to position [61388, 0]
type textarea "UCamqJqLWIqWOF-SCG6IG8cQ UCan-BDV8I-2HqhXeUNTz7iw UCanR_LOuvJ8ElCTGmtRIQwQ UCan…"
click at [1384, 446] on span "Submit" at bounding box center [1375, 446] width 80 height 17
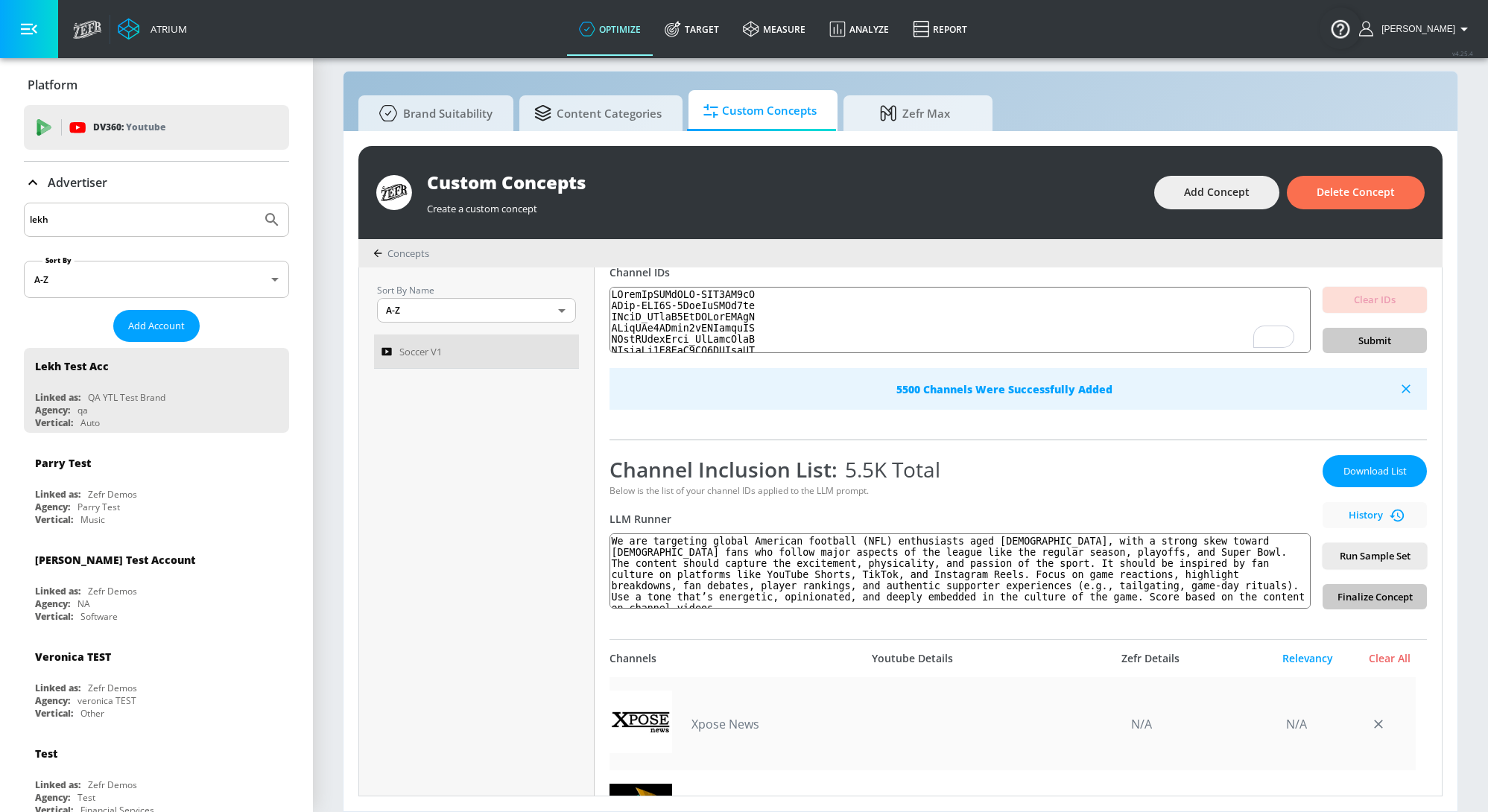
scroll to position [0, 0]
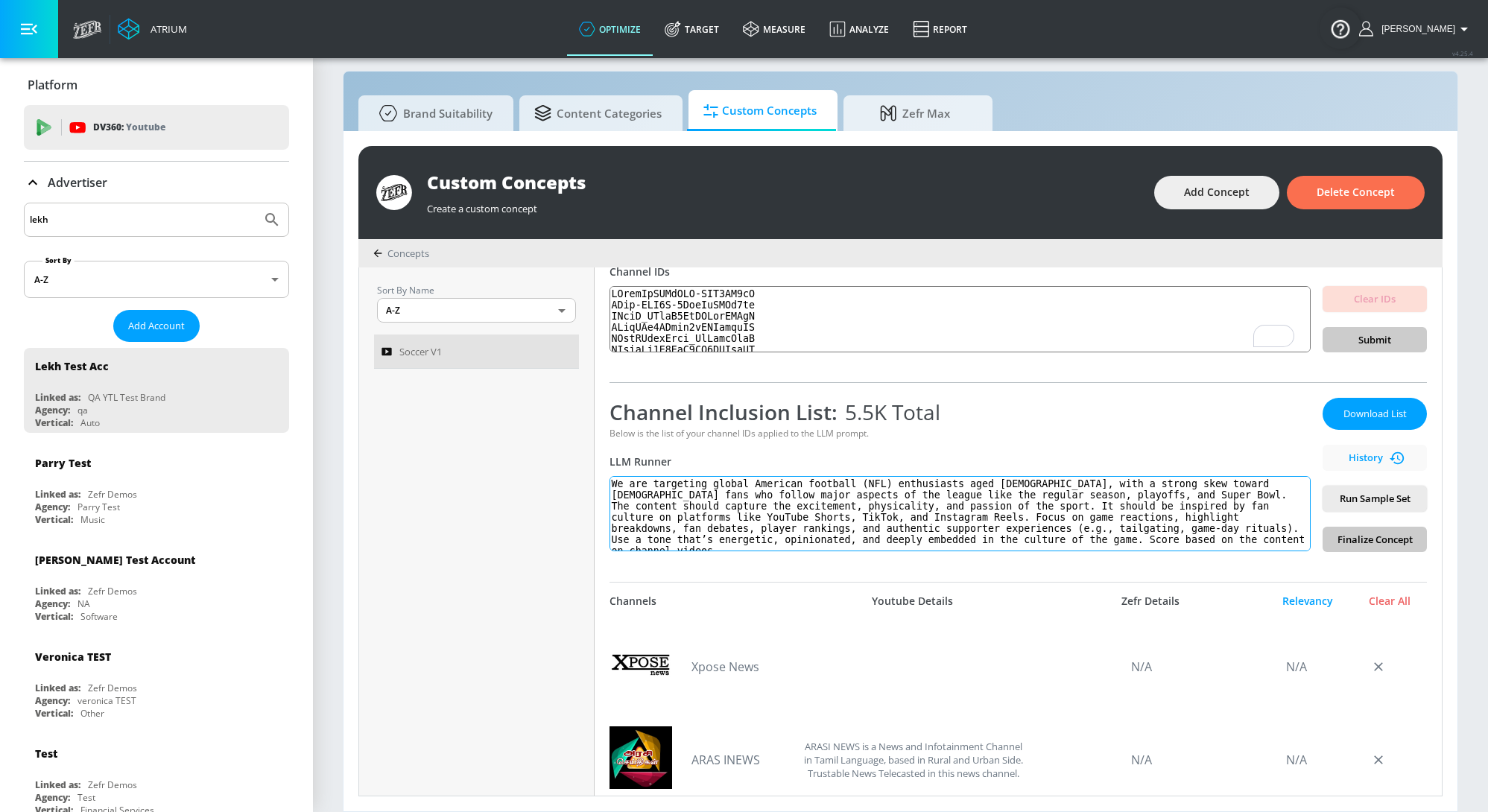
click at [1195, 541] on textarea "We are targeting global American football (NFL) enthusiasts aged 16–35, with a …" at bounding box center [959, 513] width 701 height 75
click at [1246, 540] on textarea "We are targeting global American football (NFL) enthusiasts aged 16–35, with a …" at bounding box center [959, 513] width 701 height 75
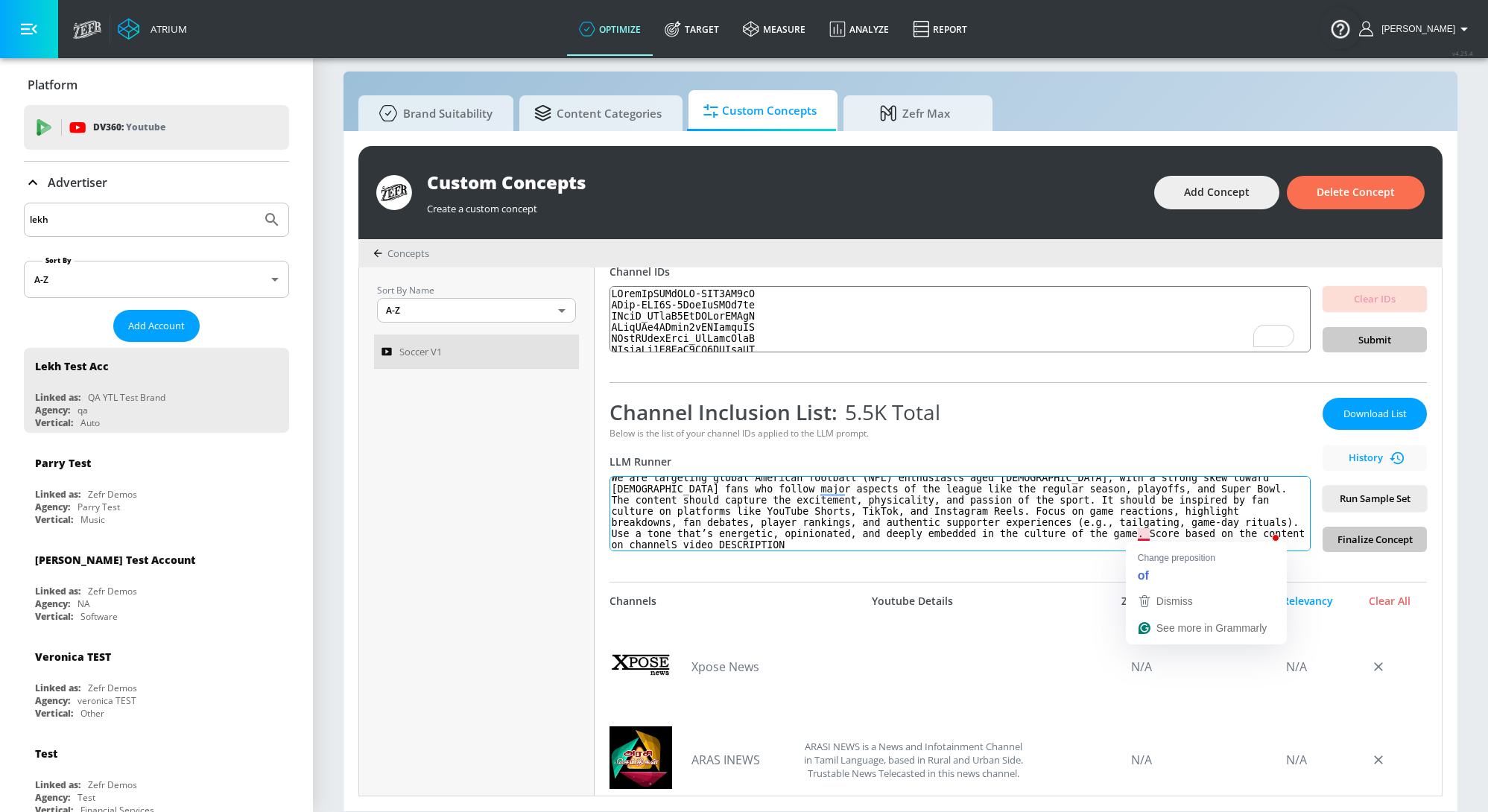
click at [1143, 533] on textarea "We are targeting global American football (NFL) enthusiasts aged 16–35, with a …" at bounding box center [959, 513] width 701 height 75
type textarea "We are targeting global American football (NFL) enthusiasts aged 16–35, with a …"
click at [1352, 500] on span "Run Sample Set" at bounding box center [1375, 499] width 80 height 17
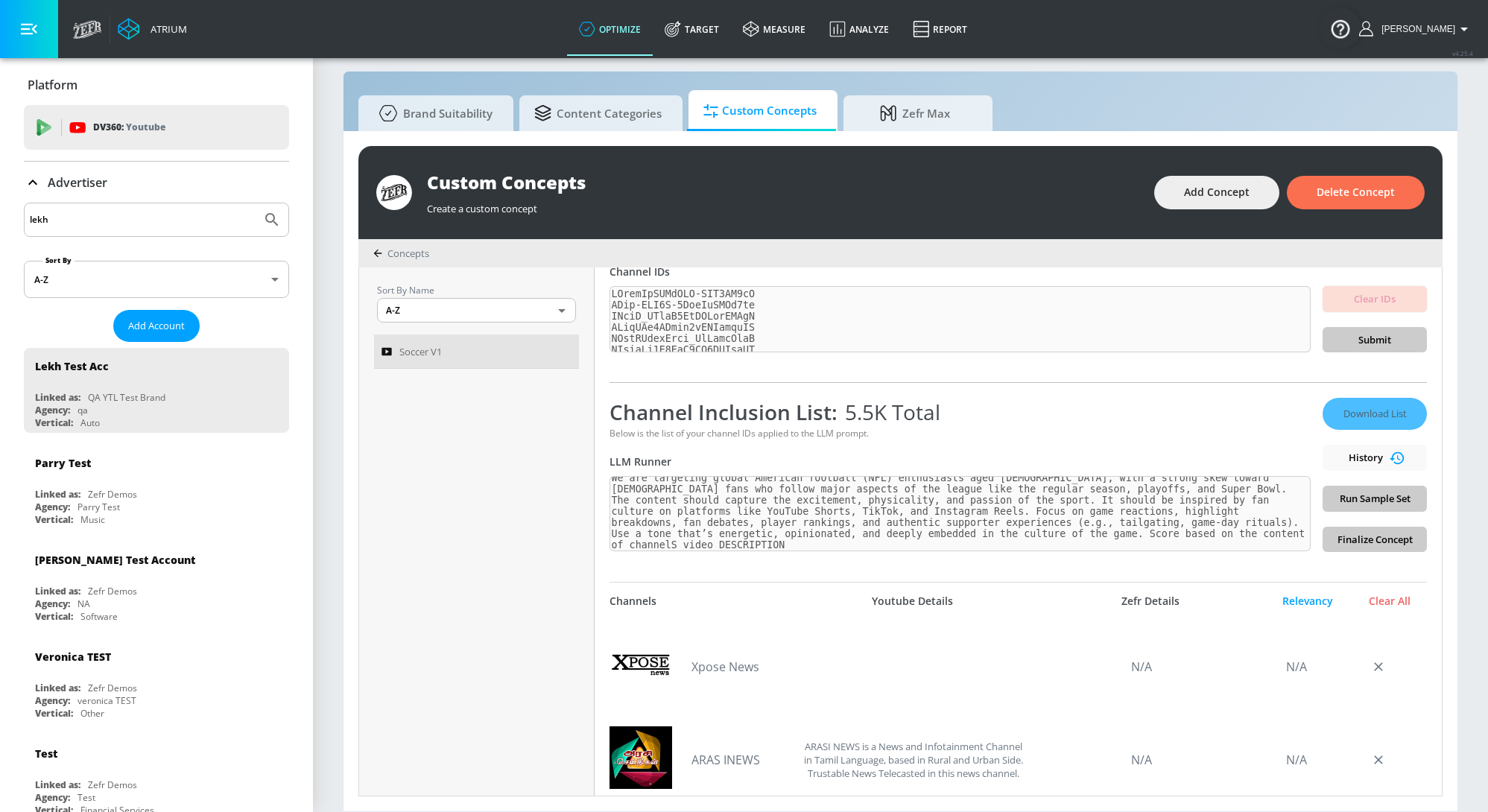
click at [1201, 444] on div "Channel Inclusion List: 5.5K Total Below is the list of your channel IDs applie…" at bounding box center [959, 474] width 701 height 154
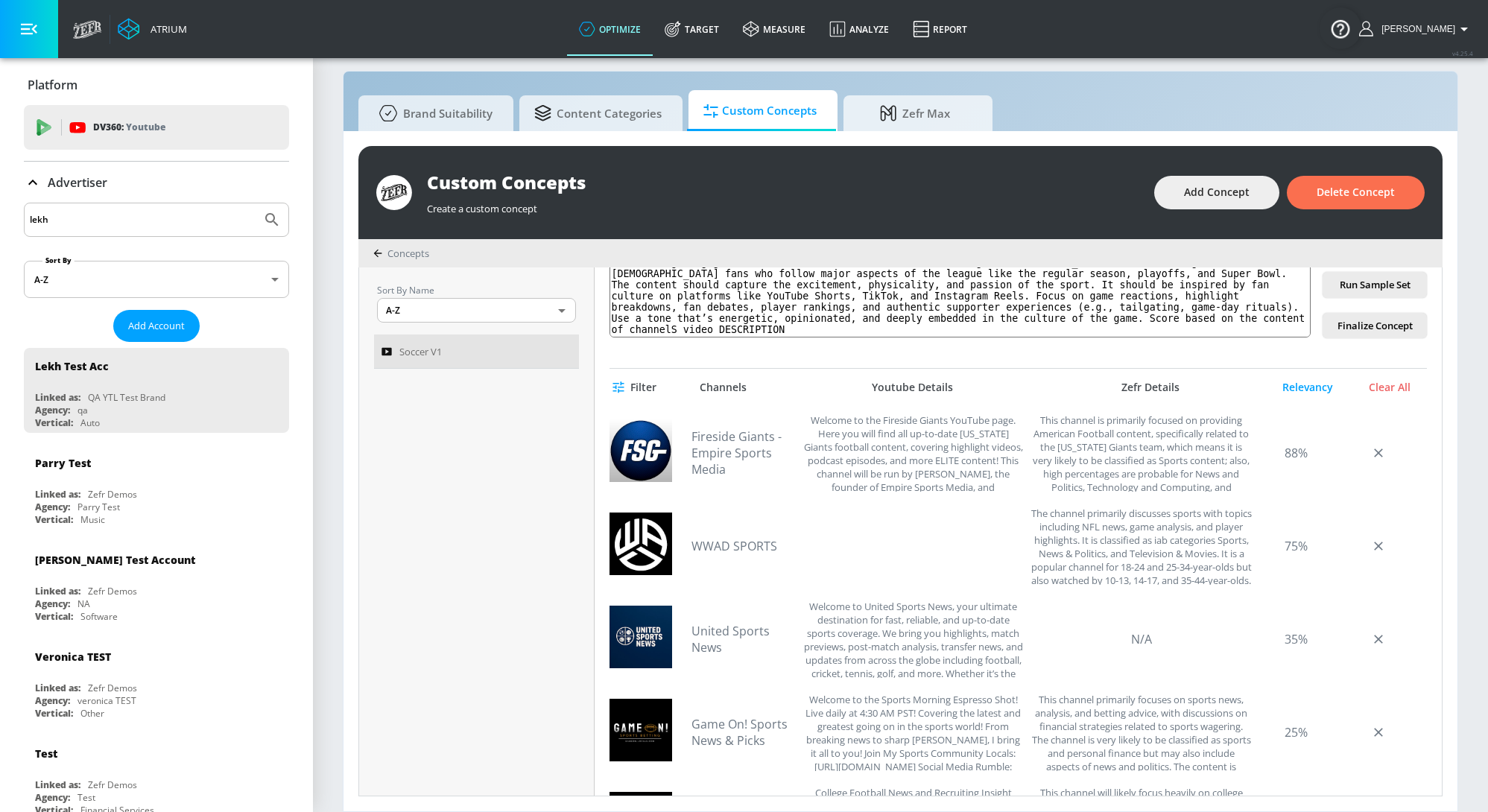
scroll to position [0, 0]
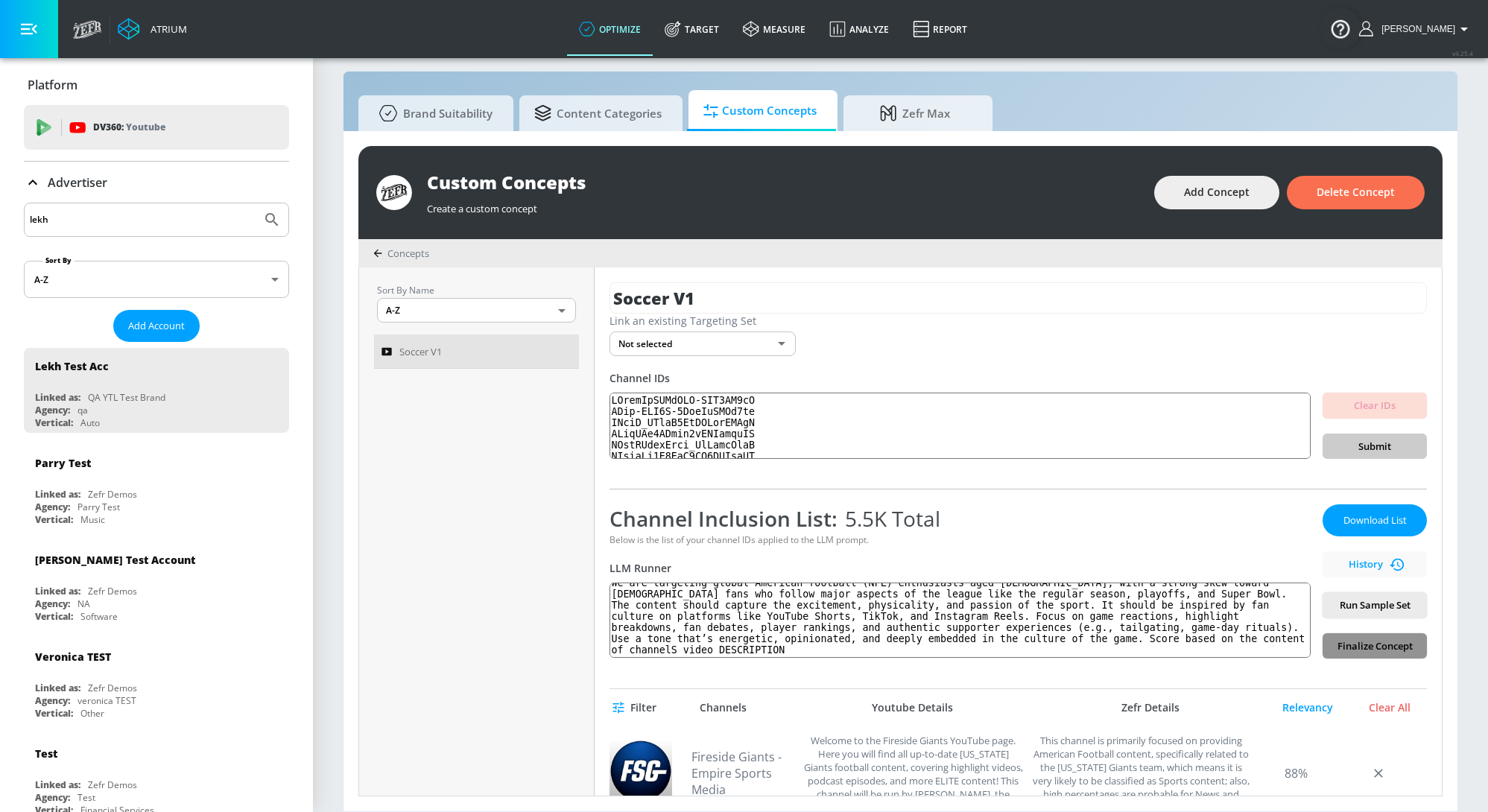
click at [1381, 641] on span "Finalize Concept" at bounding box center [1375, 646] width 80 height 17
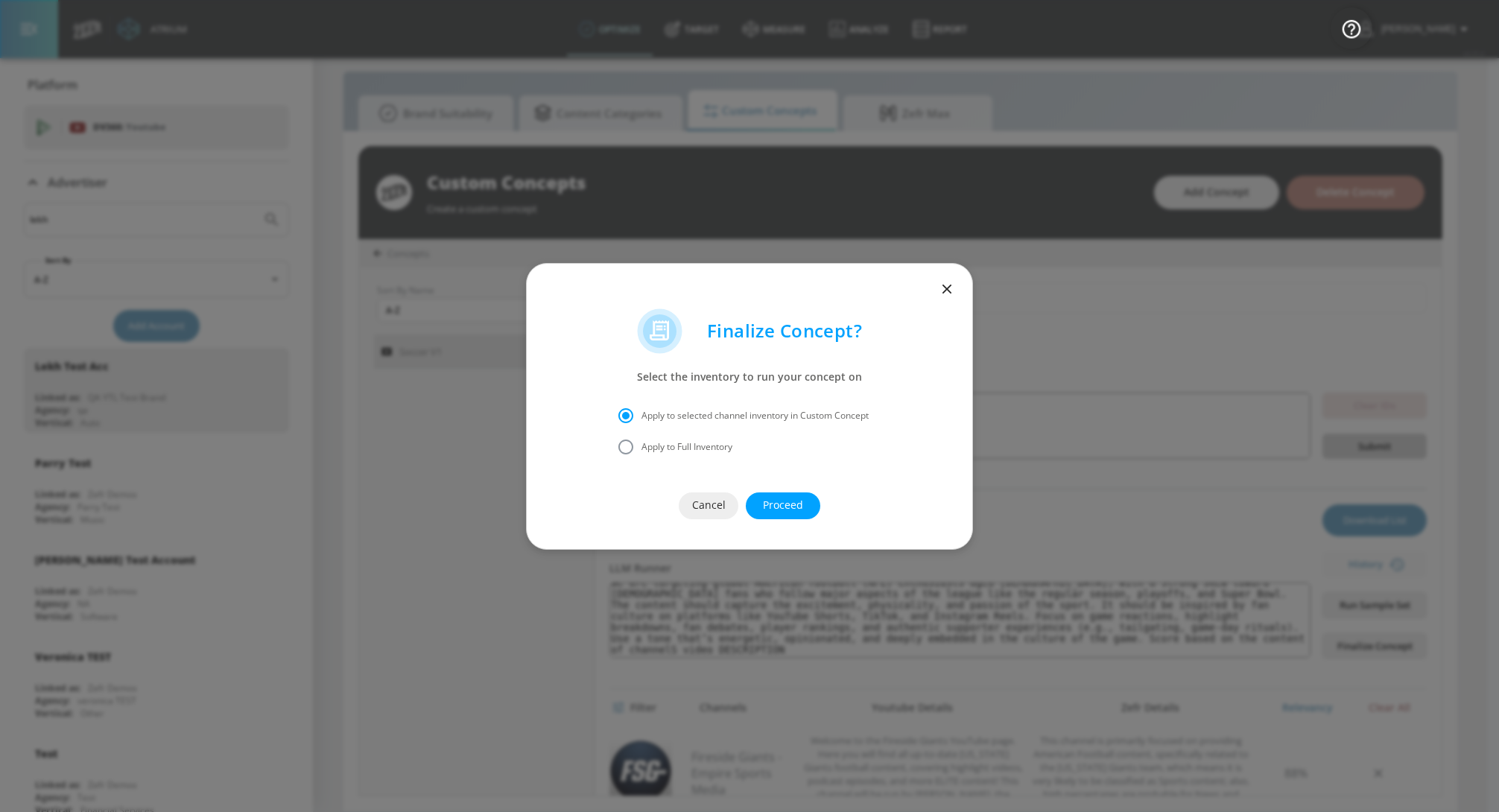
click at [776, 501] on span "Proceed" at bounding box center [783, 505] width 15 height 18
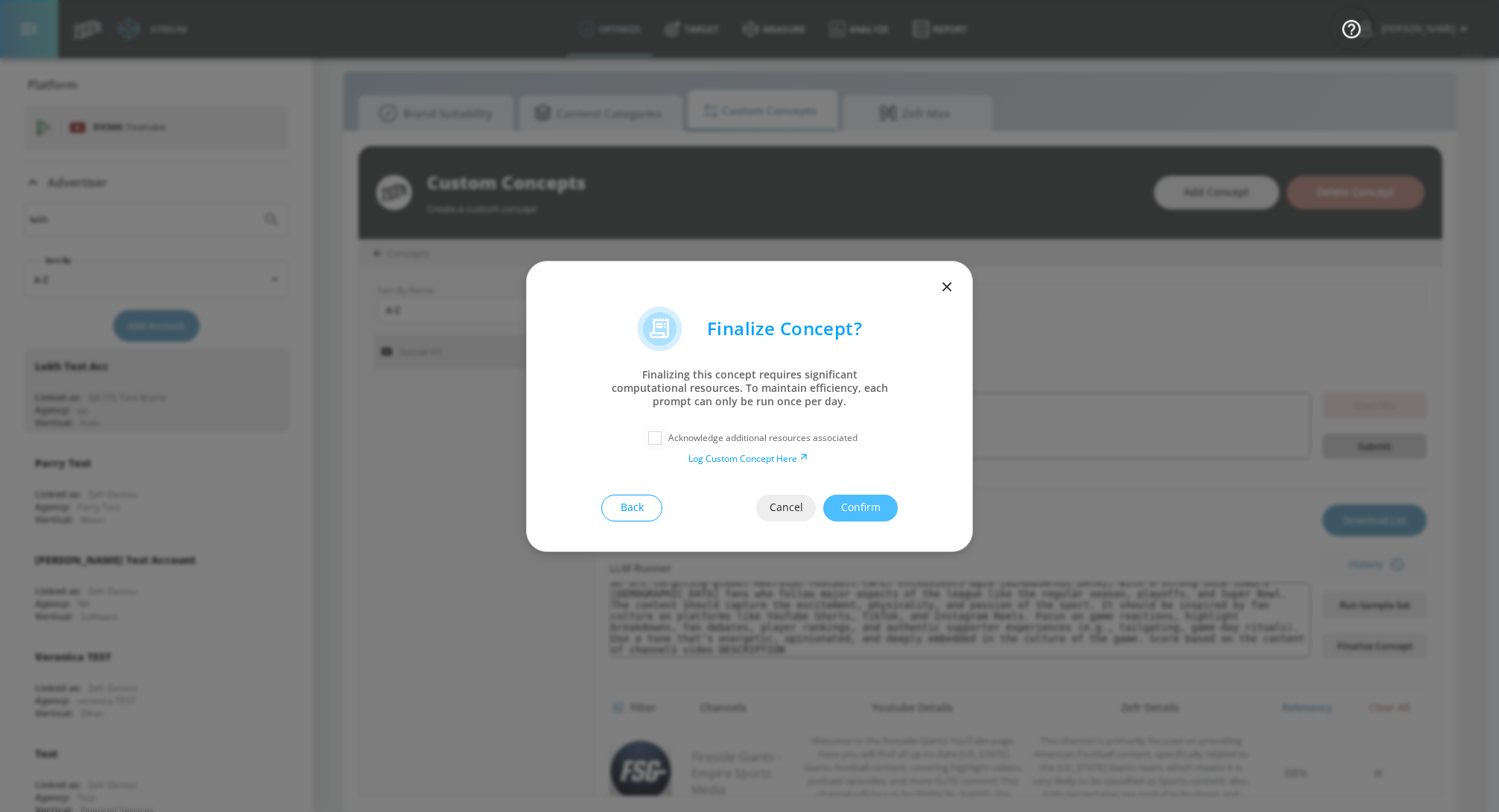
click at [663, 440] on input "checkbox" at bounding box center [655, 438] width 27 height 27
checkbox input "true"
click at [853, 503] on span "Confirm" at bounding box center [860, 507] width 15 height 18
